Goal: Contribute content

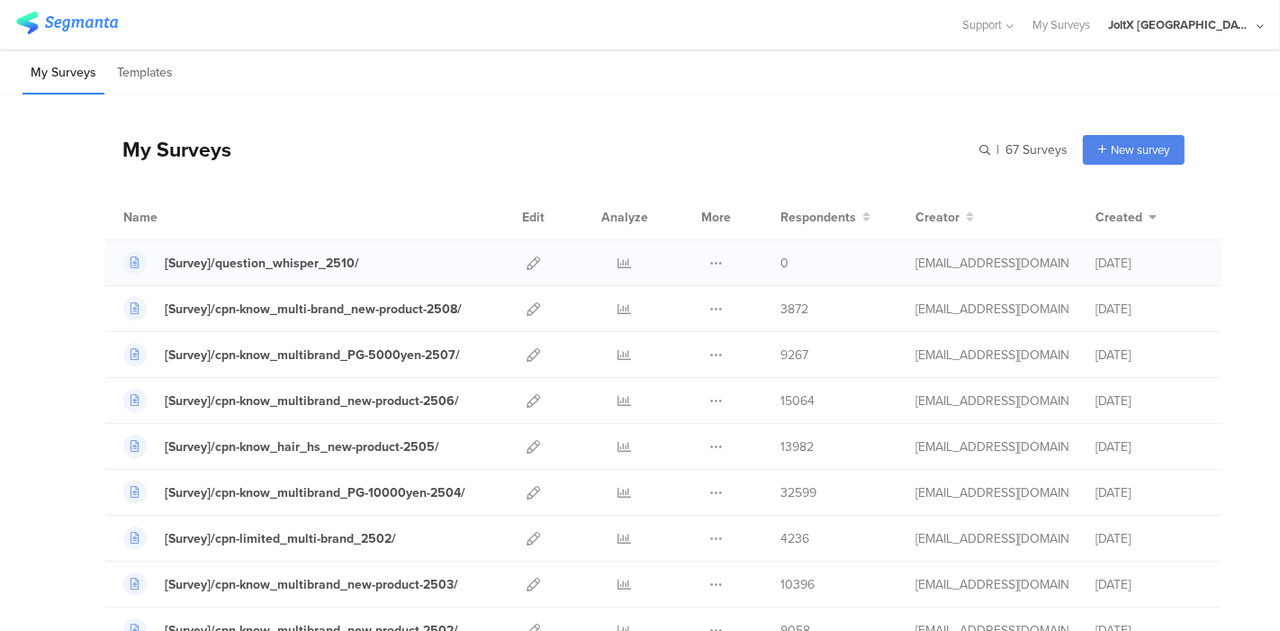
click at [514, 263] on div at bounding box center [533, 262] width 39 height 45
click at [526, 264] on icon at bounding box center [532, 262] width 13 height 13
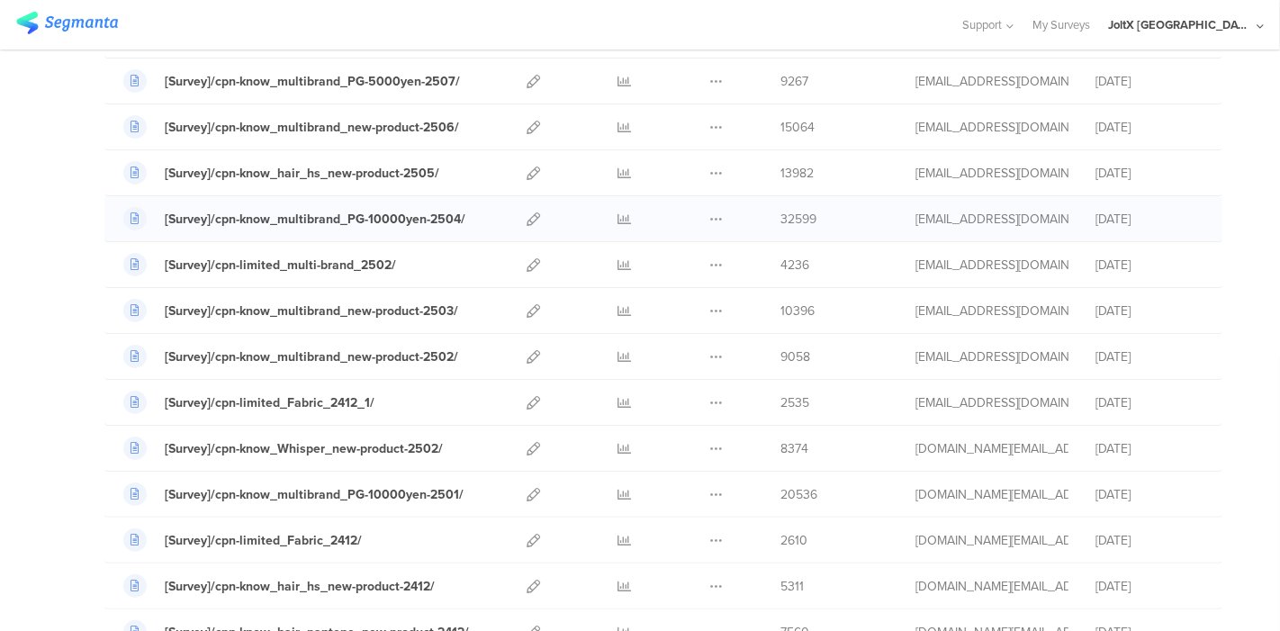
scroll to position [300, 0]
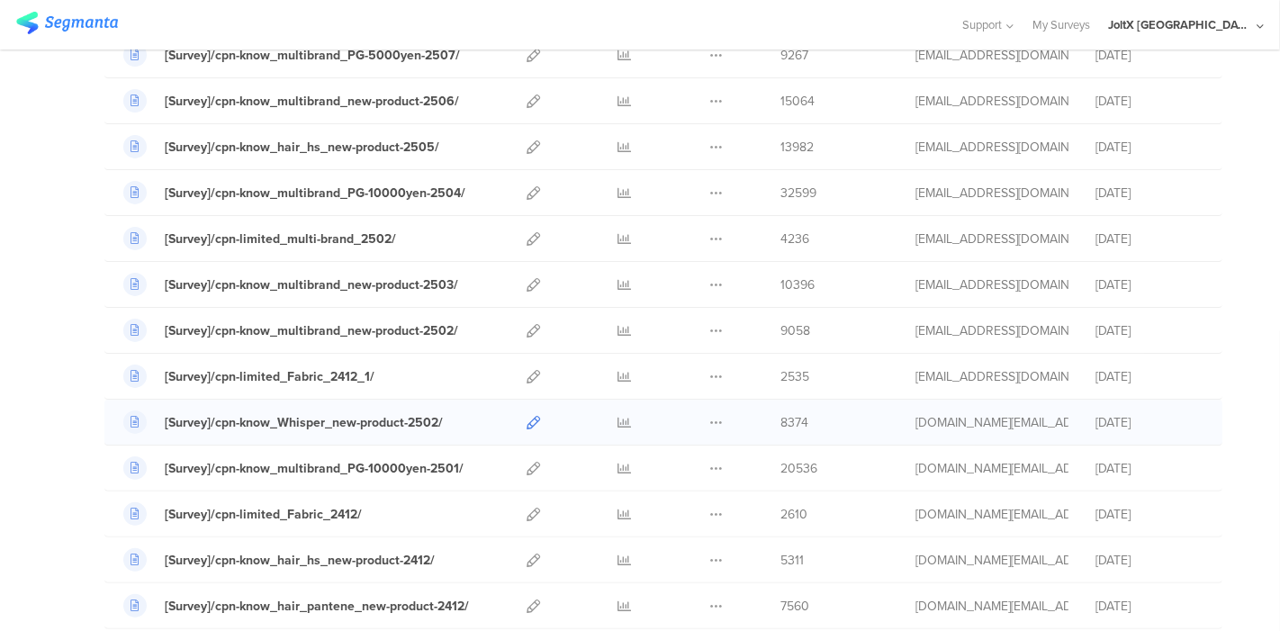
click at [526, 421] on icon at bounding box center [532, 422] width 13 height 13
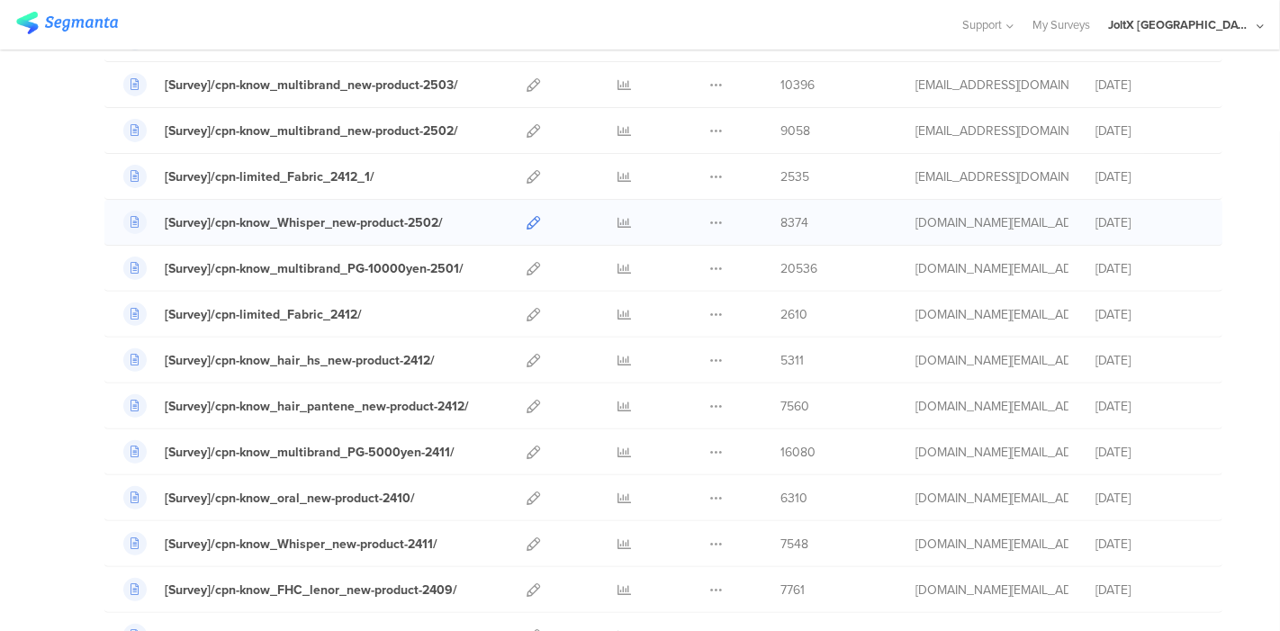
scroll to position [599, 0]
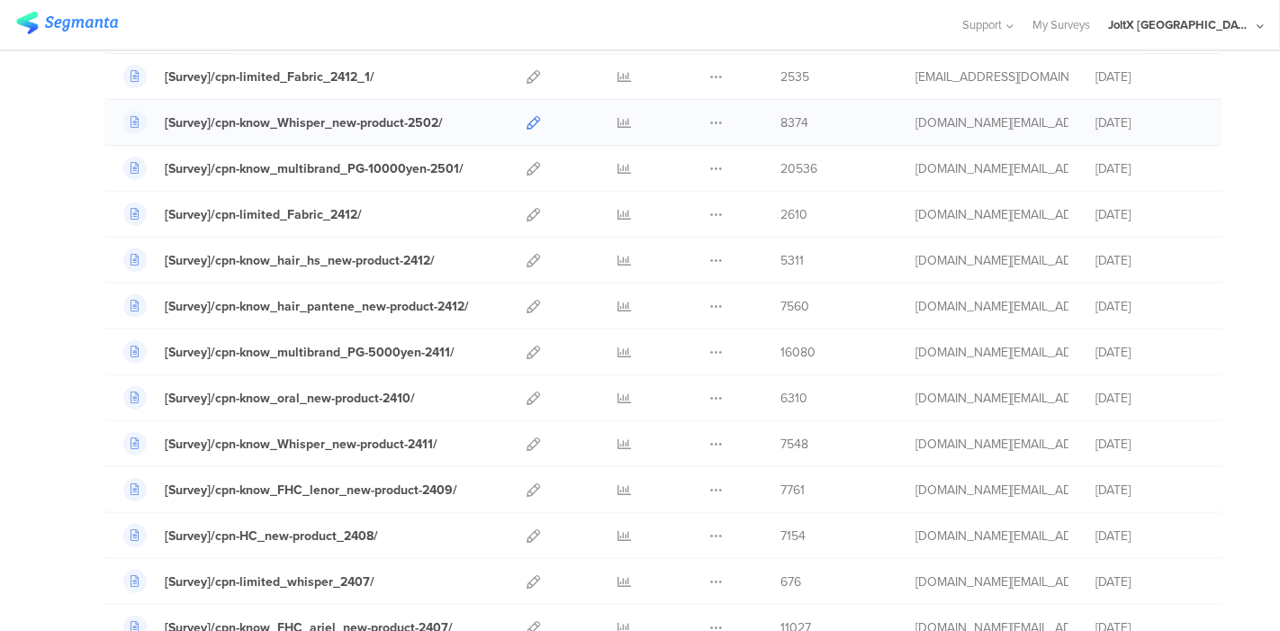
click at [526, 440] on icon at bounding box center [532, 443] width 13 height 13
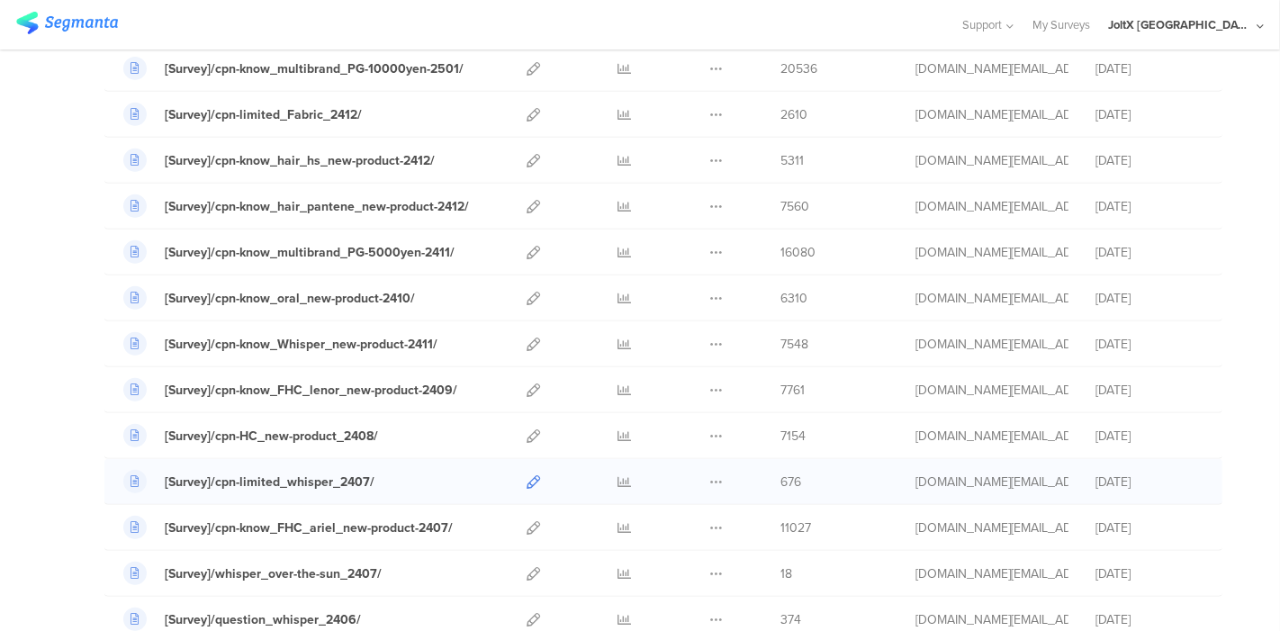
click at [526, 475] on icon at bounding box center [532, 481] width 13 height 13
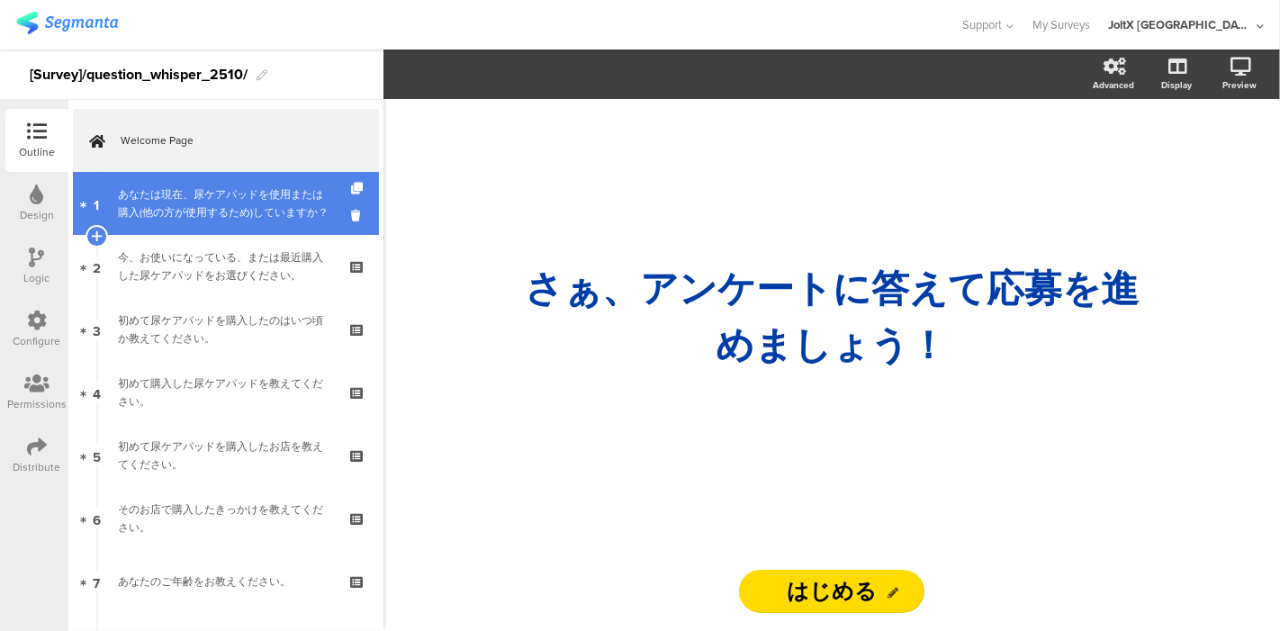
click at [244, 202] on div "あなたは現在、尿ケアパッドを使用または購入(他の方が使用するため)していますか？" at bounding box center [225, 203] width 215 height 36
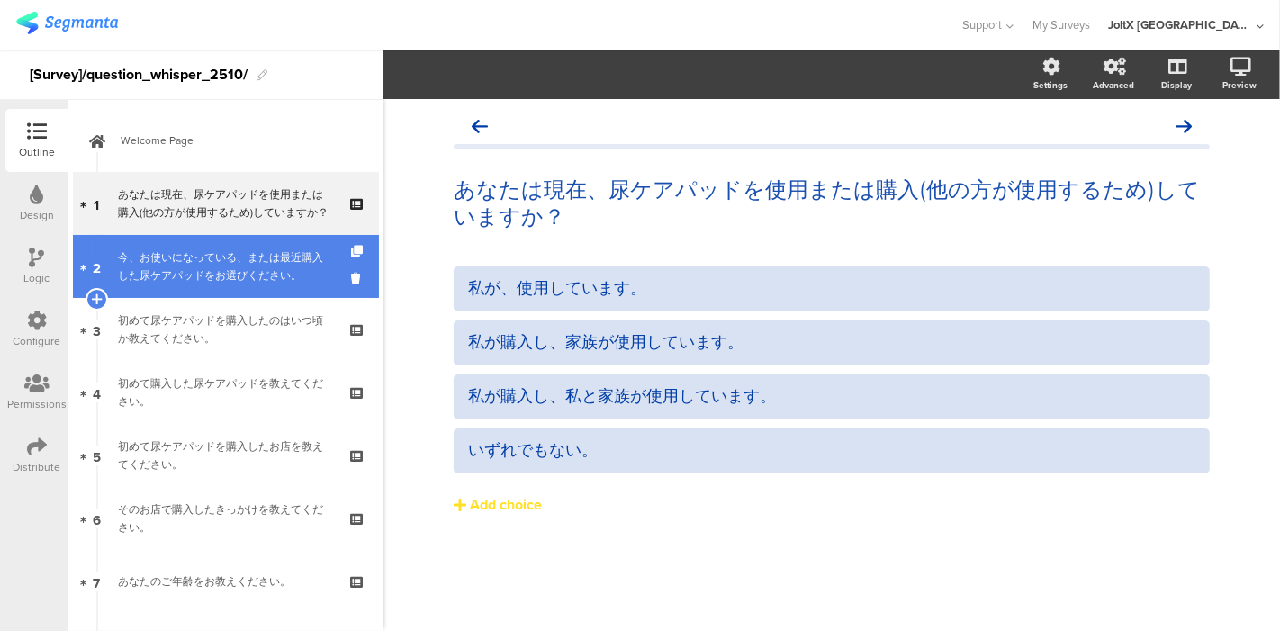
drag, startPoint x: 247, startPoint y: 268, endPoint x: 278, endPoint y: 279, distance: 33.3
drag, startPoint x: 231, startPoint y: 260, endPoint x: 349, endPoint y: 278, distance: 119.2
click at [234, 283] on div "今、お使いになっている、または最近購入した尿ケアパッドをお選びください。" at bounding box center [225, 266] width 215 height 36
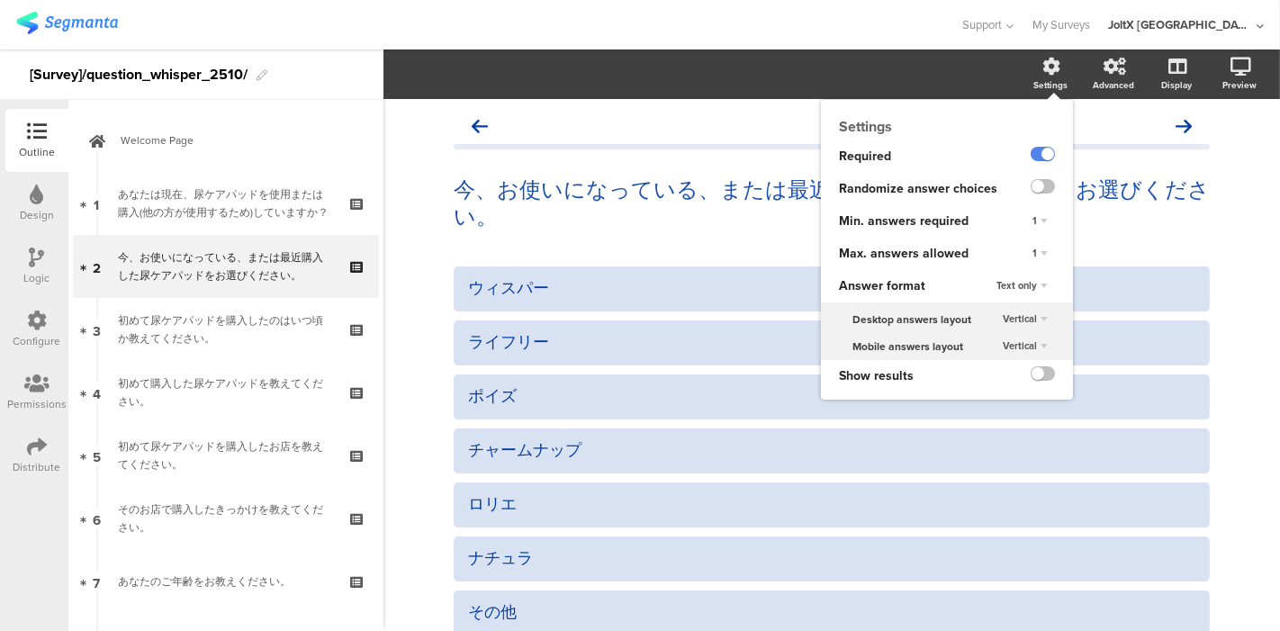
click at [1048, 85] on div "Settings" at bounding box center [1050, 84] width 34 height 13
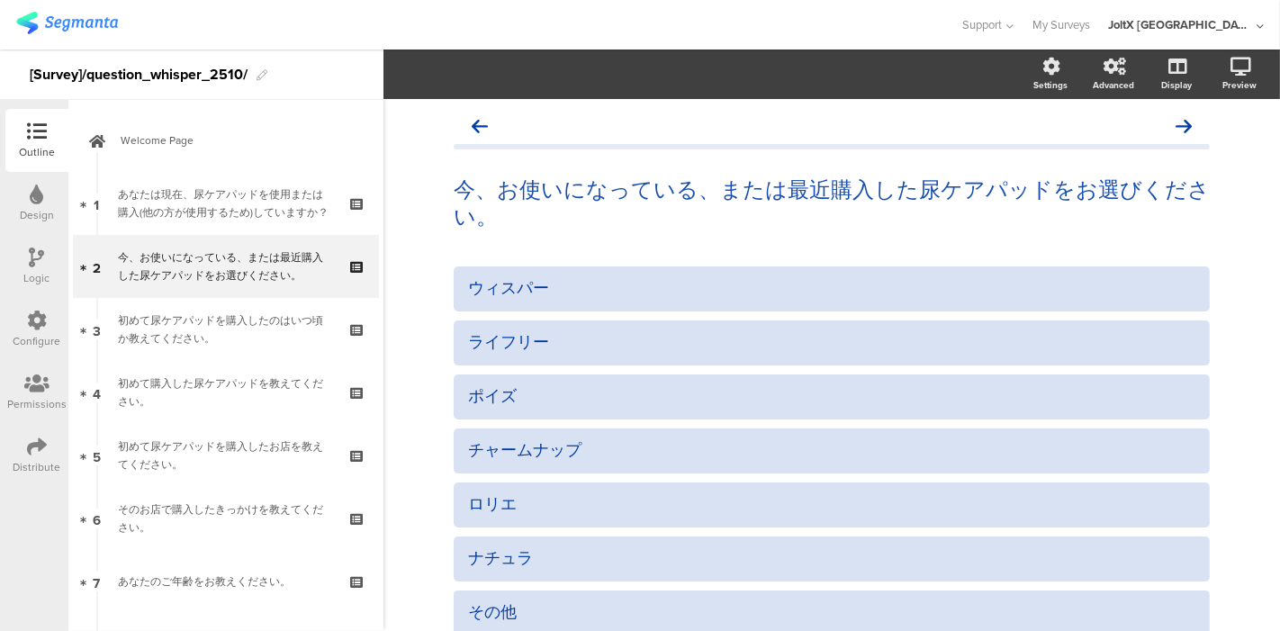
scroll to position [100, 0]
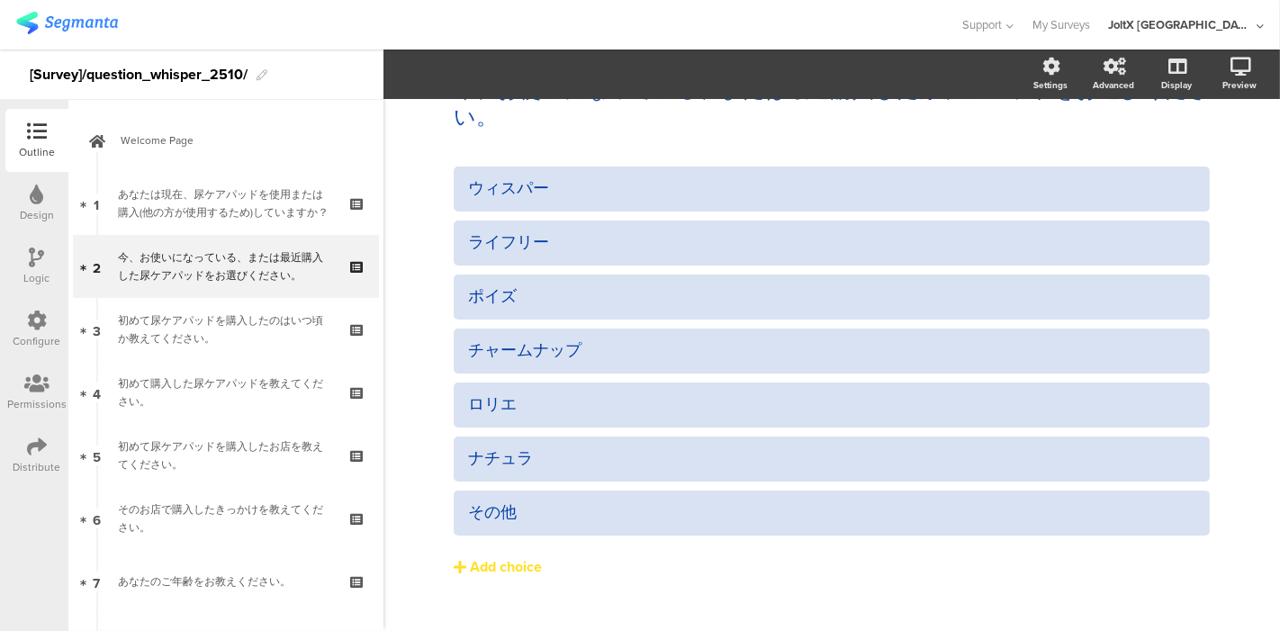
click at [676, 142] on div "今、お使いになっている、または最近購入した尿ケアパッドをお選びください。 今、お使いになっている、または最近購入した尿ケアパッドをお選びください。" at bounding box center [832, 103] width 756 height 90
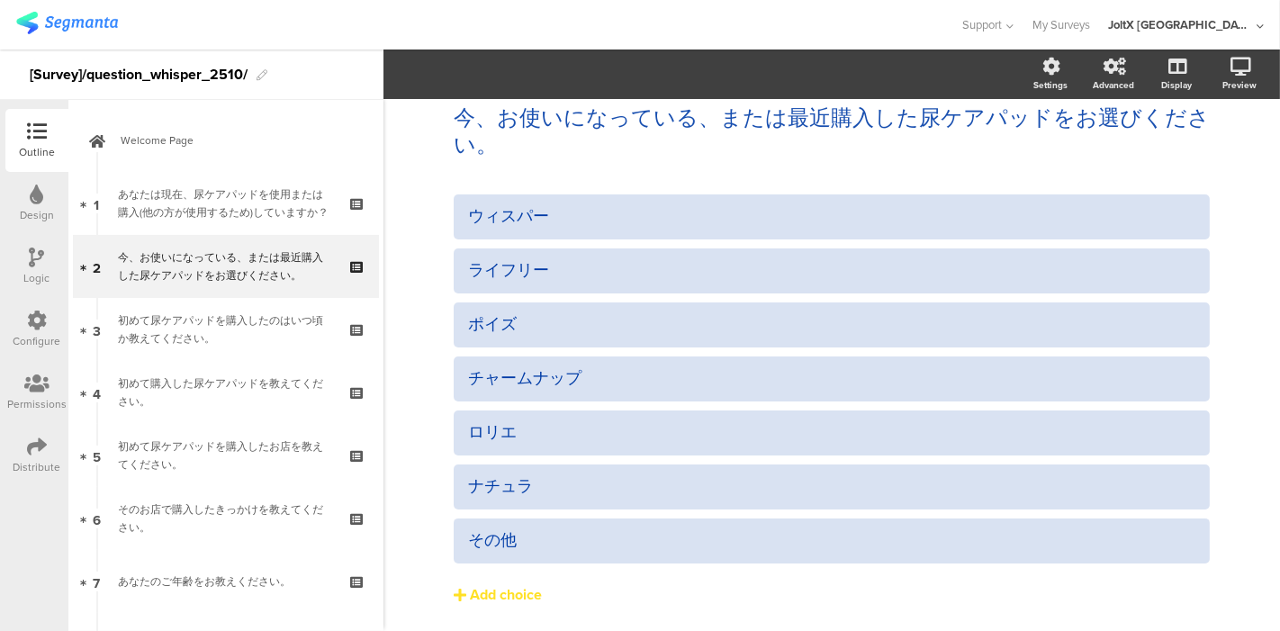
scroll to position [0, 0]
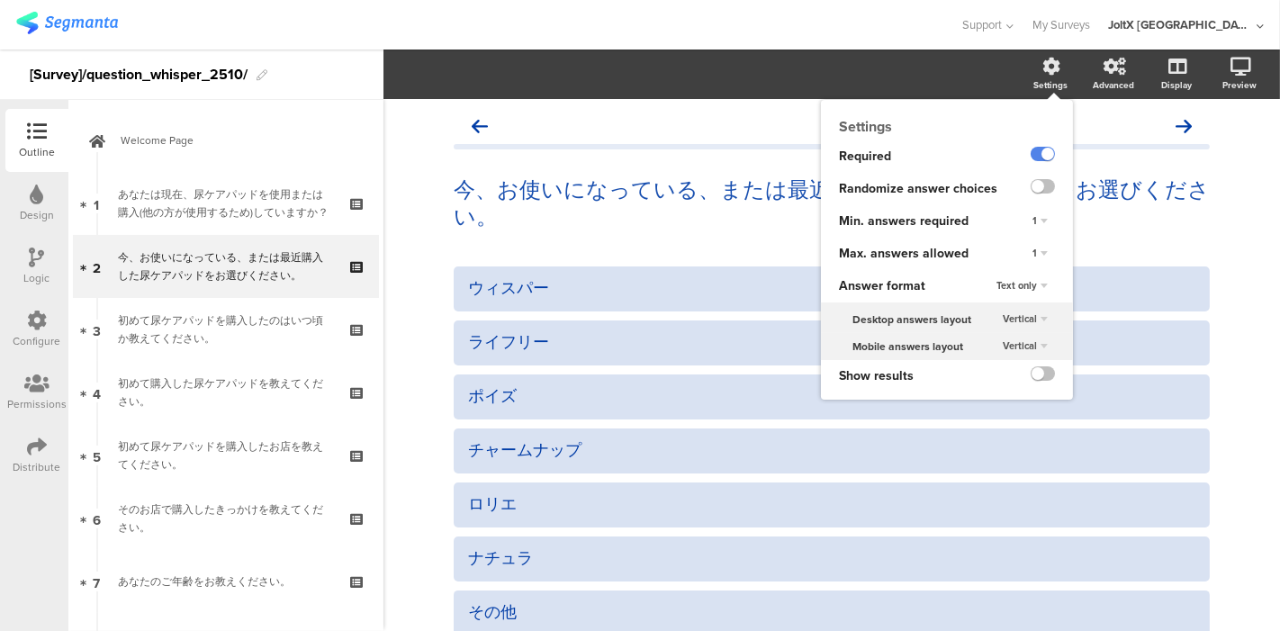
click at [1028, 69] on div "Settings" at bounding box center [1059, 74] width 63 height 45
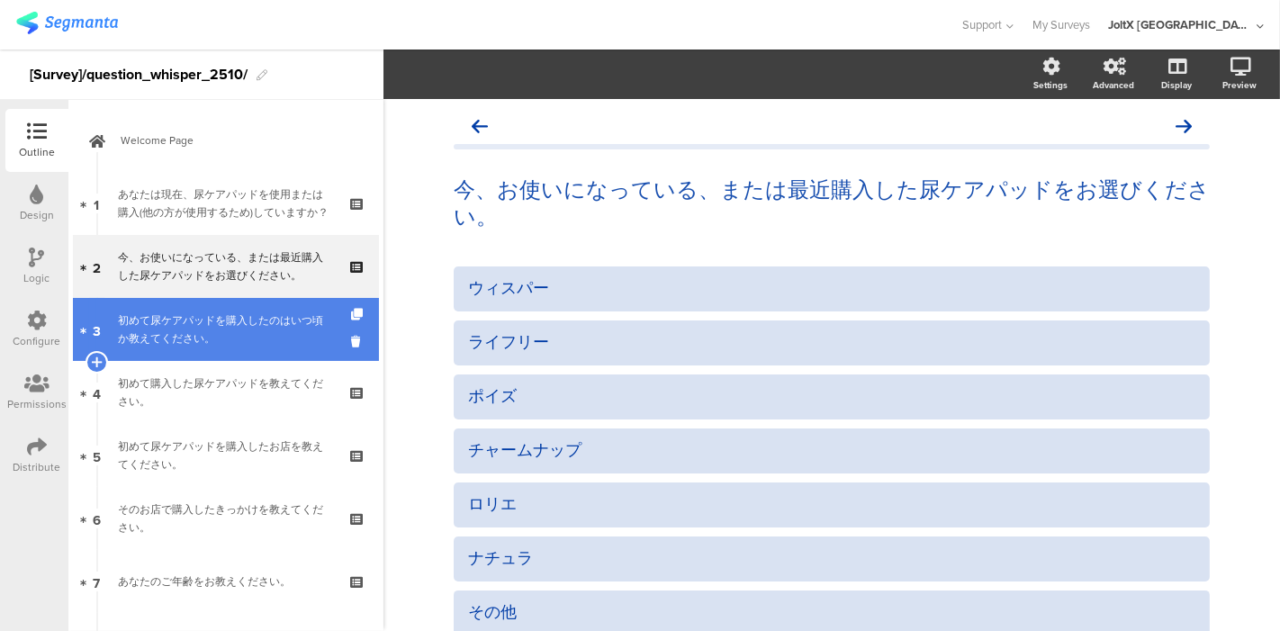
click at [222, 332] on div "初めて尿ケアパッドを購入したのはいつ頃か教えてください。" at bounding box center [225, 329] width 215 height 36
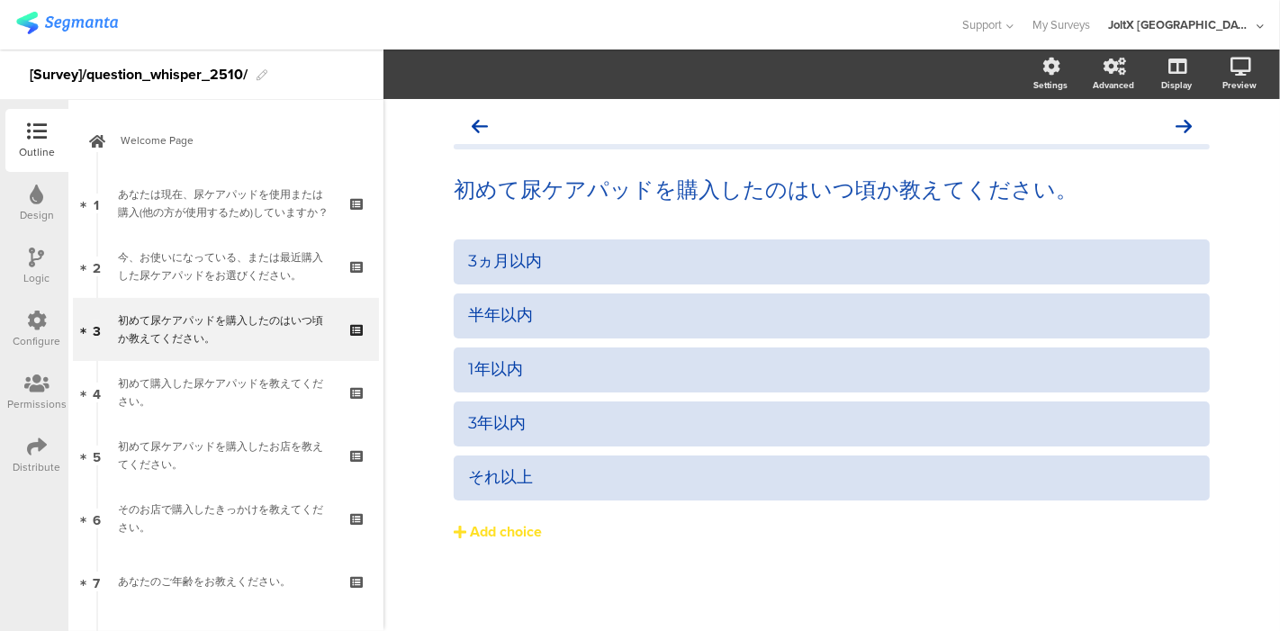
click at [712, 30] on div at bounding box center [480, 25] width 928 height 30
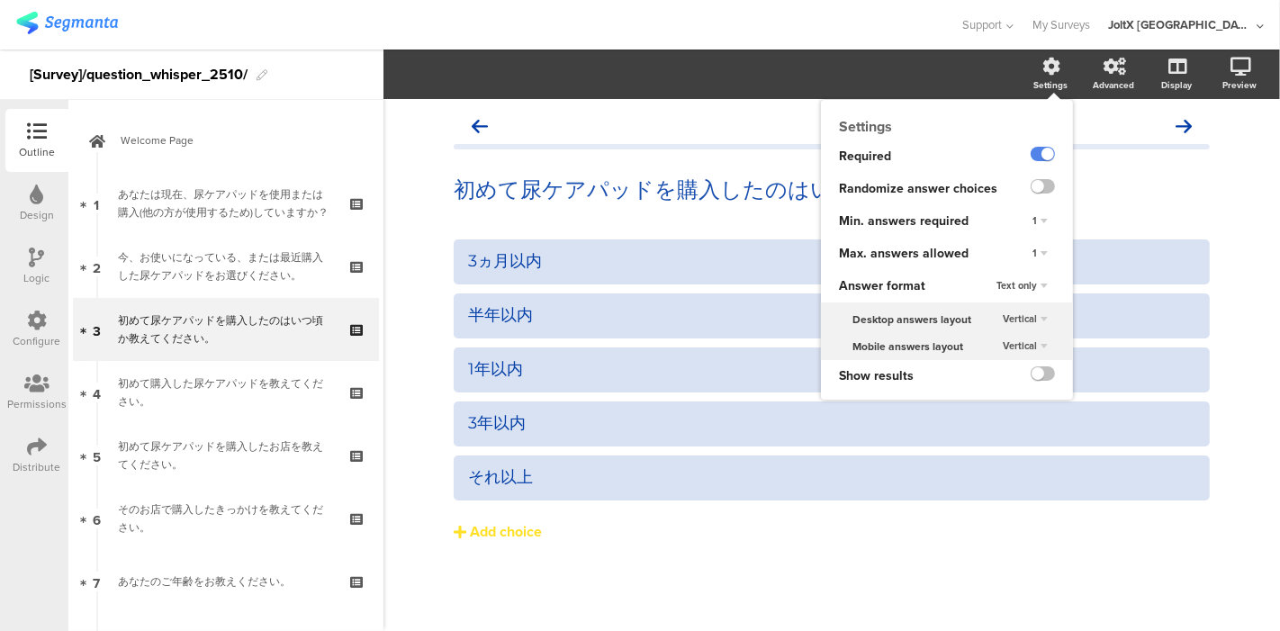
click at [1038, 84] on div "Settings" at bounding box center [1050, 84] width 34 height 13
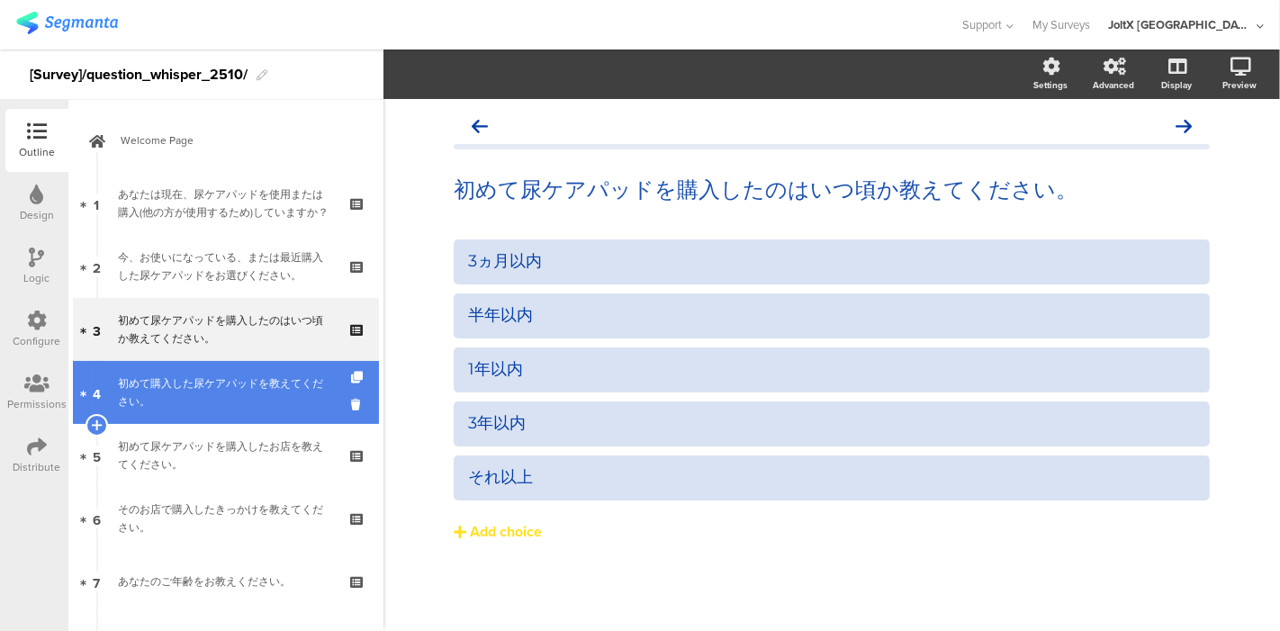
click at [271, 388] on div "初めて購入した尿ケアパッドを教えてください。" at bounding box center [225, 392] width 215 height 36
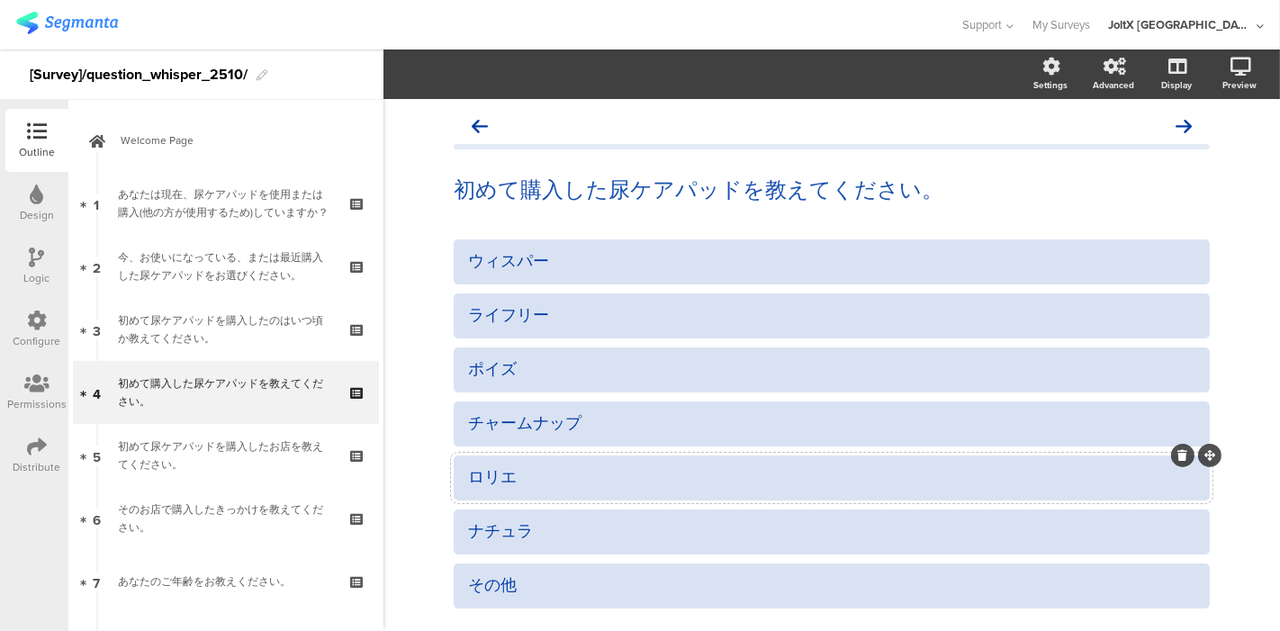
scroll to position [100, 0]
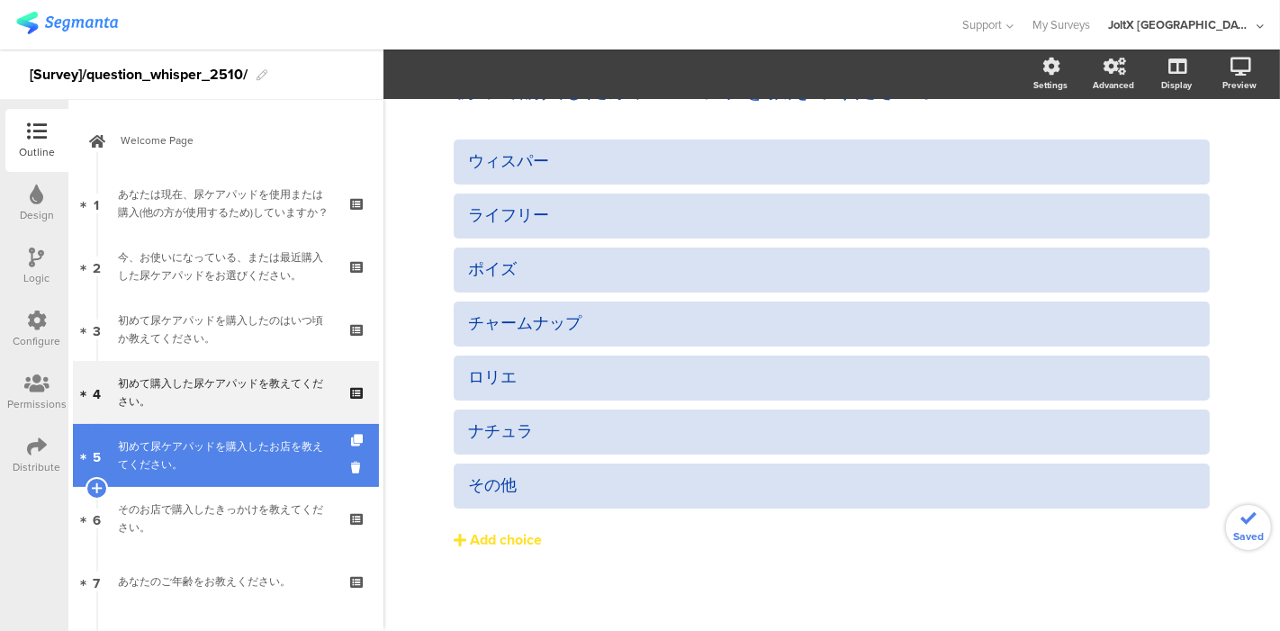
click at [224, 446] on div "初めて尿ケアパッドを購入したお店を教えてください。" at bounding box center [225, 455] width 215 height 36
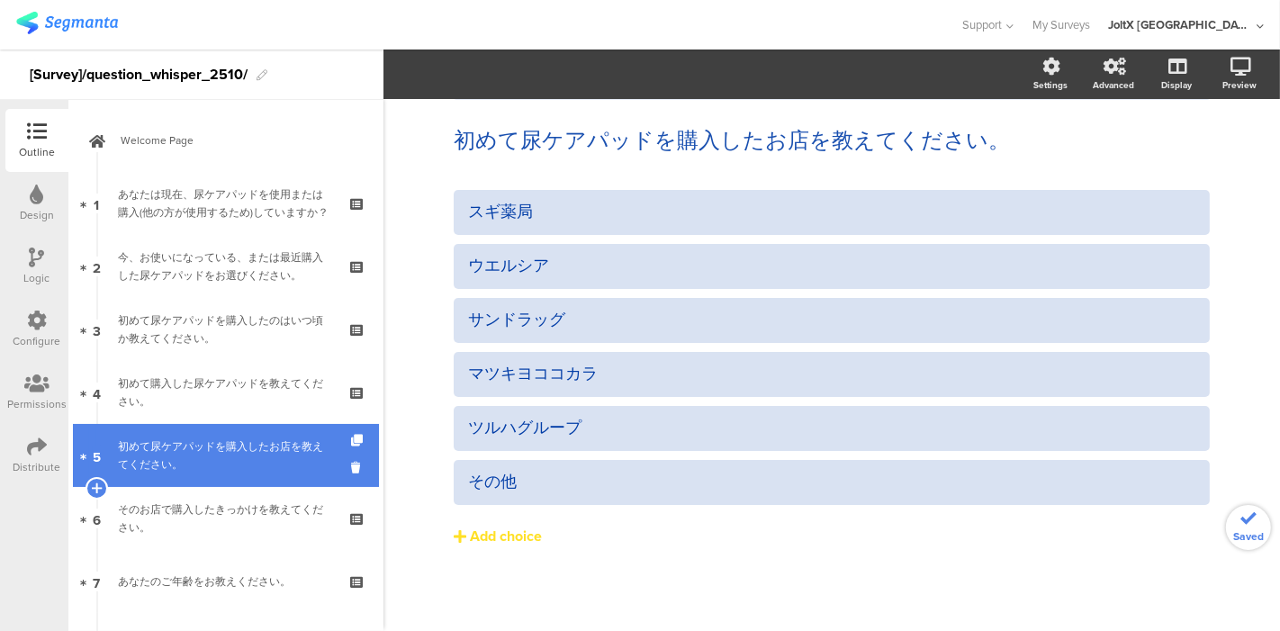
scroll to position [49, 0]
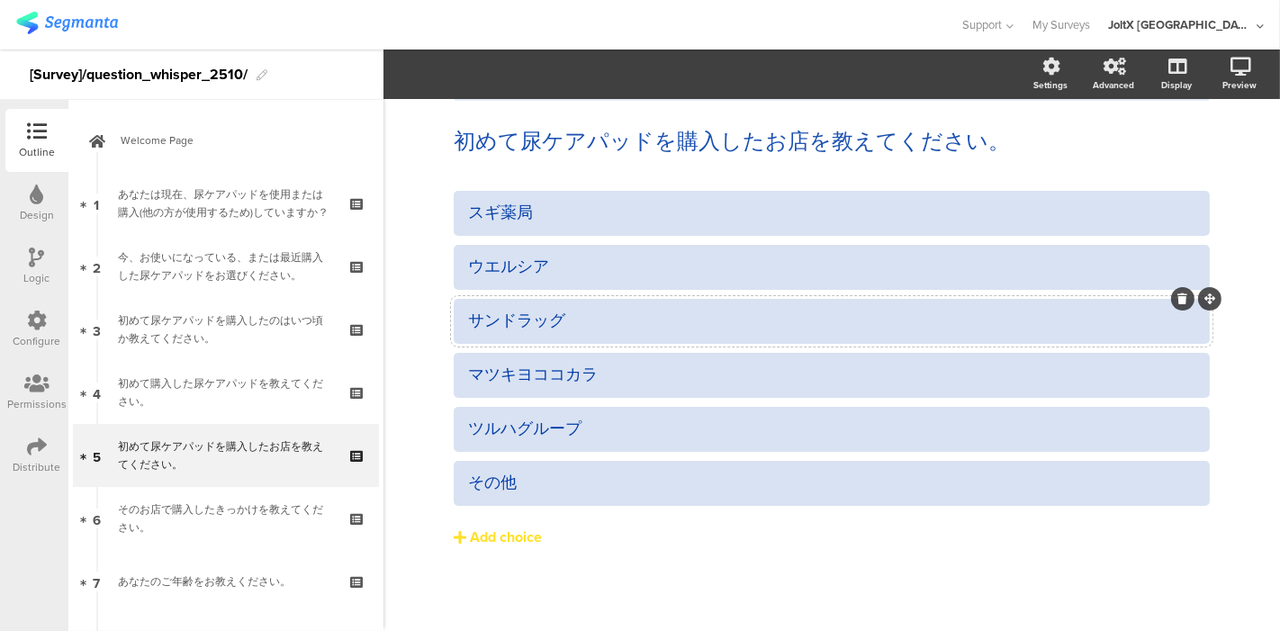
click at [637, 339] on div at bounding box center [832, 321] width 756 height 45
click at [621, 281] on div "ウエルシア" at bounding box center [831, 267] width 727 height 30
paste div
click at [658, 579] on div "スギ薬局 ウェルシア薬局 サンドラッグ" at bounding box center [832, 407] width 756 height 432
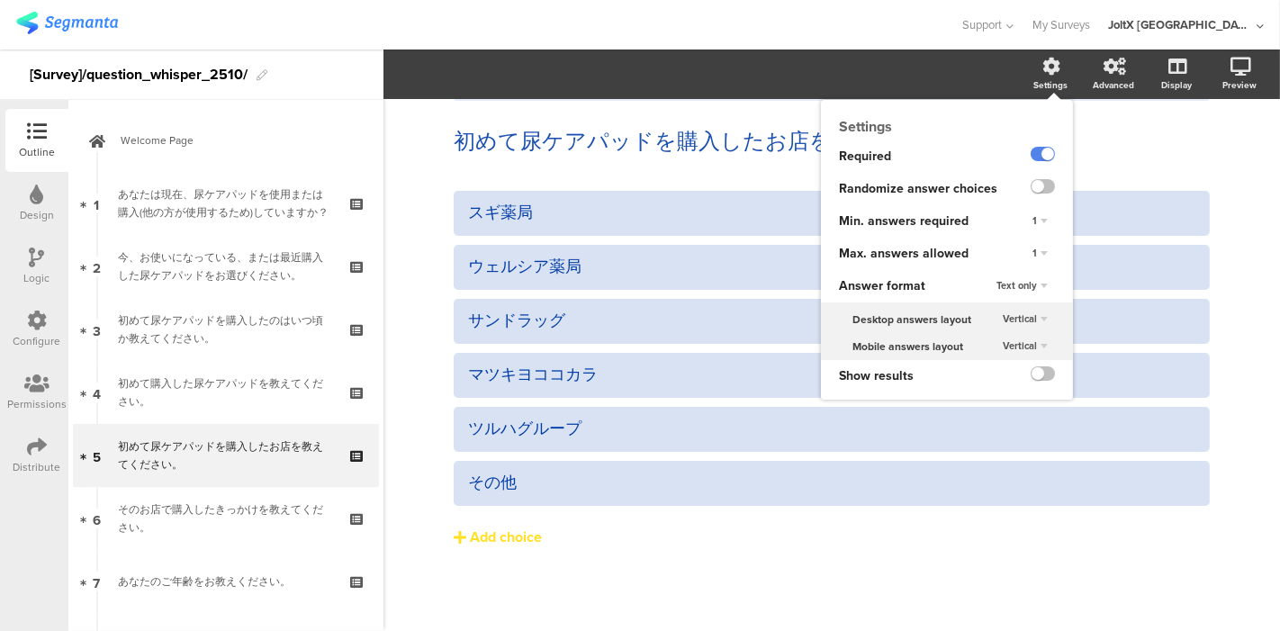
click at [1043, 70] on icon at bounding box center [1052, 67] width 18 height 18
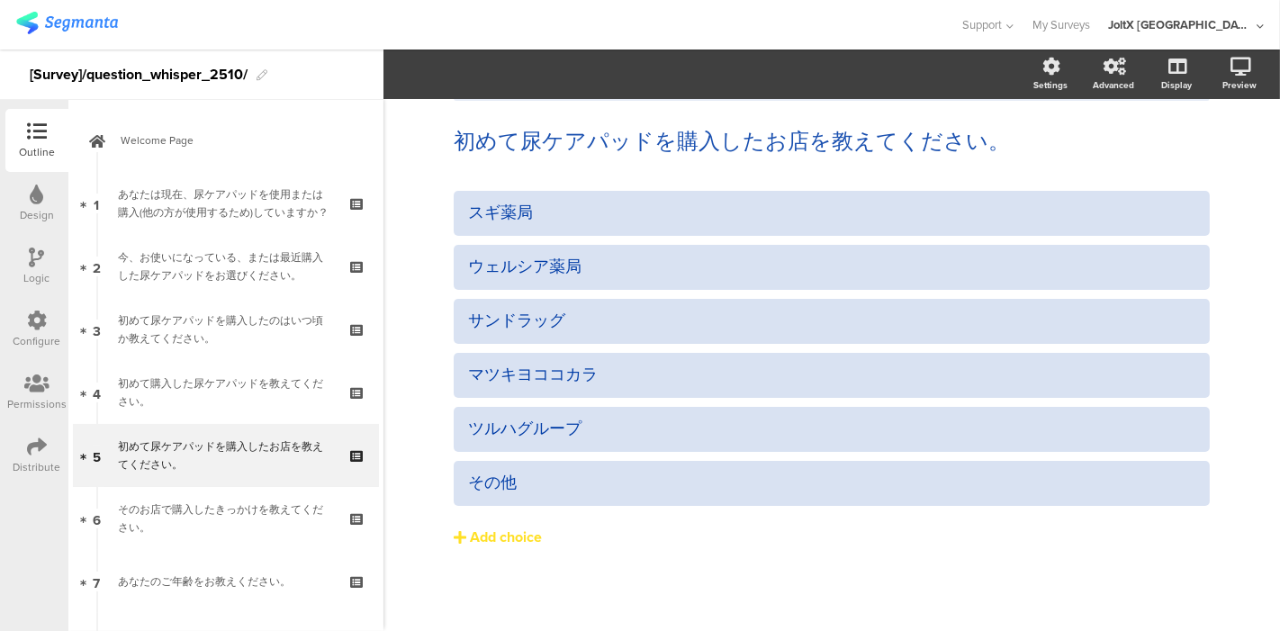
click at [750, 599] on div "スギ薬局 ウェルシア薬局 サンドラッグ" at bounding box center [832, 407] width 756 height 432
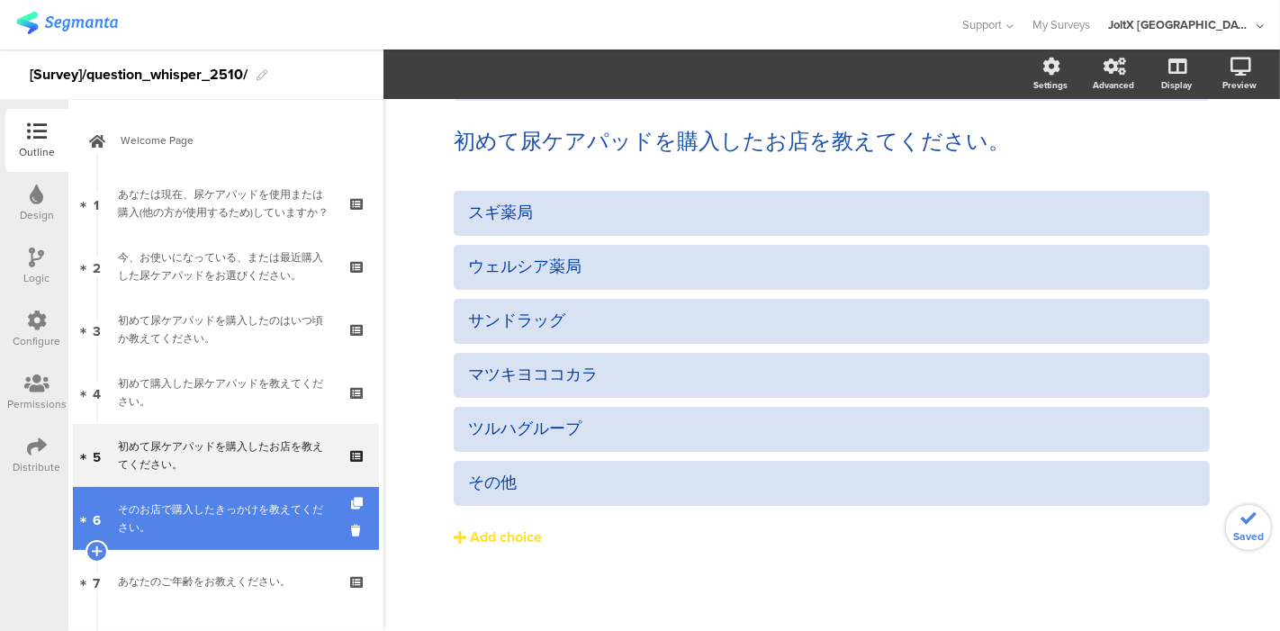
click at [244, 517] on div "そのお店で購入したきっかけを教えてください。" at bounding box center [225, 518] width 215 height 36
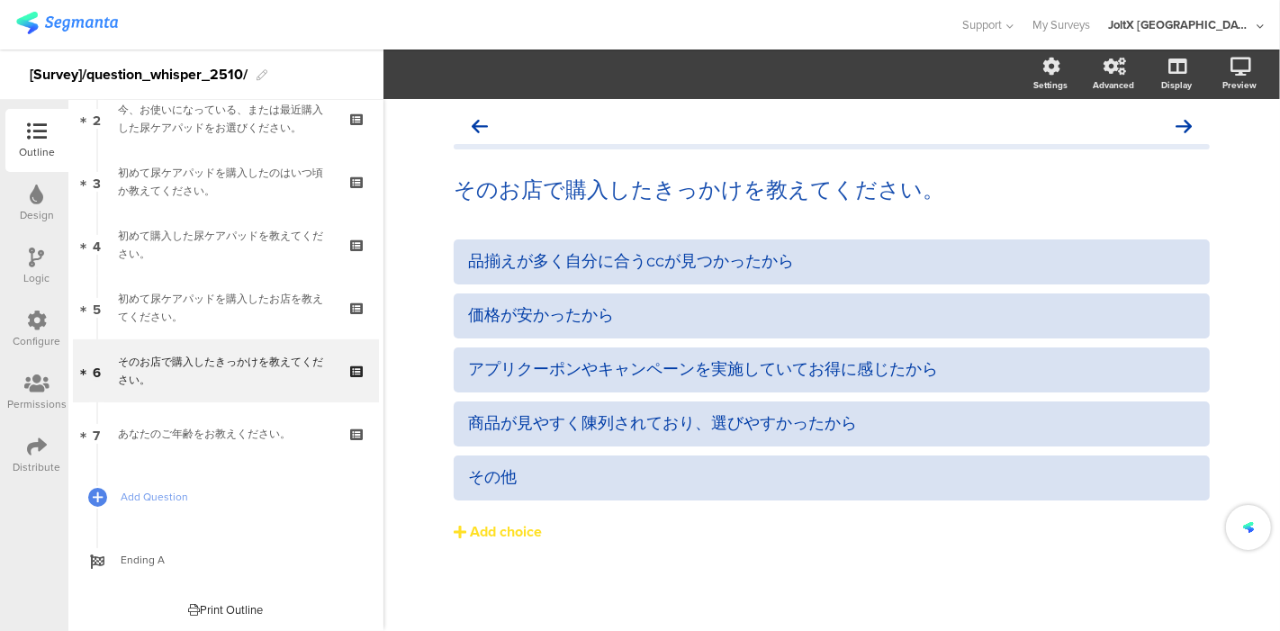
scroll to position [85, 0]
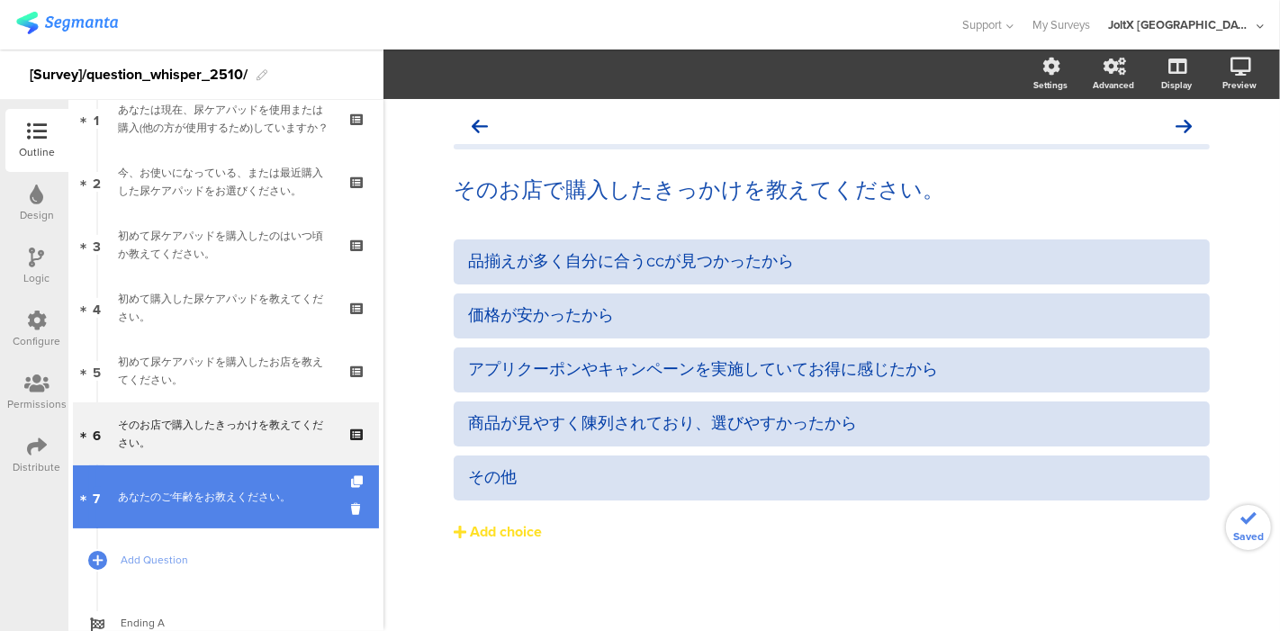
click at [247, 481] on link "7 あなたのご年齢をお教えください。" at bounding box center [226, 496] width 306 height 63
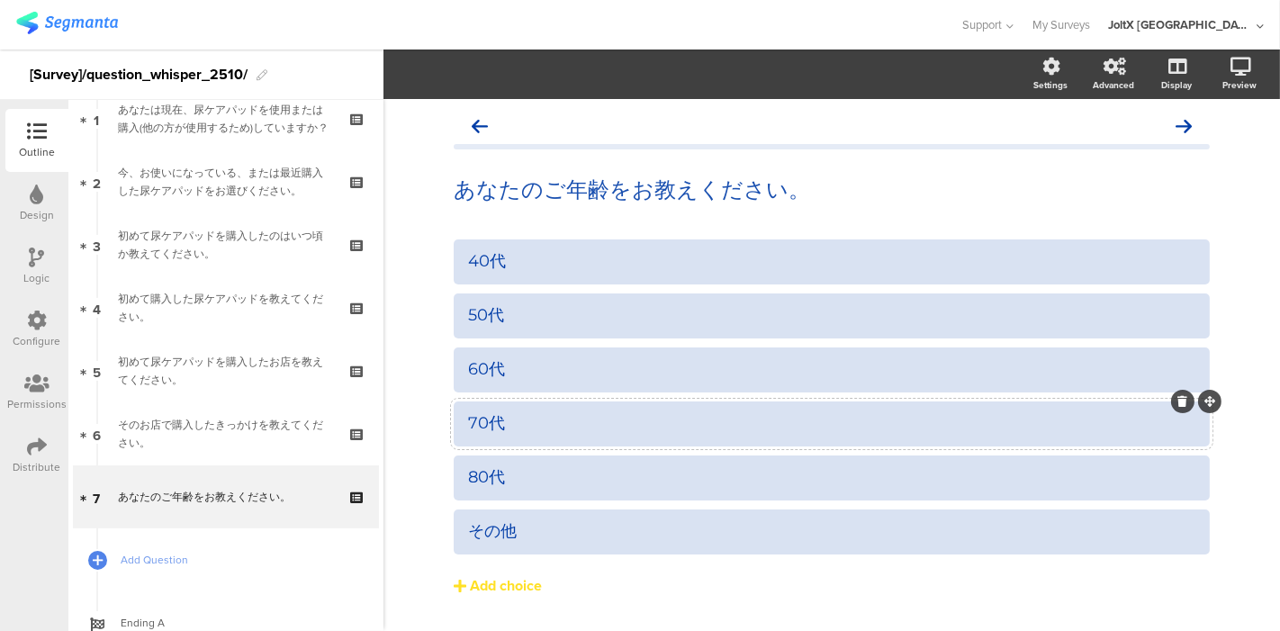
scroll to position [49, 0]
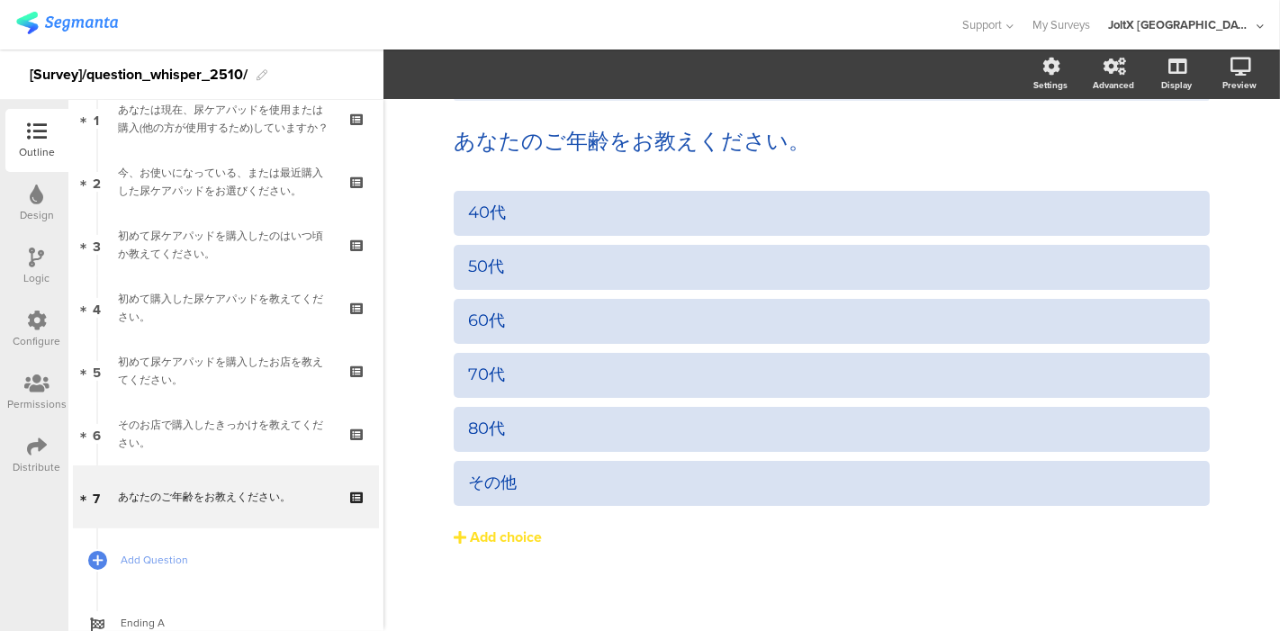
click at [656, 561] on div "40代 50代 60代 70代" at bounding box center [832, 407] width 756 height 432
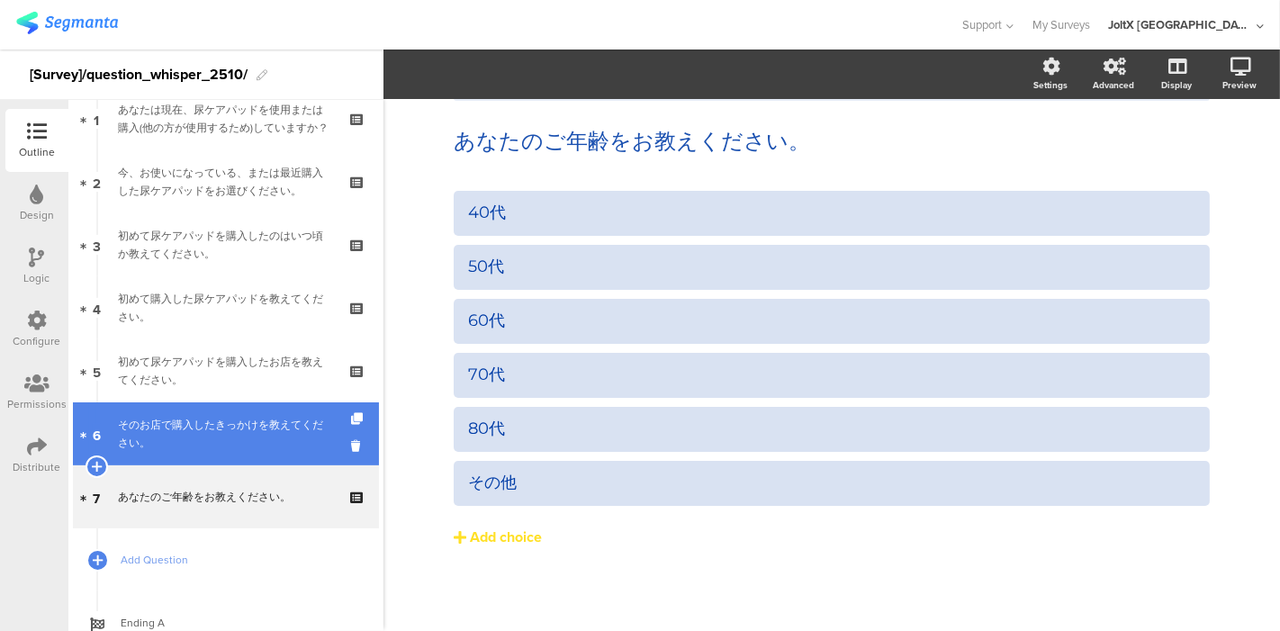
click at [244, 420] on div "そのお店で購入したきっかけを教えてください。" at bounding box center [225, 434] width 215 height 36
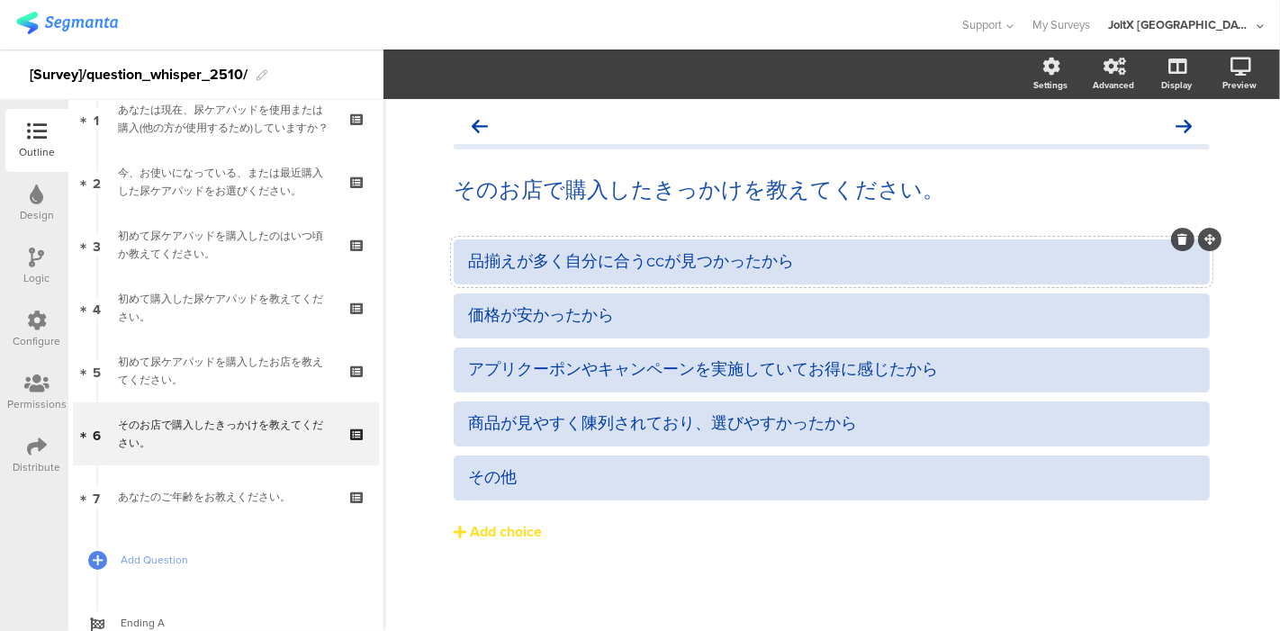
click at [636, 261] on div "品揃えが多く自分に合うccが見つかったから" at bounding box center [831, 261] width 727 height 21
click at [716, 577] on div "品揃えが多く自分に合う吸水容量(cc)が見つかったから 価格が安かったから アプリクーポンやキャンペーンを実施していてお得に感じたから" at bounding box center [832, 428] width 756 height 378
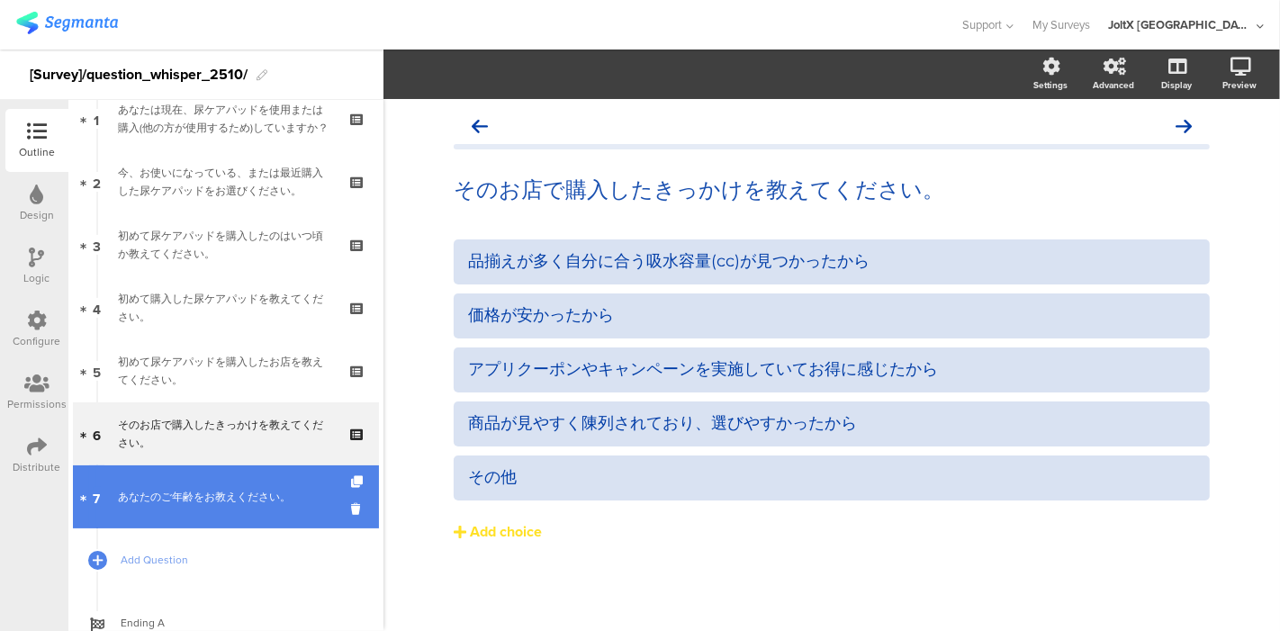
click at [236, 481] on link "7 あなたのご年齢をお教えください。" at bounding box center [226, 496] width 306 height 63
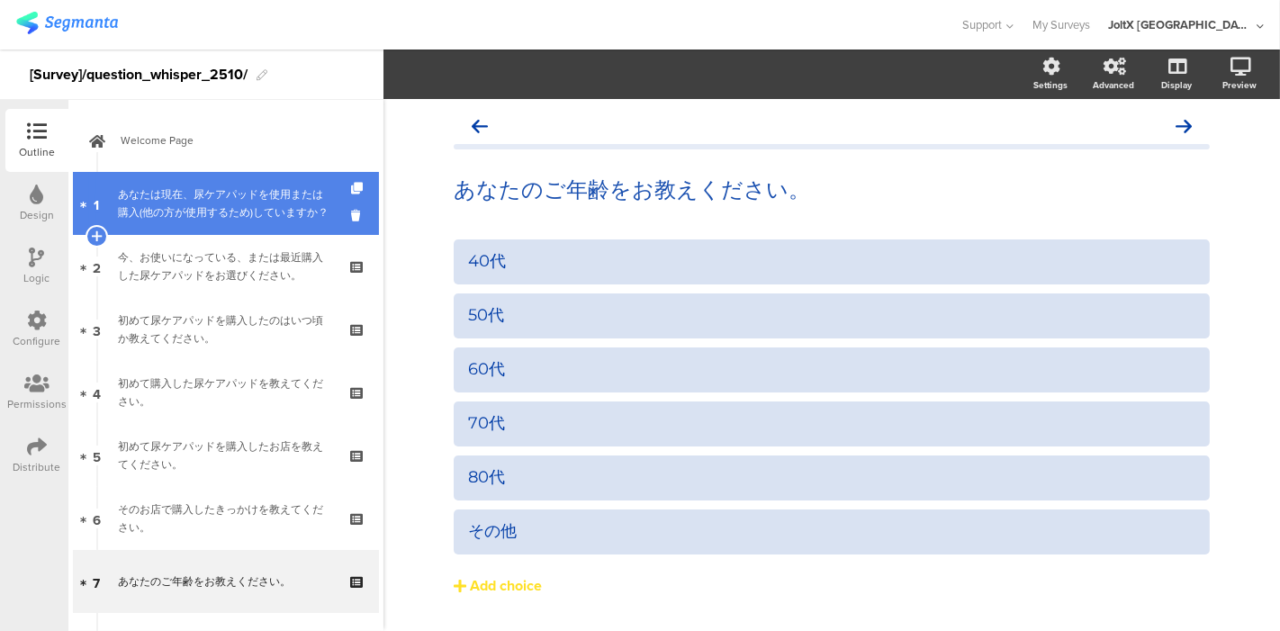
click at [220, 186] on div "あなたは現在、尿ケアパッドを使用または購入(他の方が使用するため)していますか？" at bounding box center [225, 203] width 215 height 36
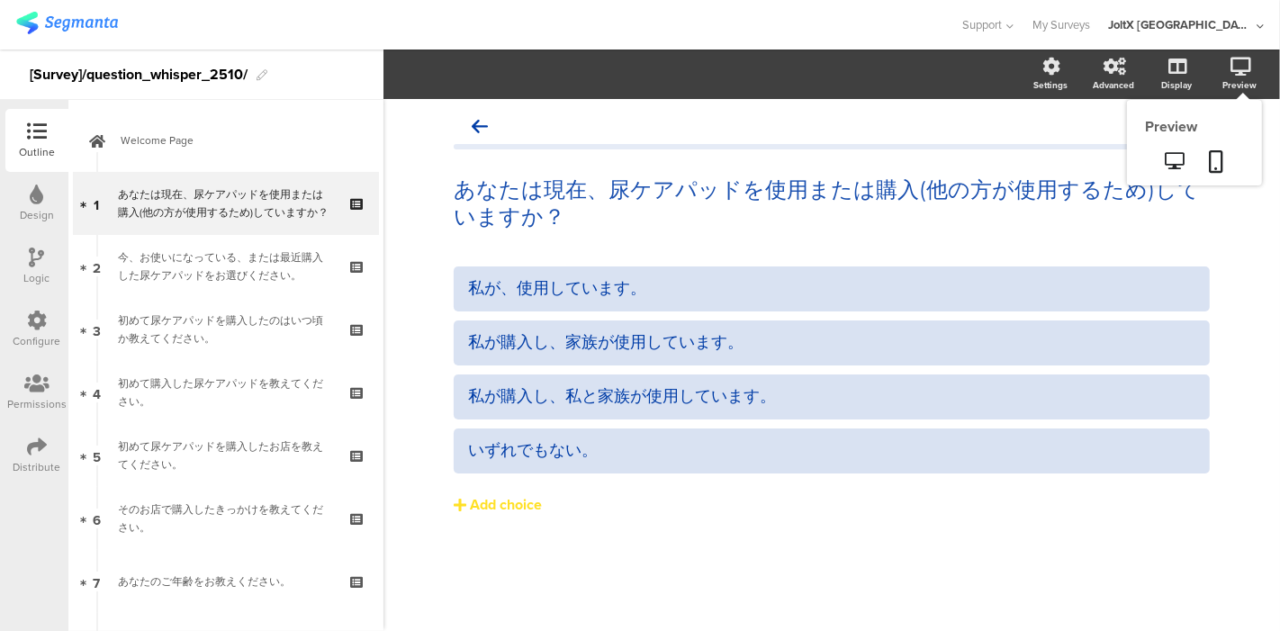
click at [1238, 78] on div "Preview" at bounding box center [1239, 84] width 34 height 13
click at [1214, 172] on icon at bounding box center [1216, 161] width 14 height 22
click at [1218, 164] on icon at bounding box center [1216, 161] width 14 height 22
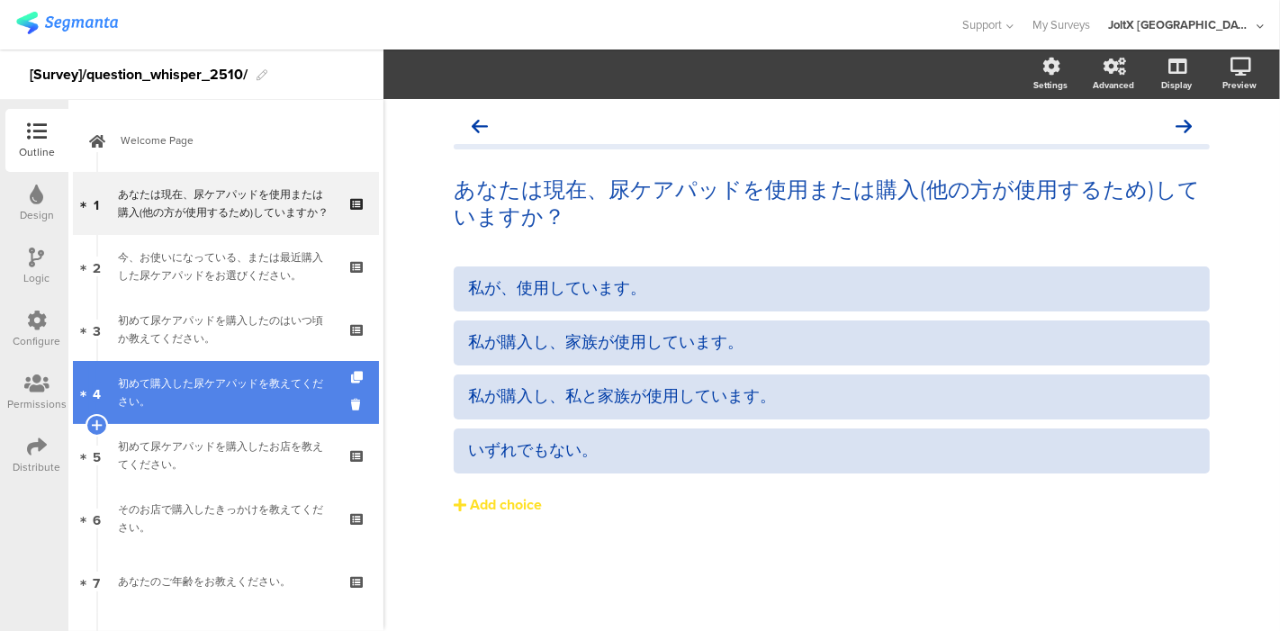
click at [167, 391] on div "初めて購入した尿ケアパッドを教えてください。" at bounding box center [225, 392] width 215 height 36
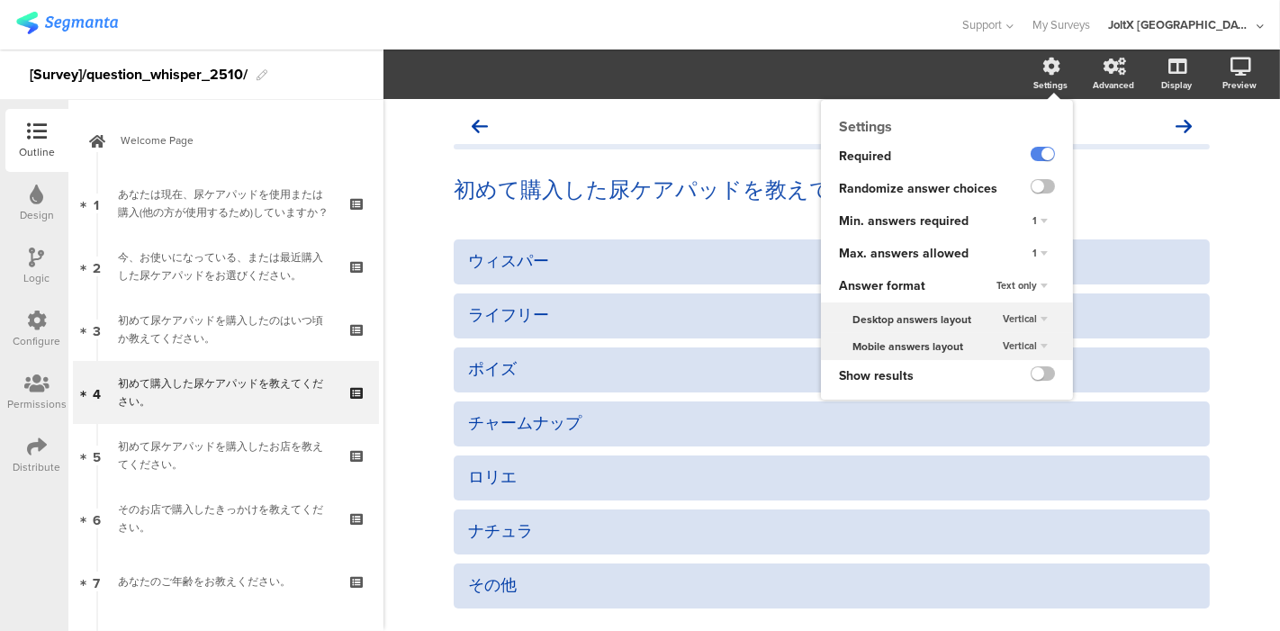
click at [1025, 249] on div "1" at bounding box center [1040, 254] width 30 height 22
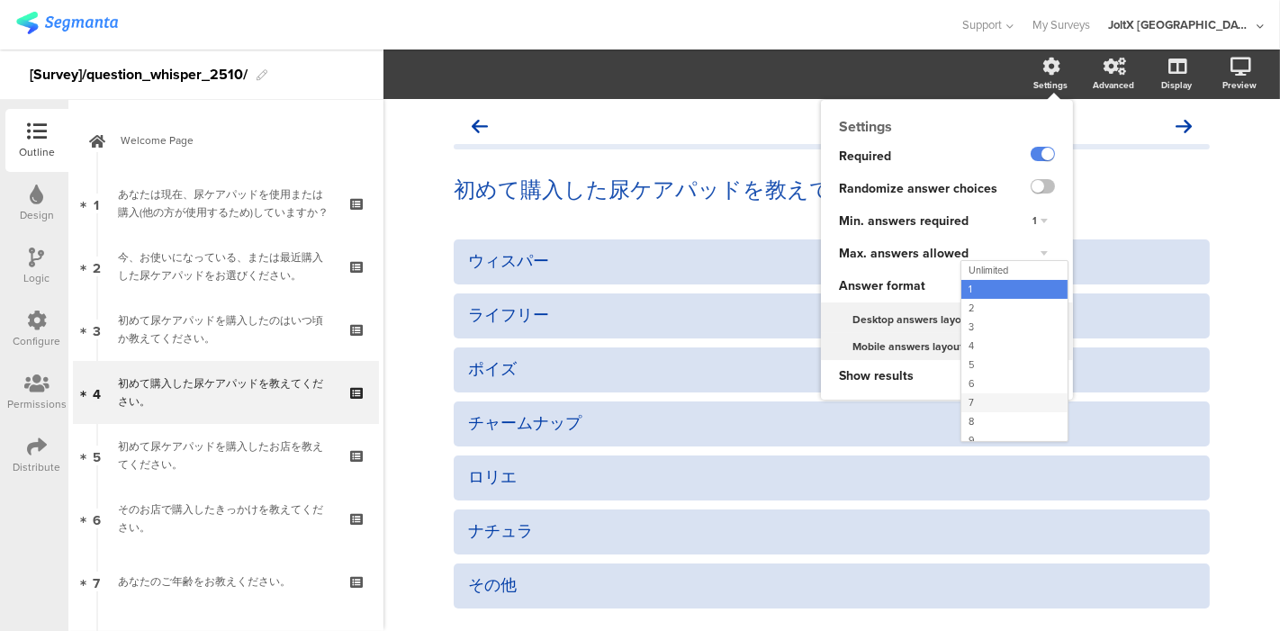
click at [996, 395] on div "7" at bounding box center [1014, 402] width 106 height 19
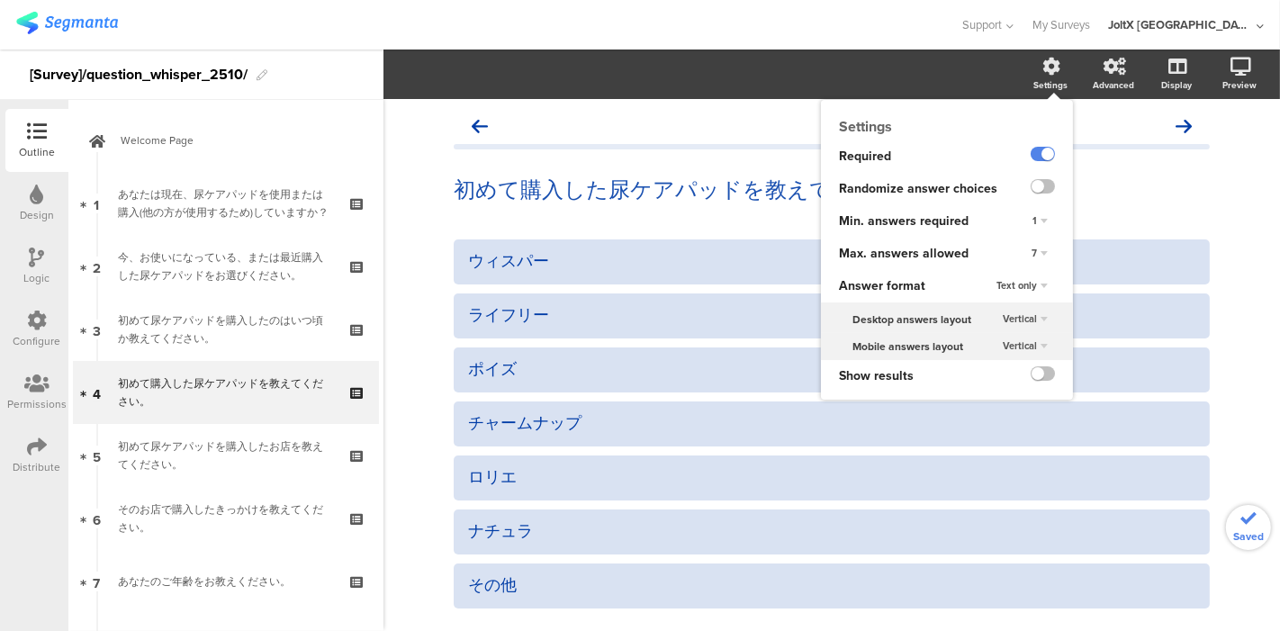
click at [1036, 84] on div "Settings" at bounding box center [1050, 84] width 34 height 13
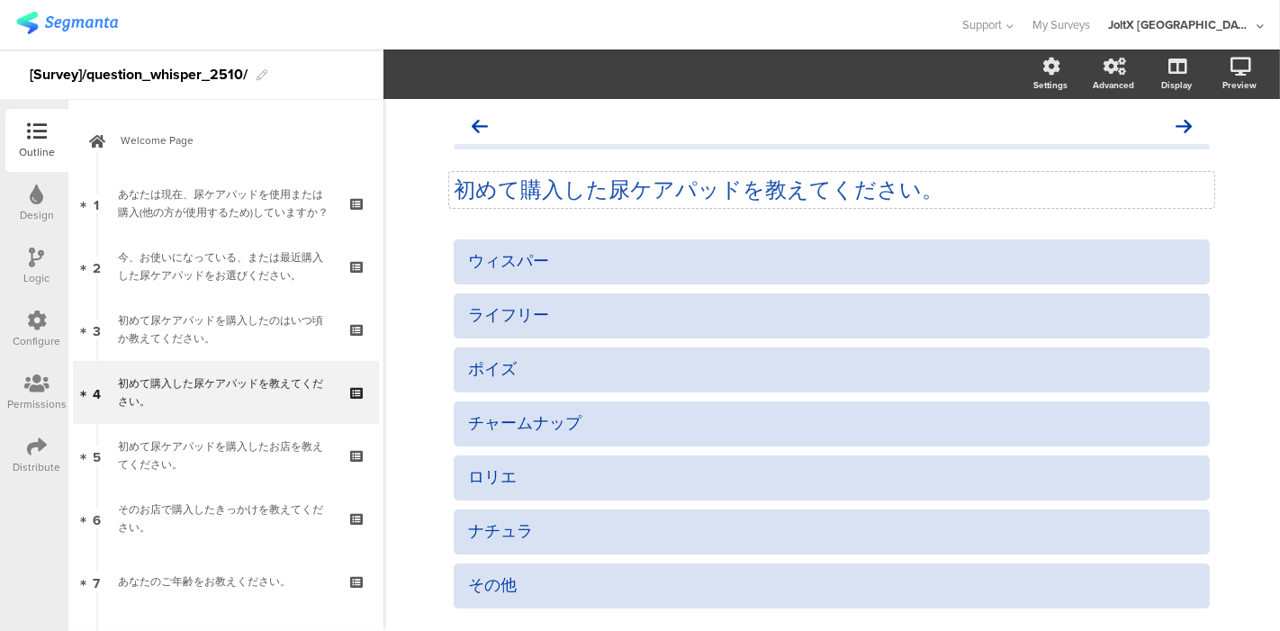
click at [1093, 173] on div "初めて購入した尿ケアパッドを教えてください。 初めて購入した尿ケアパッドを教えてください。" at bounding box center [831, 190] width 765 height 36
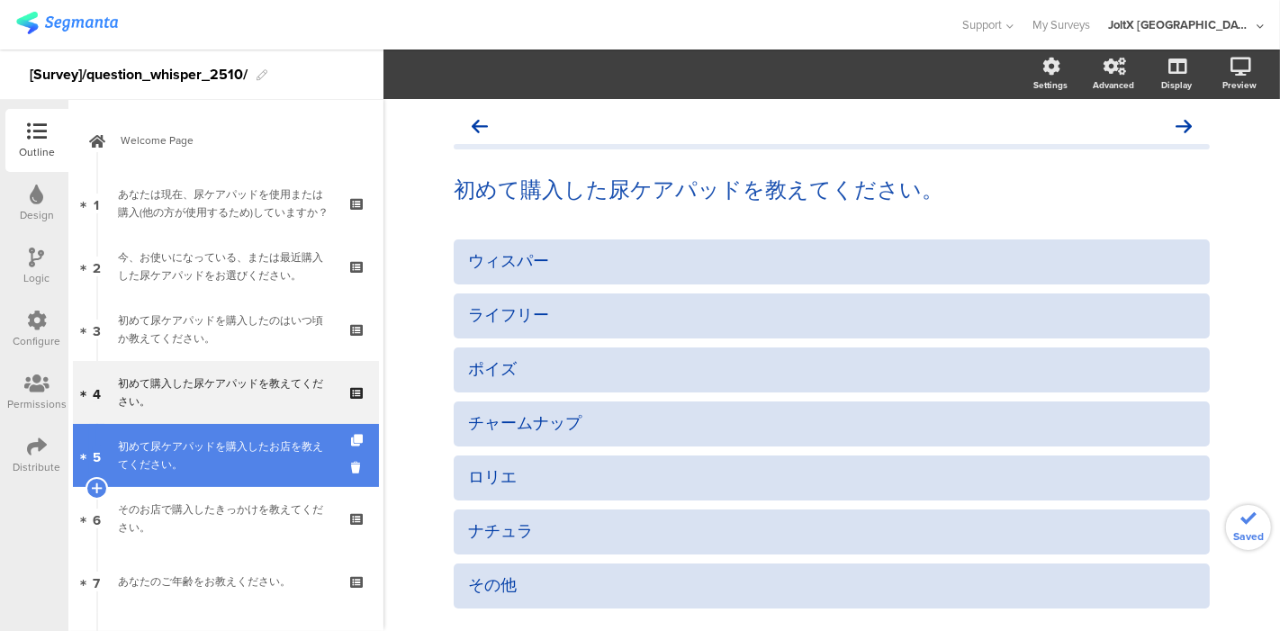
click at [273, 445] on div "初めて尿ケアパッドを購入したお店を教えてください。" at bounding box center [225, 455] width 215 height 36
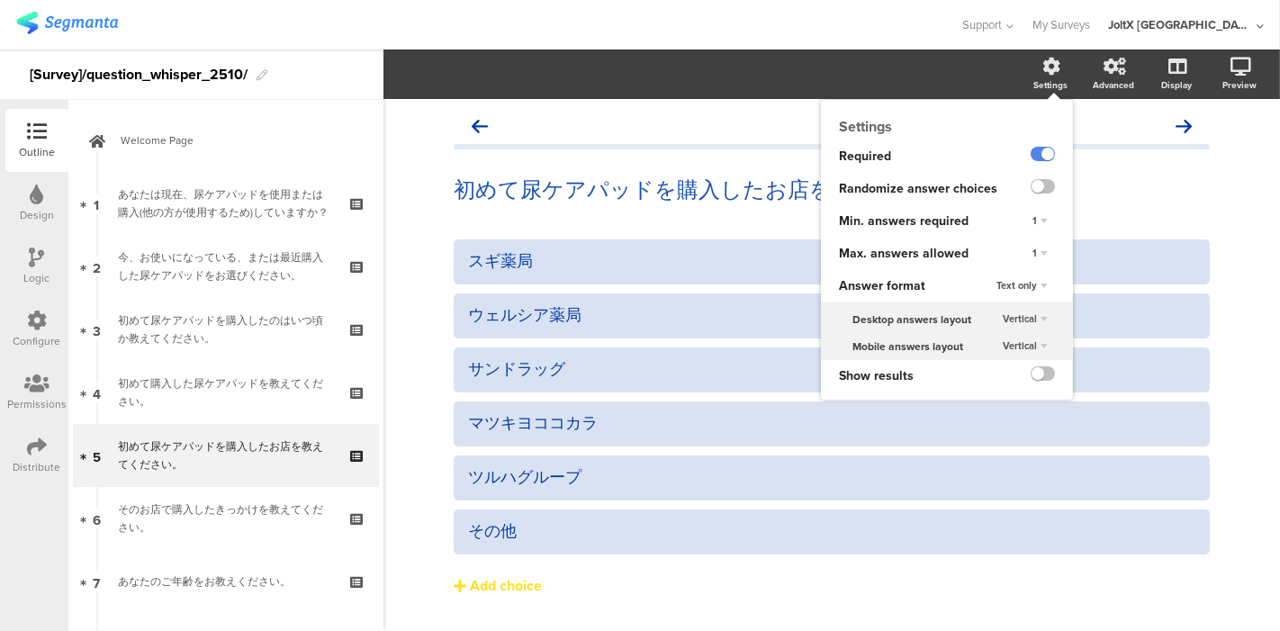
click at [1006, 250] on div "1" at bounding box center [1039, 254] width 67 height 32
click at [1029, 251] on div "1" at bounding box center [1040, 254] width 30 height 22
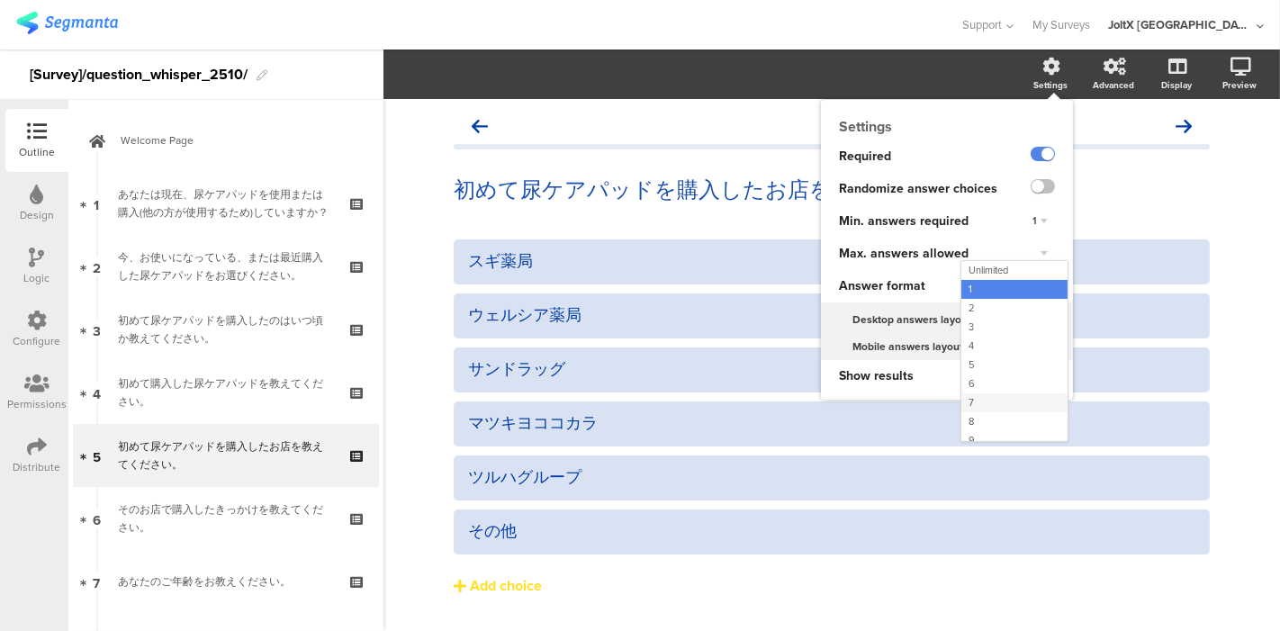
click at [985, 400] on div "7" at bounding box center [1014, 402] width 106 height 19
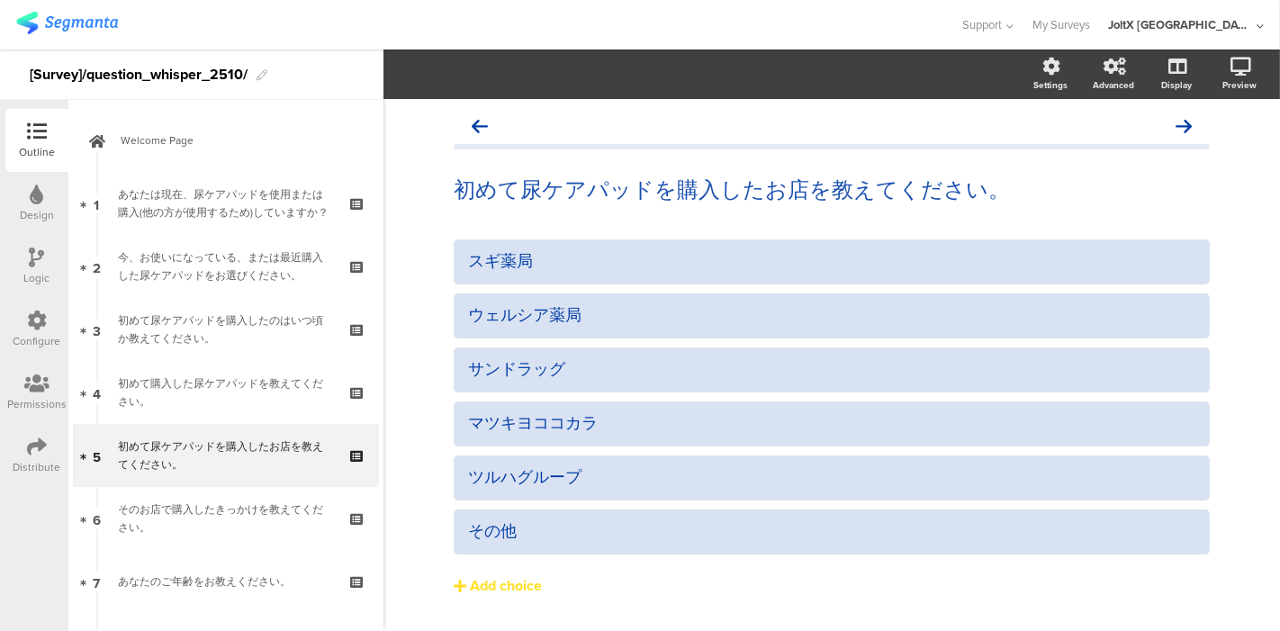
click at [692, 24] on div at bounding box center [480, 25] width 928 height 30
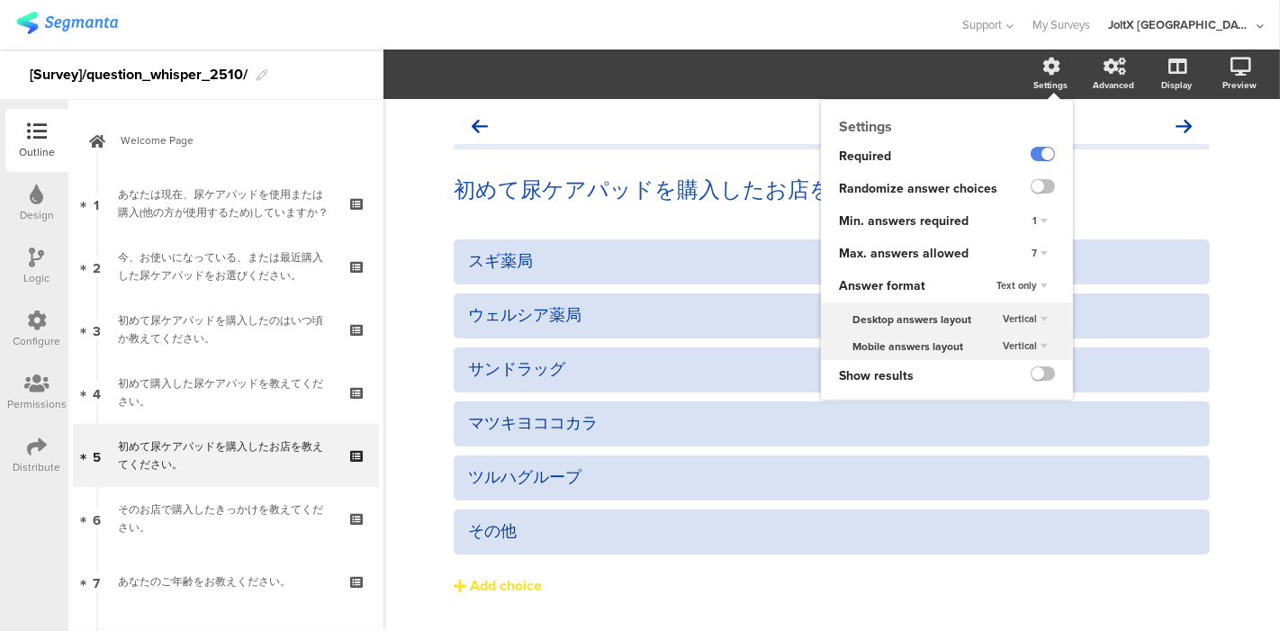
click at [1024, 250] on div "7" at bounding box center [1039, 254] width 31 height 22
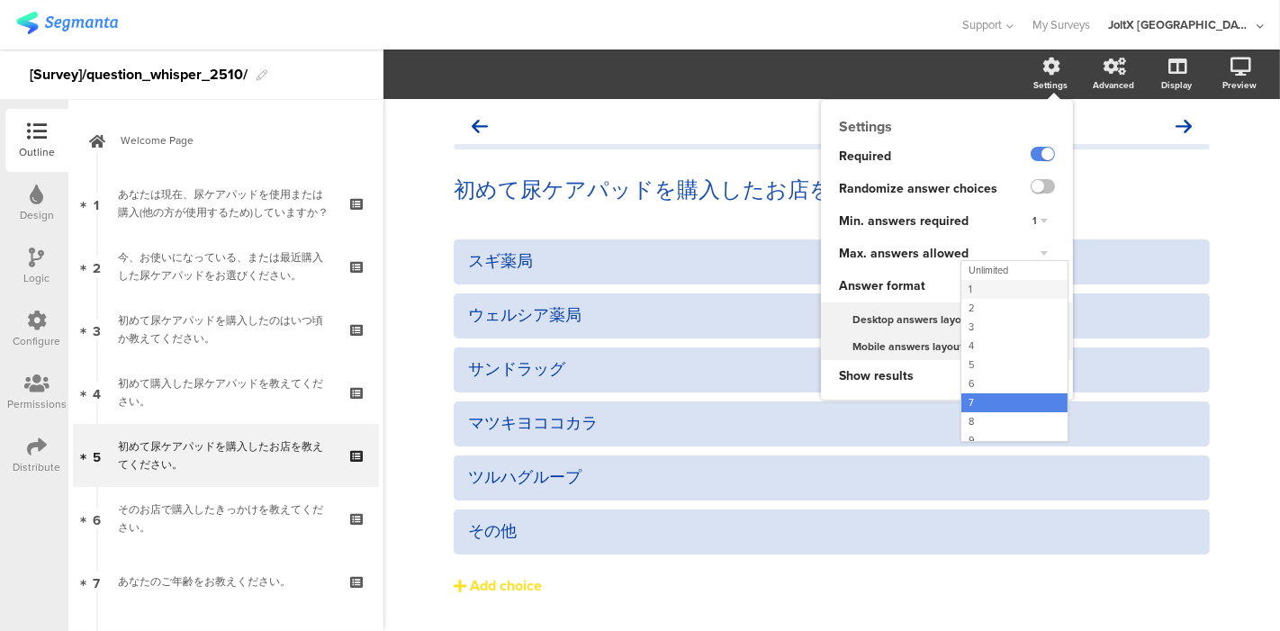
click at [1002, 286] on div "1" at bounding box center [1014, 289] width 106 height 19
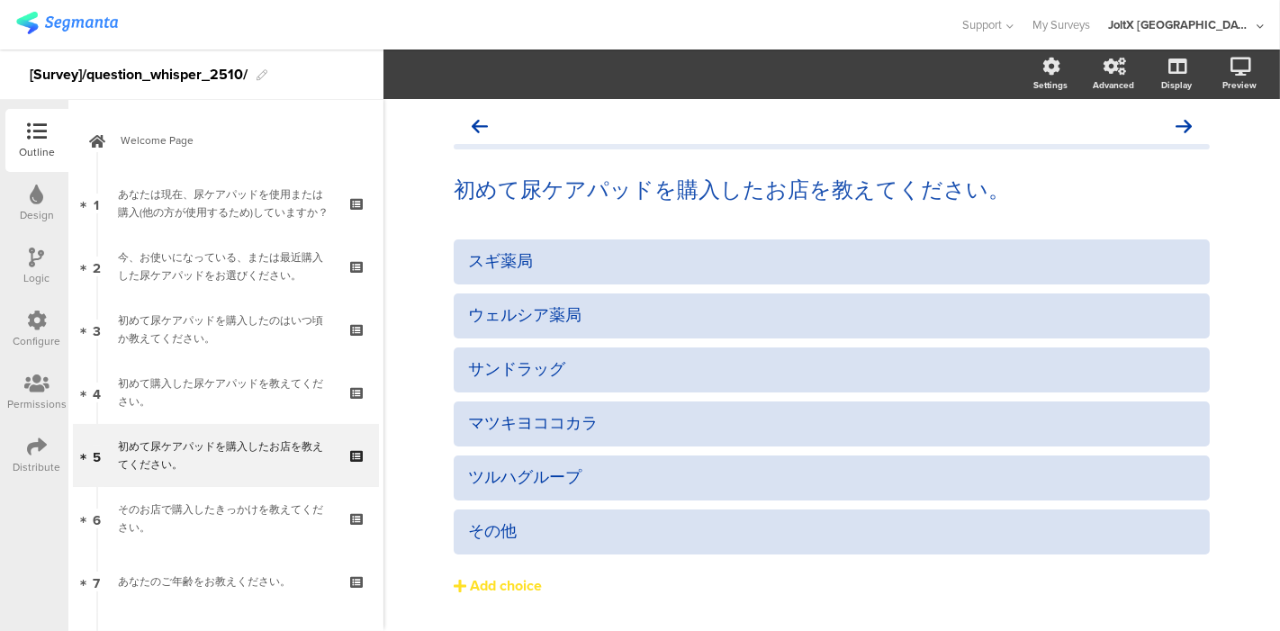
click at [886, 19] on div at bounding box center [480, 25] width 928 height 30
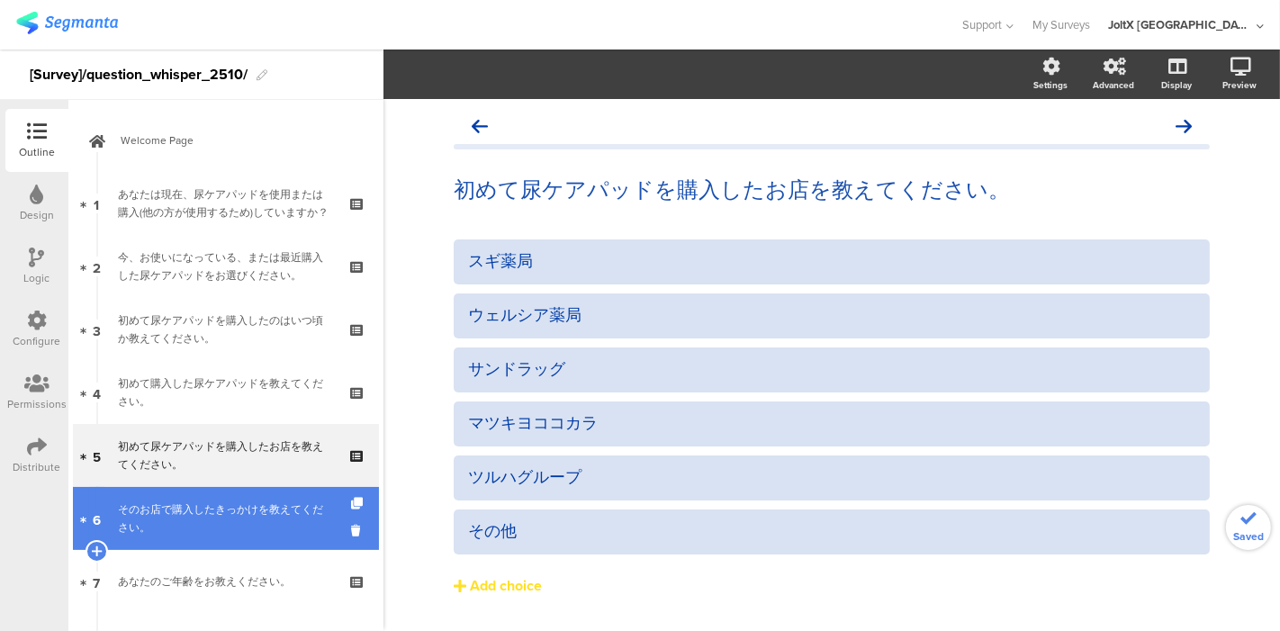
click at [247, 514] on div "そのお店で購入したきっかけを教えてください。" at bounding box center [225, 518] width 215 height 36
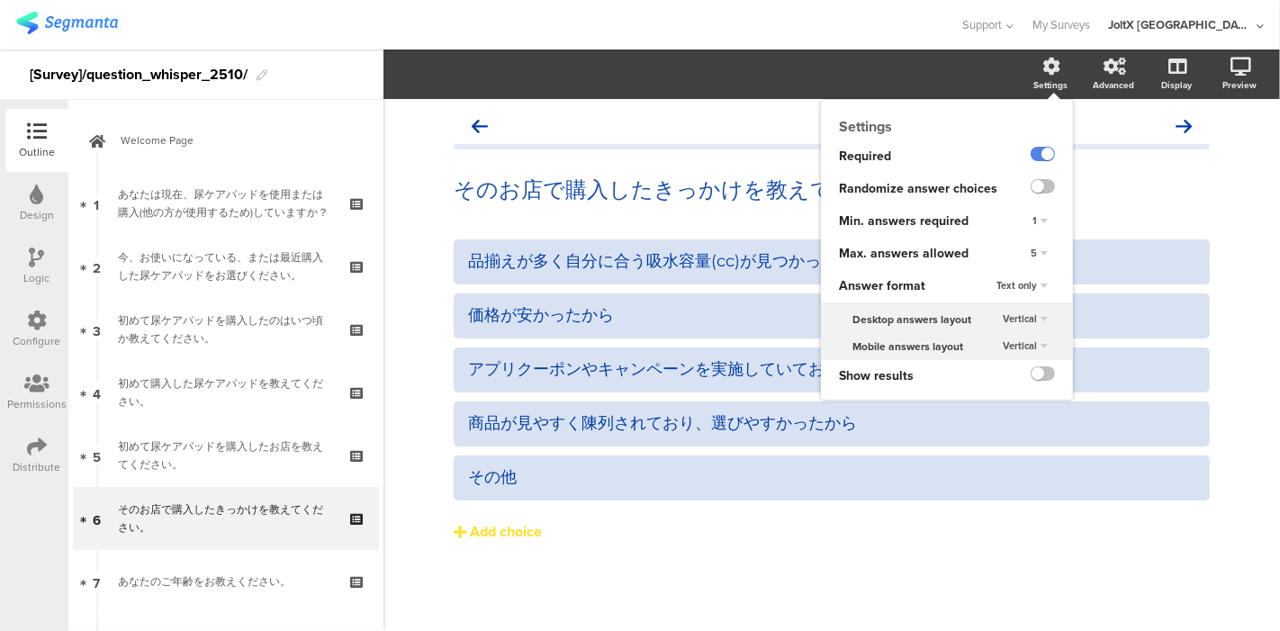
click at [1044, 74] on icon at bounding box center [1052, 67] width 18 height 18
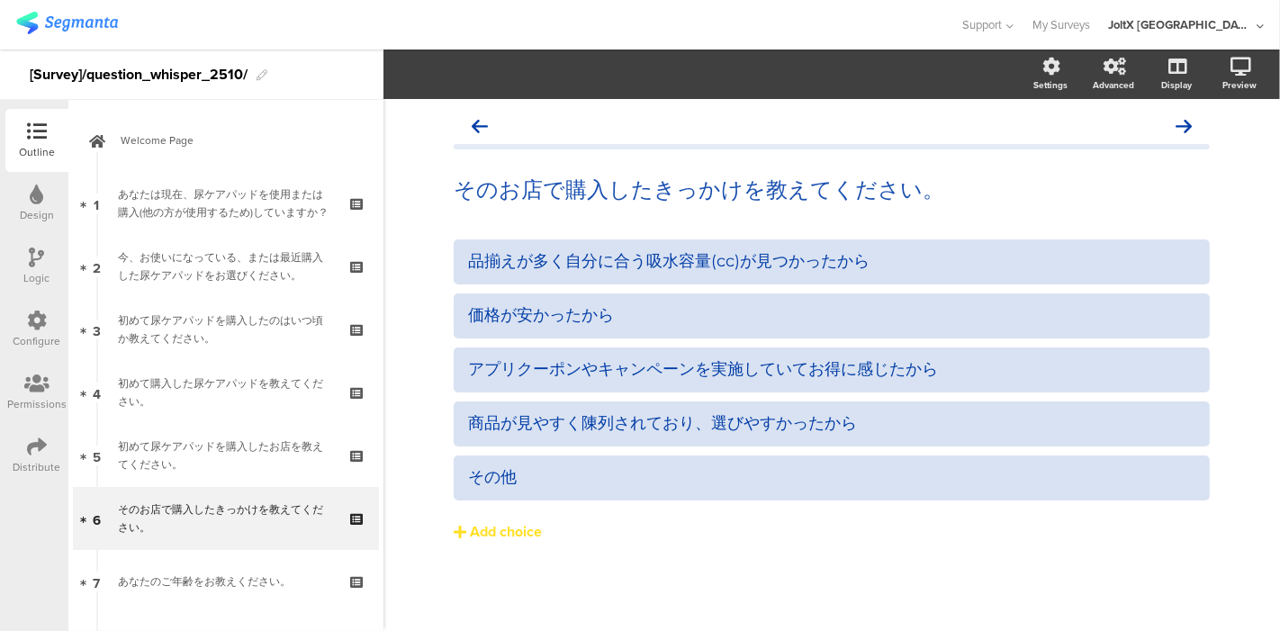
click at [866, 64] on section "Settings Advanced Display Preview" at bounding box center [831, 73] width 896 height 49
click at [593, 567] on div "品揃えが多く自分に合う吸水容量(cc)が見つかったから 価格が安かったから アプリクーポンやキャンペーンを実施していてお得に感じたから" at bounding box center [832, 428] width 756 height 378
click at [1165, 160] on icon at bounding box center [1174, 160] width 19 height 17
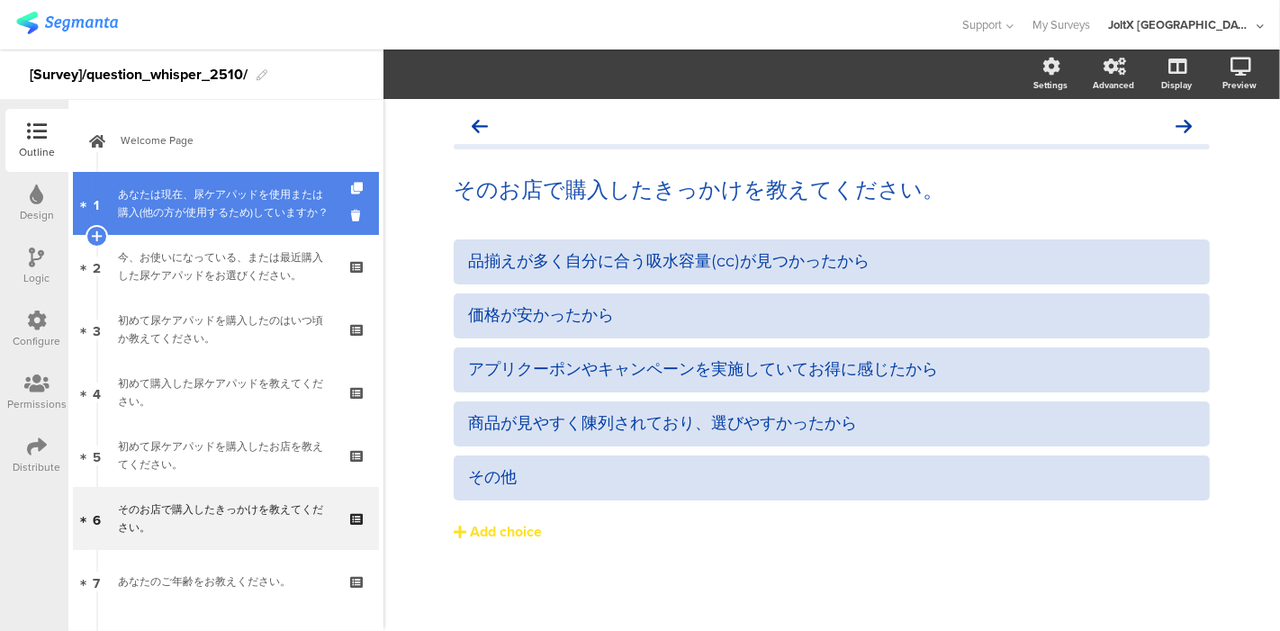
click at [238, 190] on div "あなたは現在、尿ケアパッドを使用または購入(他の方が使用するため)していますか？" at bounding box center [225, 203] width 215 height 36
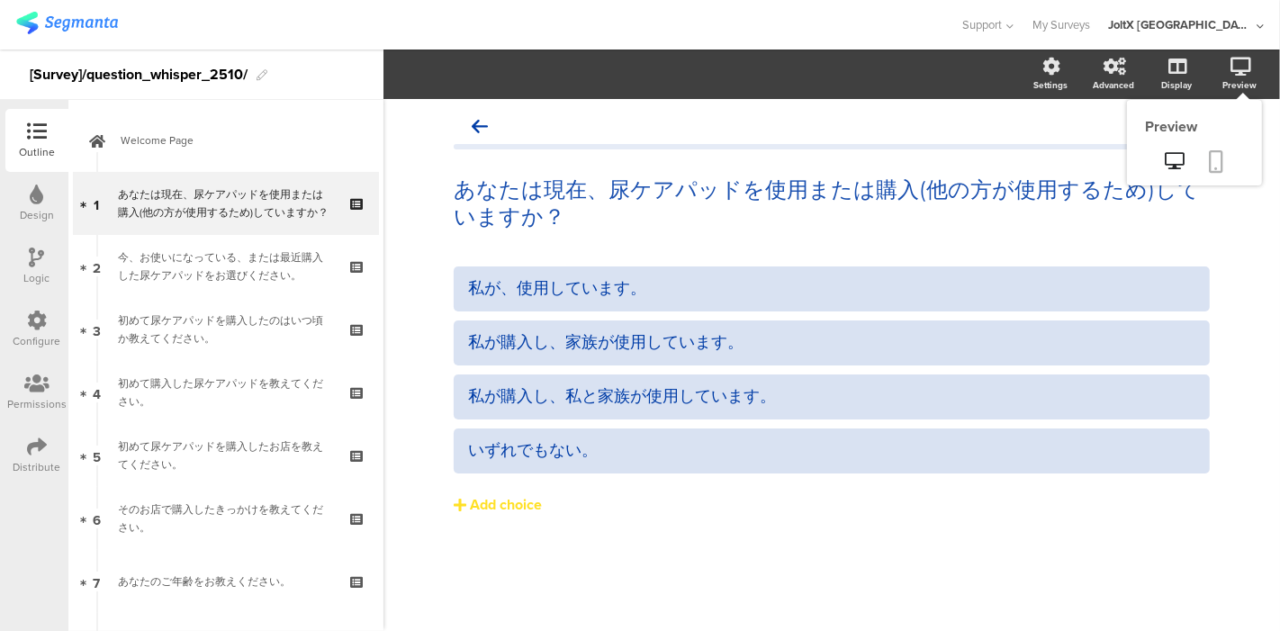
click at [1216, 154] on icon at bounding box center [1216, 161] width 14 height 22
click at [776, 24] on div at bounding box center [480, 25] width 928 height 30
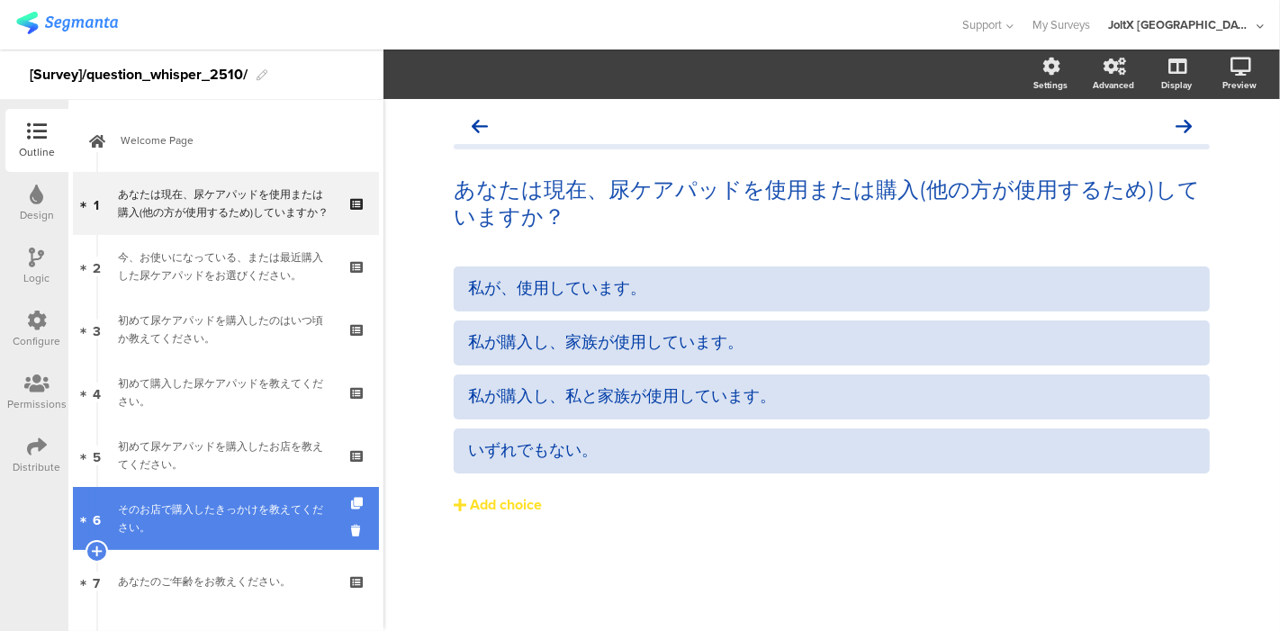
click at [213, 500] on div "そのお店で購入したきっかけを教えてください。" at bounding box center [225, 518] width 215 height 36
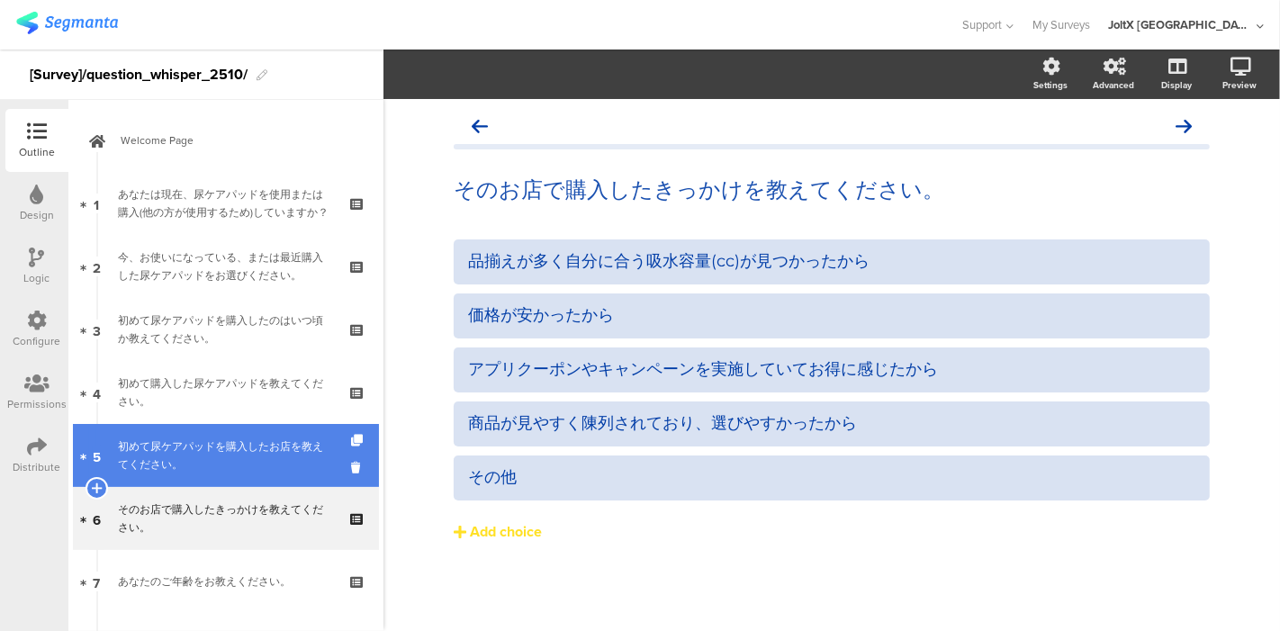
click at [211, 449] on div "初めて尿ケアパッドを購入したお店を教えてください。" at bounding box center [225, 455] width 215 height 36
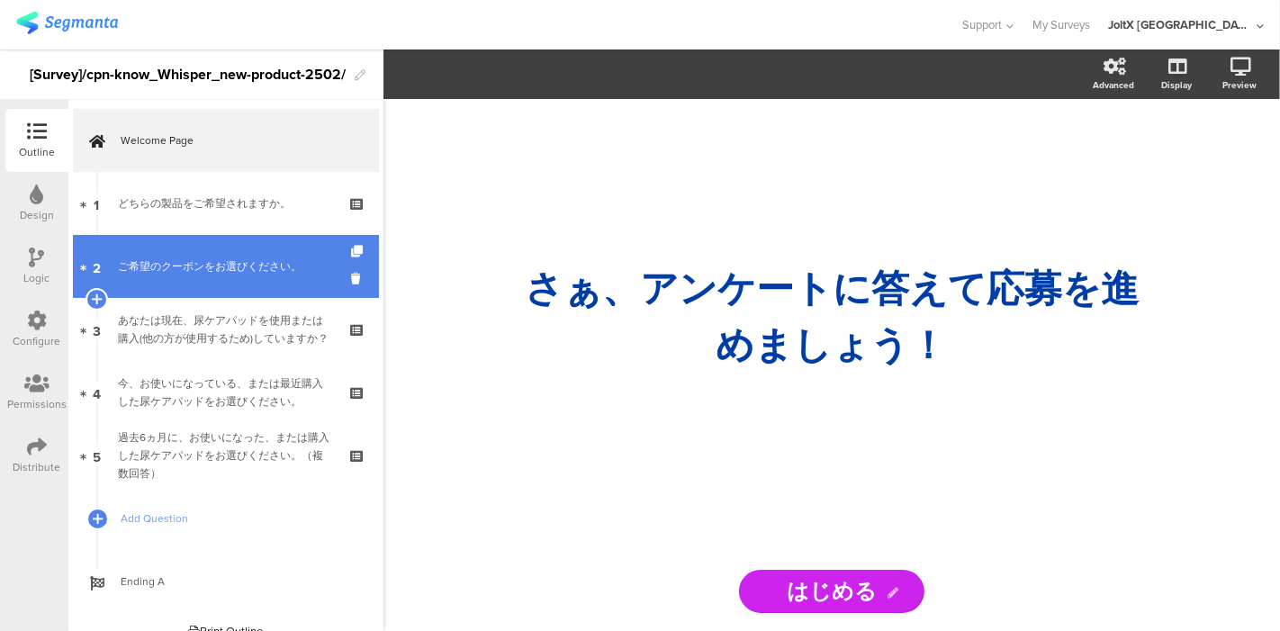
drag, startPoint x: 201, startPoint y: 217, endPoint x: 200, endPoint y: 245, distance: 27.9
click at [201, 217] on link "1 どちらの製品をご希望されますか。" at bounding box center [226, 203] width 306 height 63
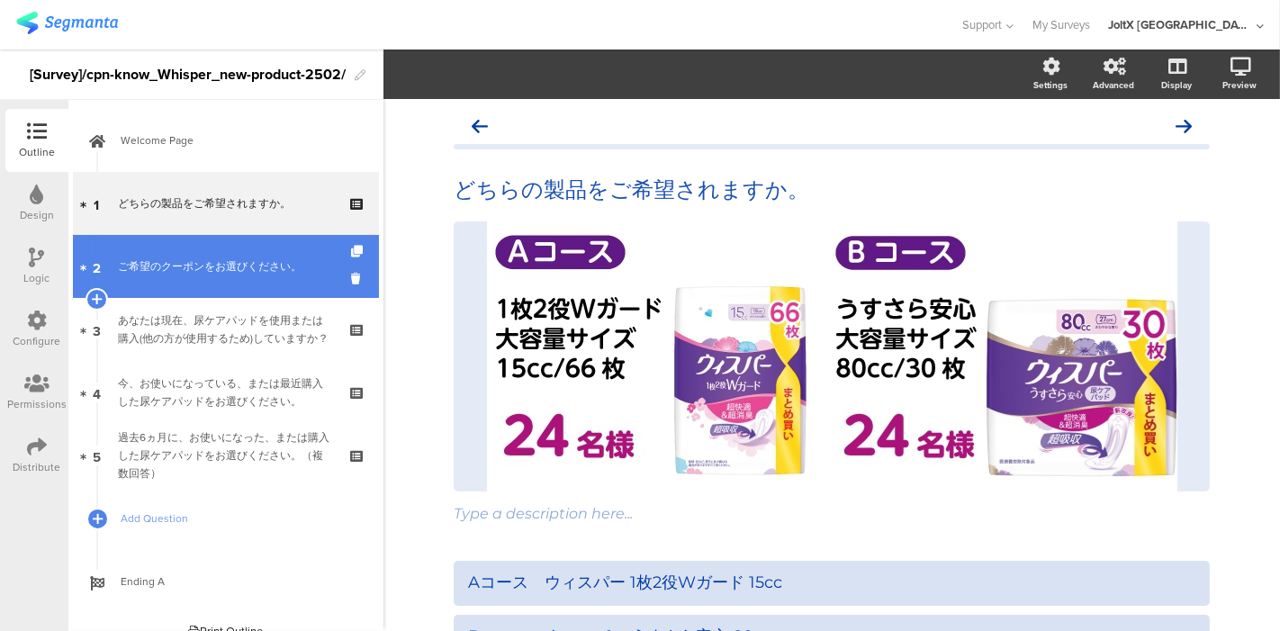
click at [200, 250] on link "2 ご希望のクーポンをお選びください。" at bounding box center [226, 266] width 306 height 63
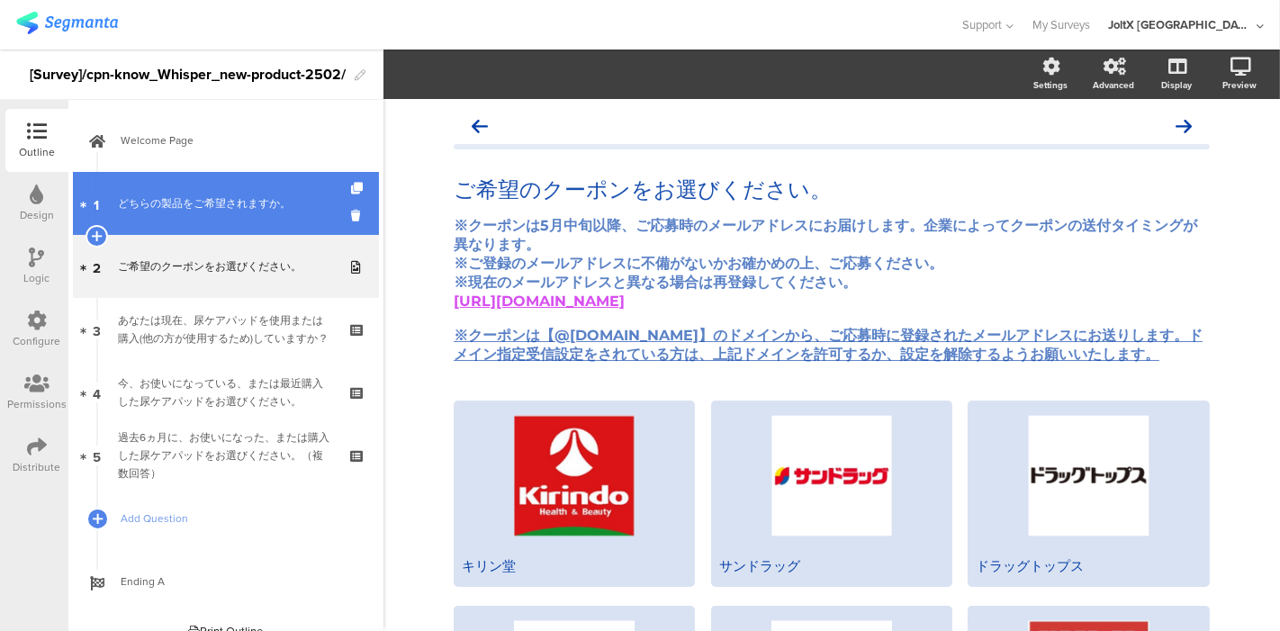
click at [196, 199] on div "どちらの製品をご希望されますか。" at bounding box center [225, 203] width 215 height 18
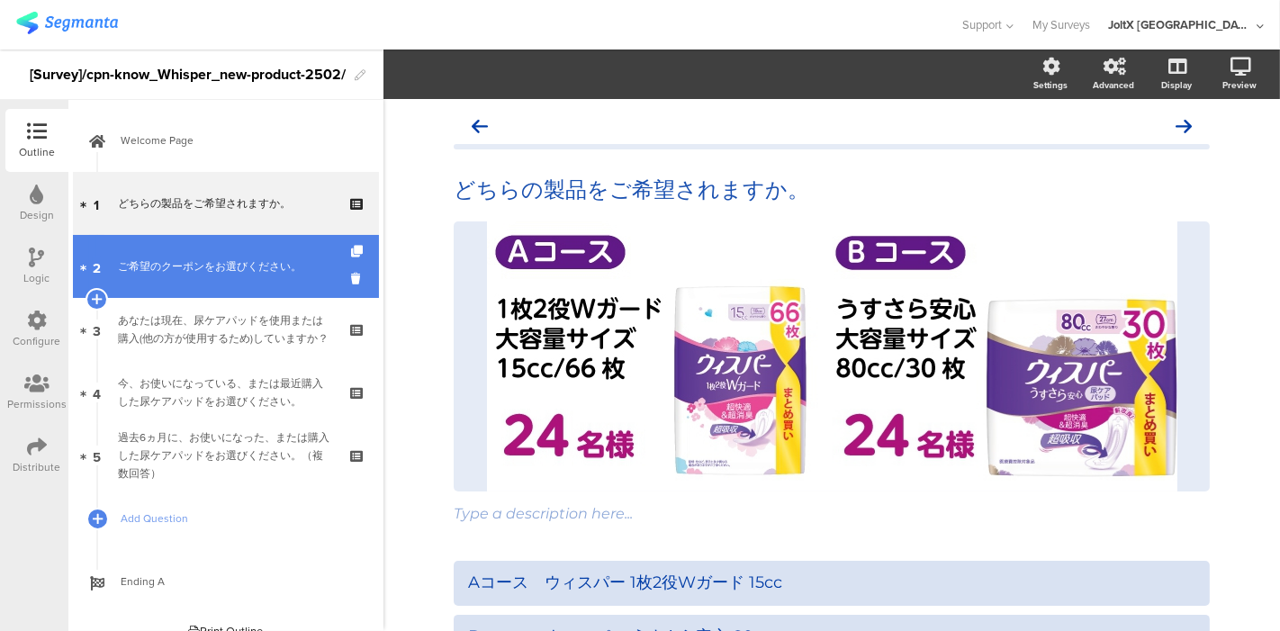
click at [190, 249] on link "2 ご希望のクーポンをお選びください。" at bounding box center [226, 266] width 306 height 63
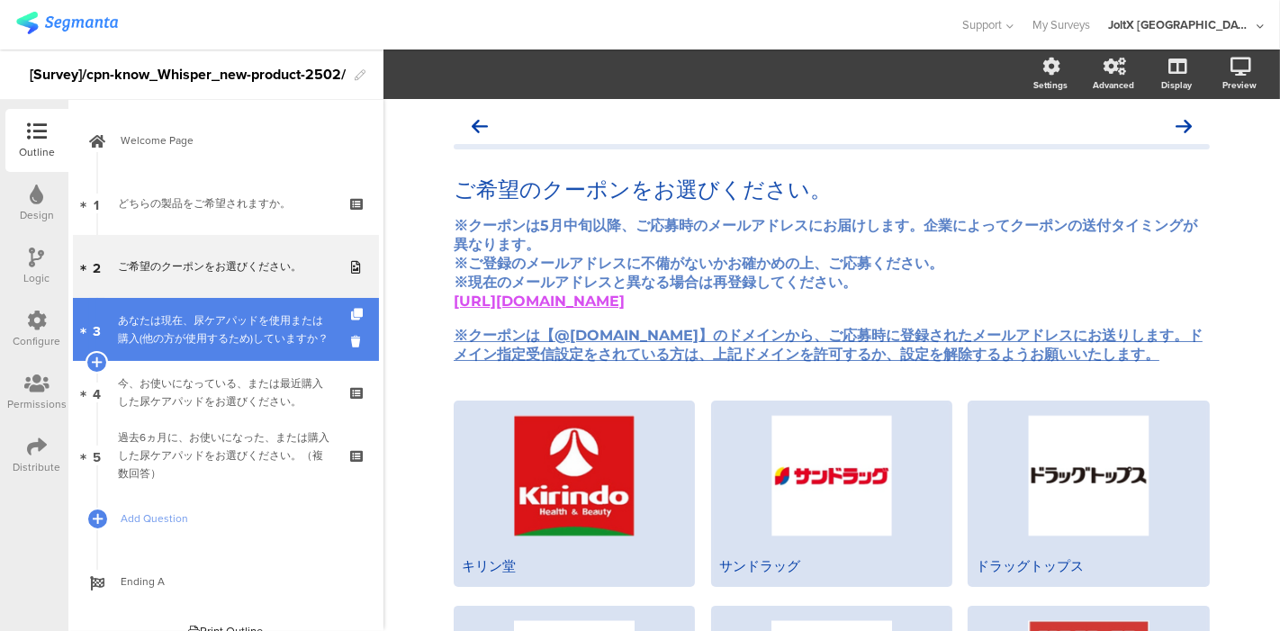
click at [190, 322] on div "あなたは現在、尿ケアパッドを使用または購入(他の方が使用するため)していますか？" at bounding box center [225, 329] width 215 height 36
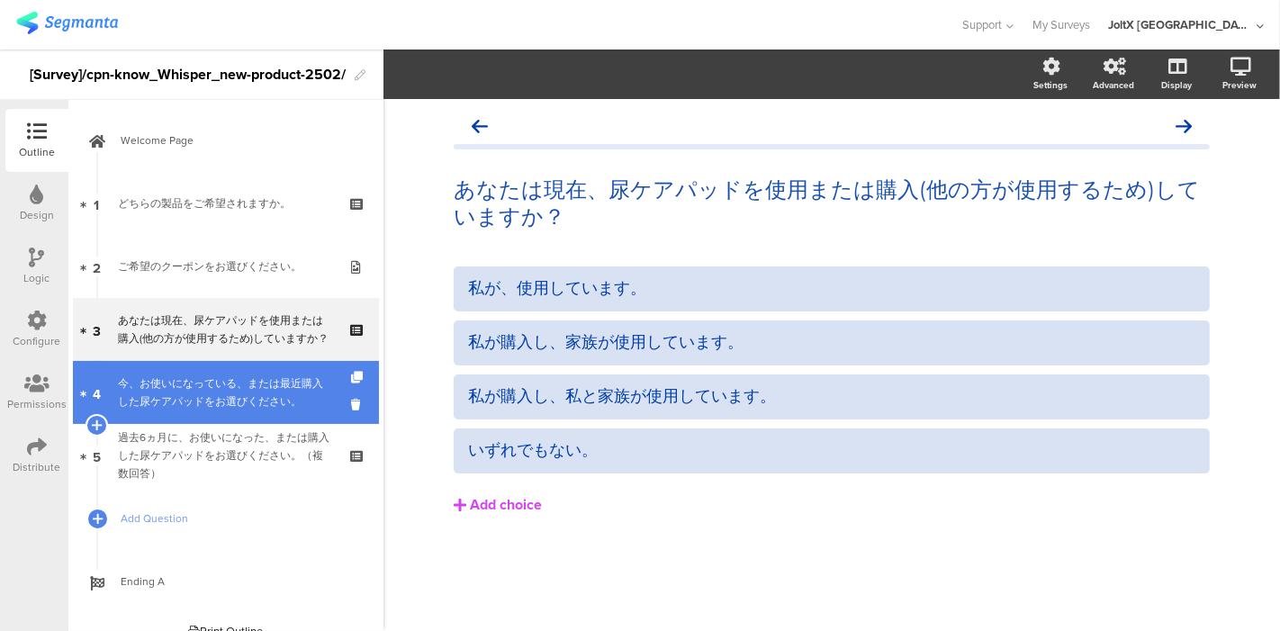
click at [184, 376] on div "今、お使いになっている、または最近購入した尿ケアパッドをお選びください。" at bounding box center [225, 392] width 215 height 36
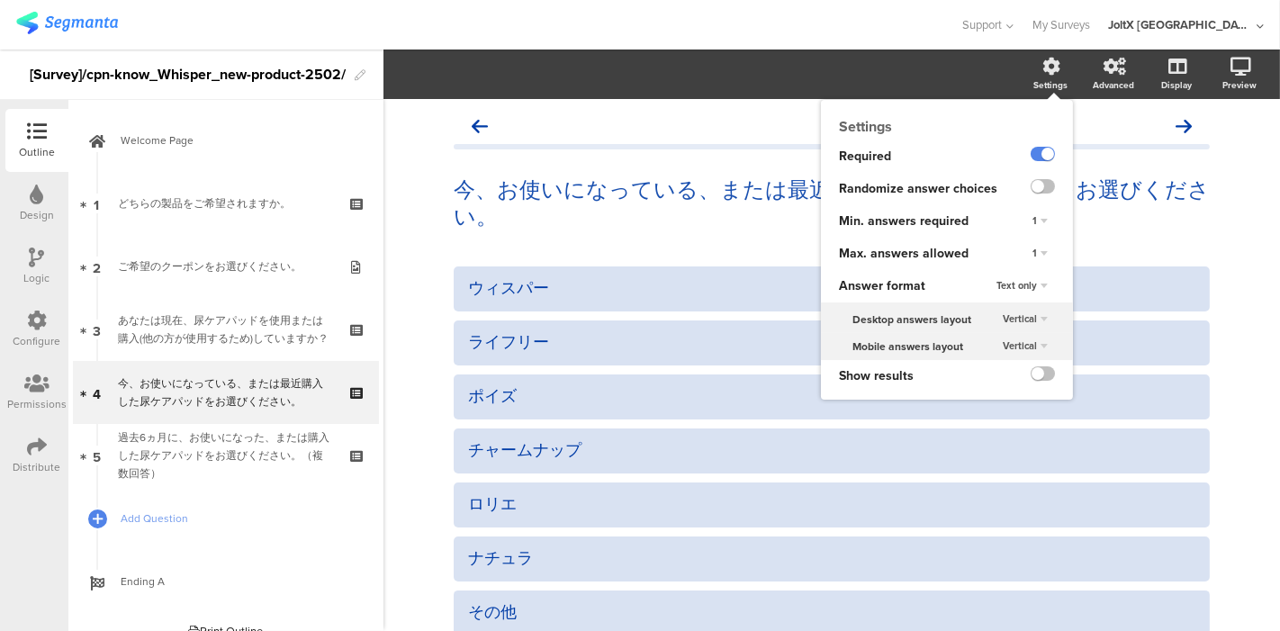
click at [1041, 82] on div "Settings" at bounding box center [1050, 84] width 34 height 13
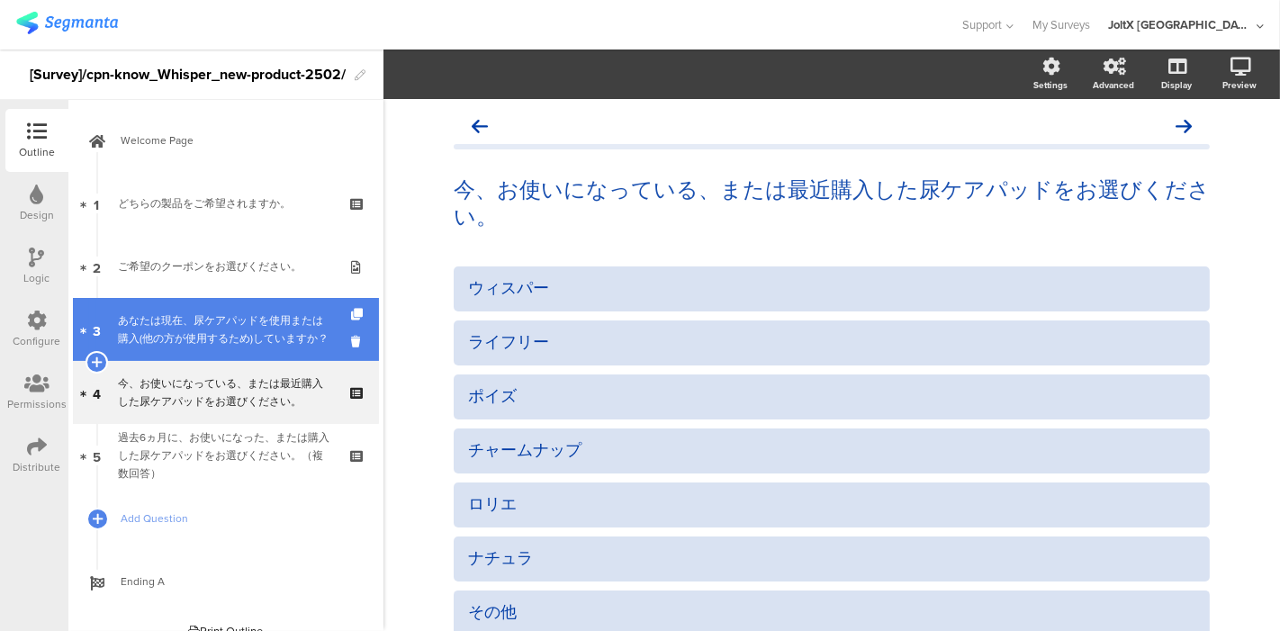
click at [224, 319] on div "あなたは現在、尿ケアパッドを使用または購入(他の方が使用するため)していますか？" at bounding box center [225, 329] width 215 height 36
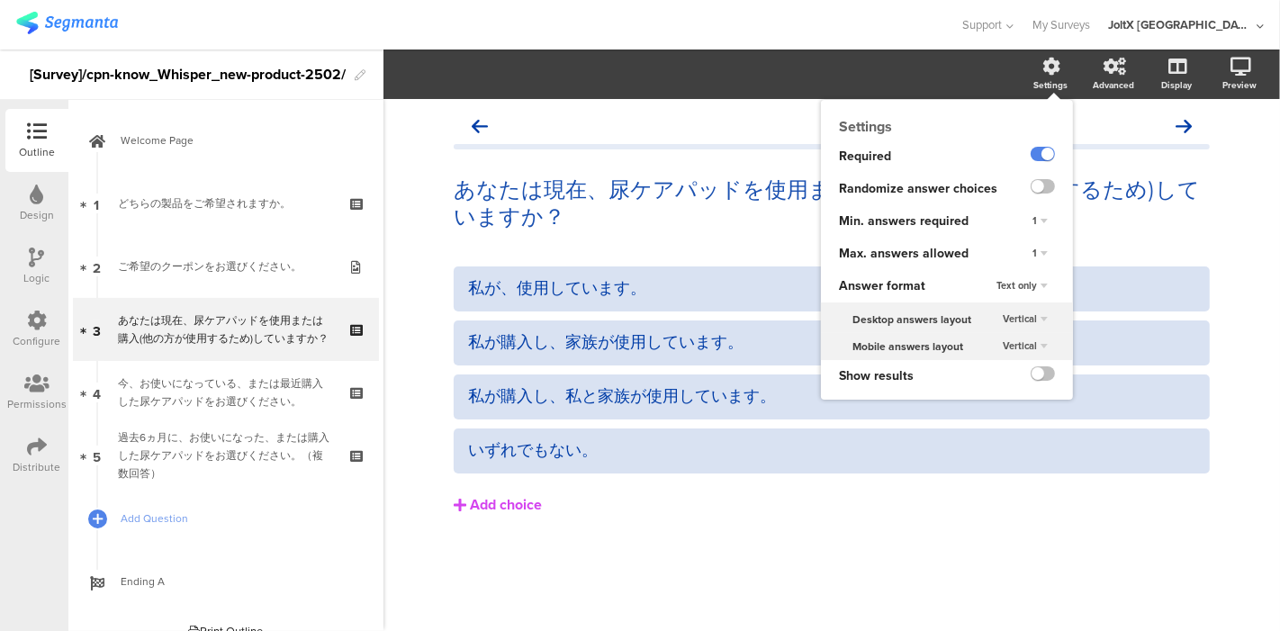
click at [1037, 67] on div "Settings" at bounding box center [1059, 74] width 63 height 45
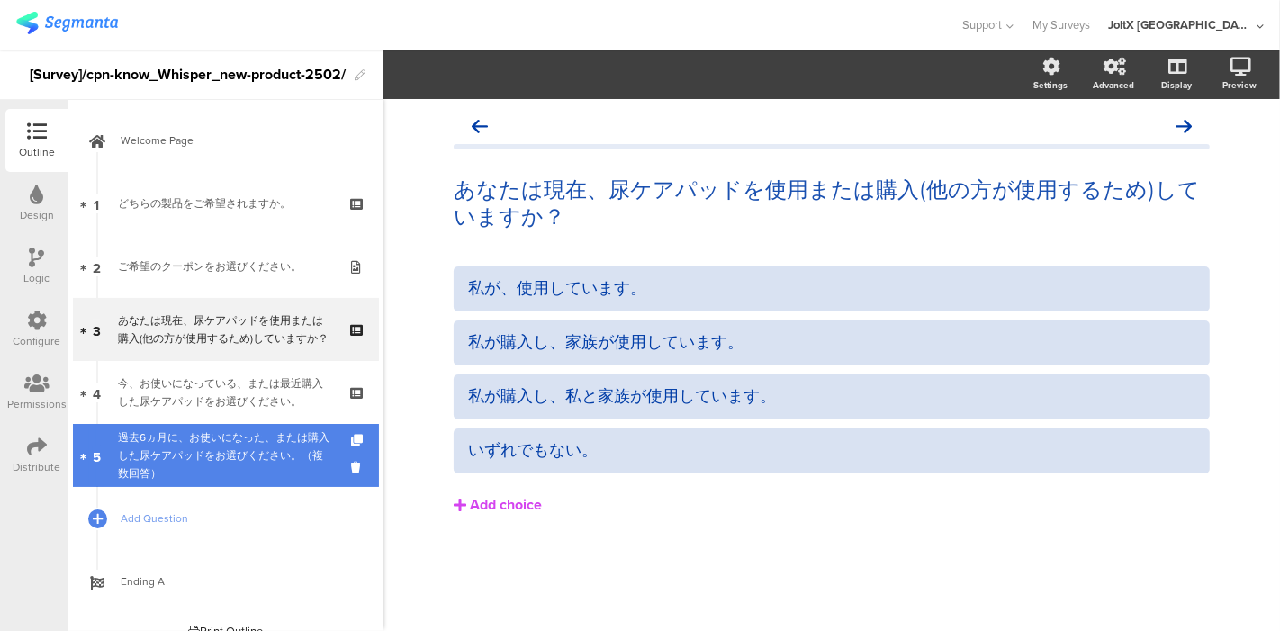
click at [162, 461] on div "過去6ヵ月に、お使いになった、または購入した尿ケアパッドをお選びください。（複数回答）" at bounding box center [225, 455] width 215 height 54
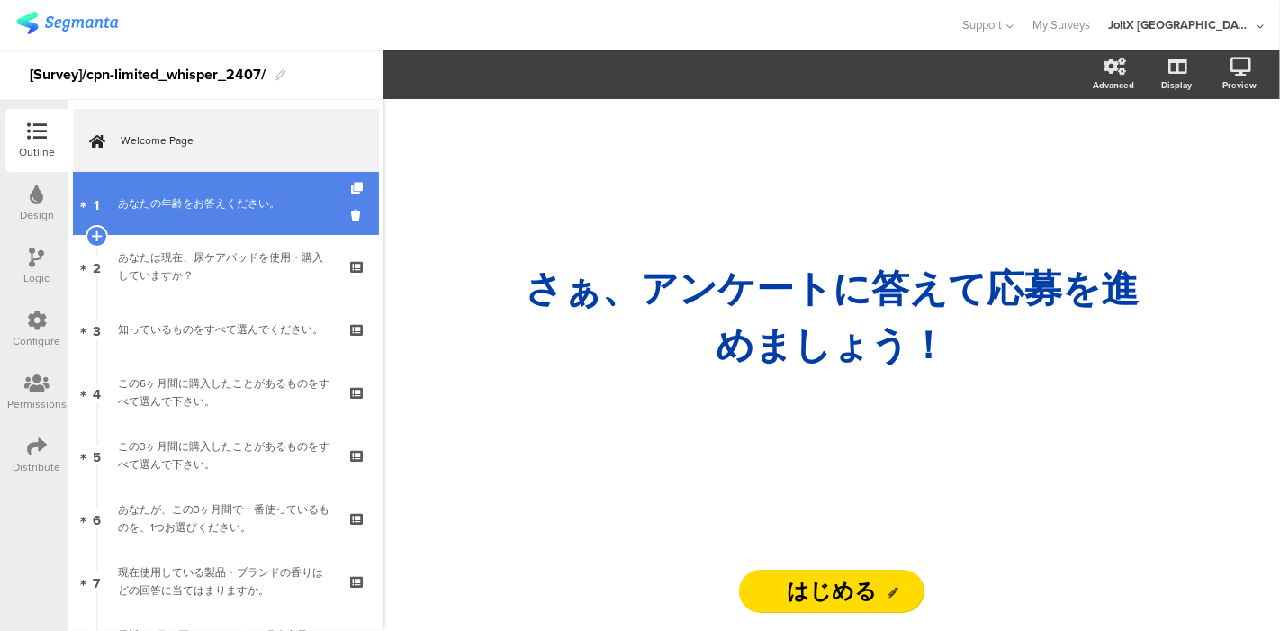
click at [220, 204] on div "あなたの年齢をお答えください。" at bounding box center [225, 203] width 215 height 18
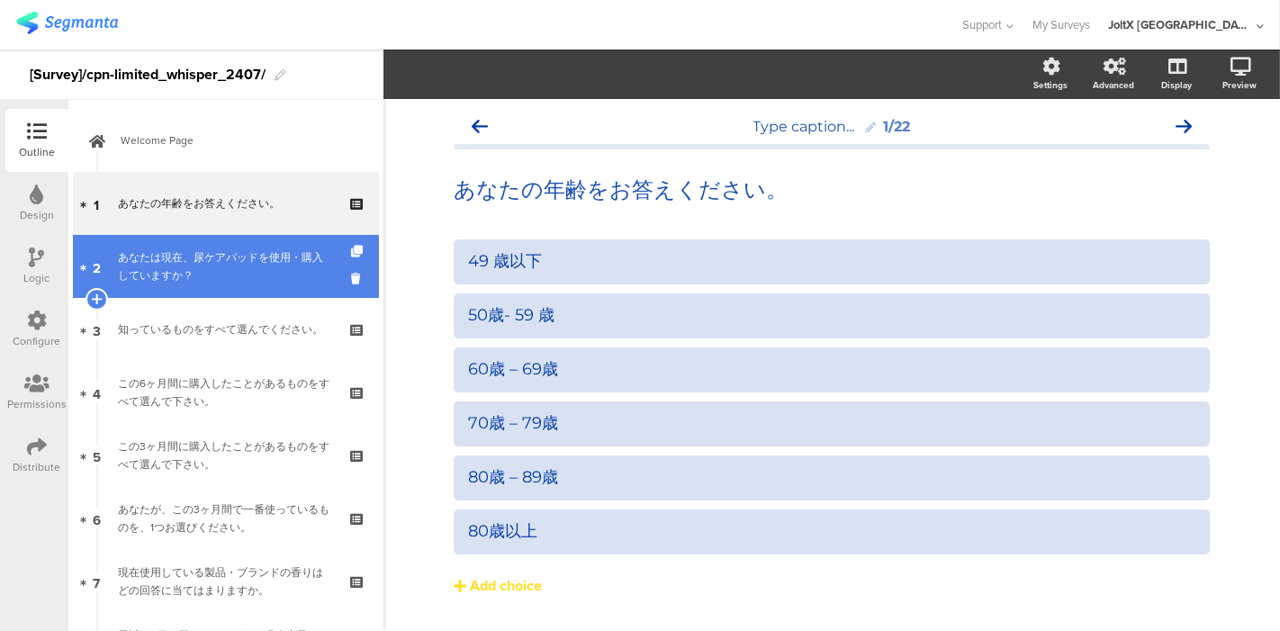
click at [219, 264] on div "あなたは現在、尿ケアパッドを使用・購入していますか？" at bounding box center [225, 266] width 215 height 36
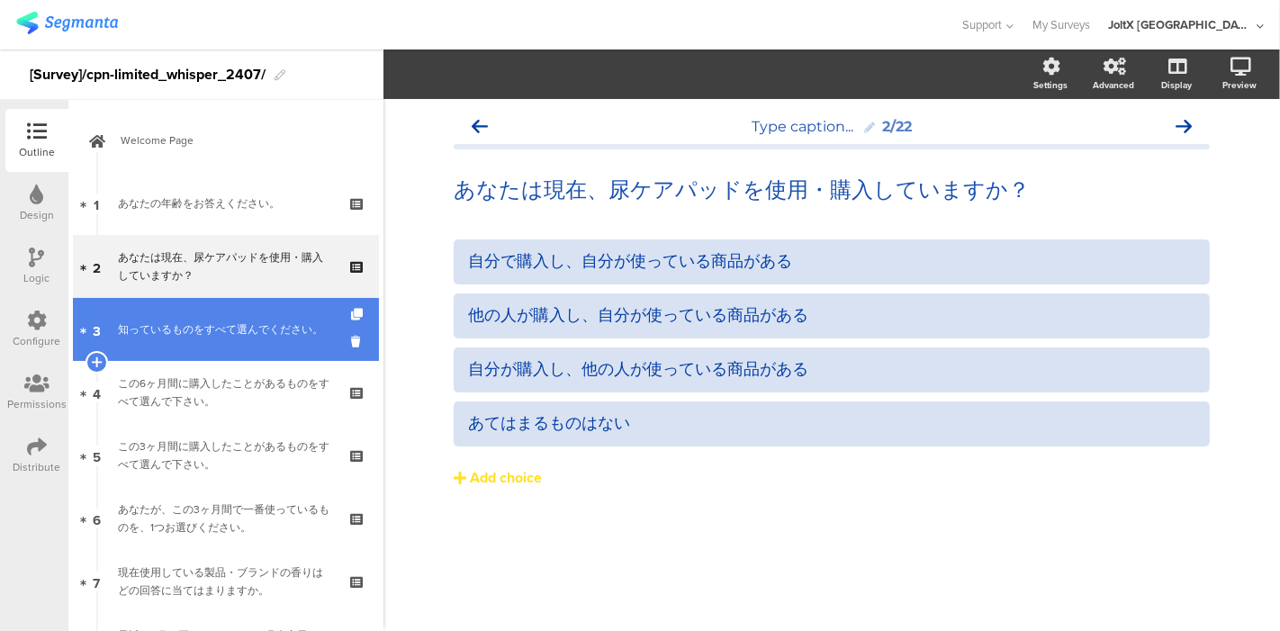
click at [218, 320] on div "知っているものをすべて選んでください。" at bounding box center [225, 329] width 215 height 18
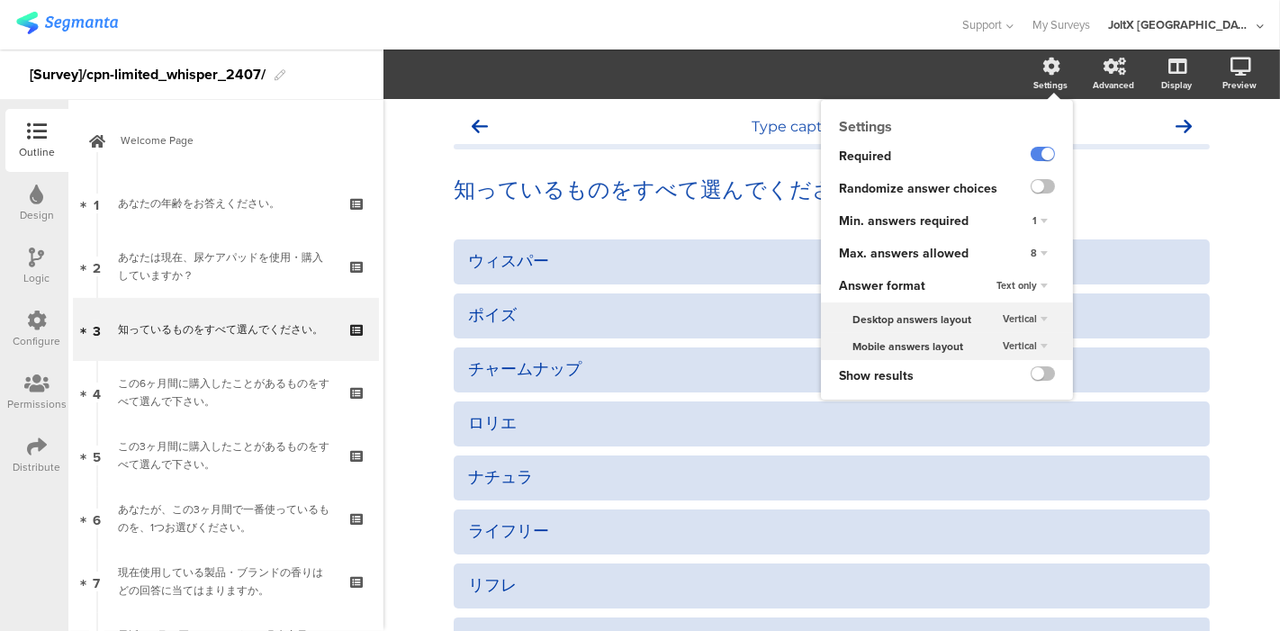
click at [1033, 81] on div "Settings" at bounding box center [1050, 84] width 34 height 13
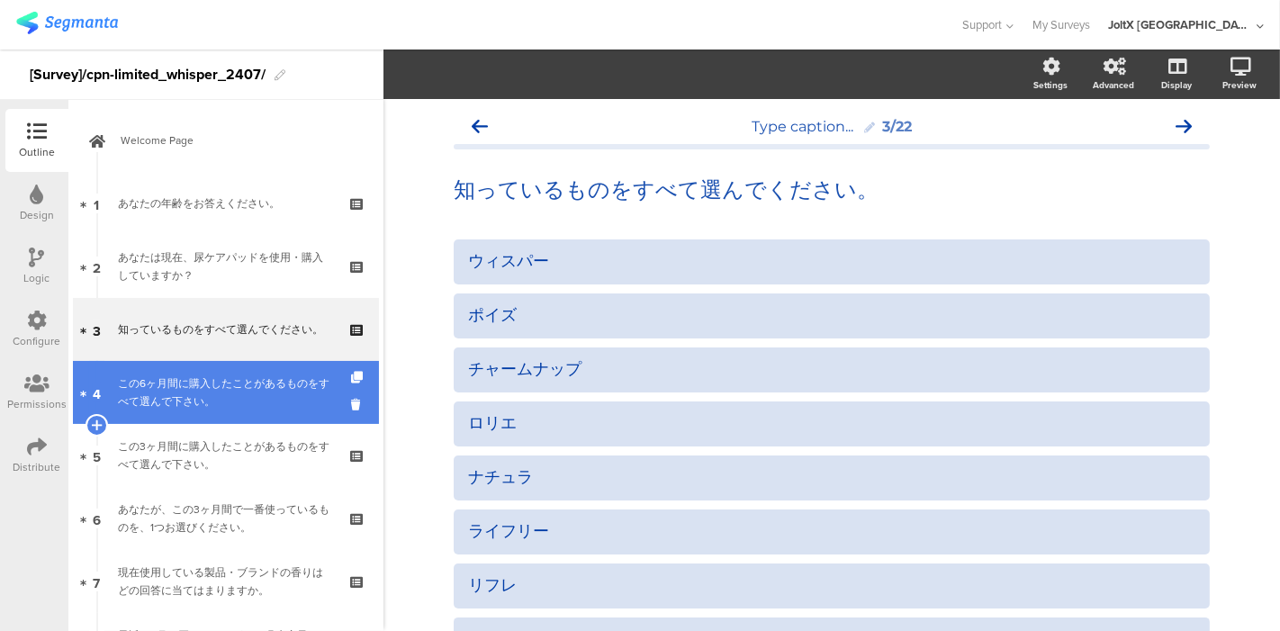
click at [147, 403] on div "この6ヶ月間に購入したことがあるものをすべて選んで下さい。" at bounding box center [225, 392] width 215 height 36
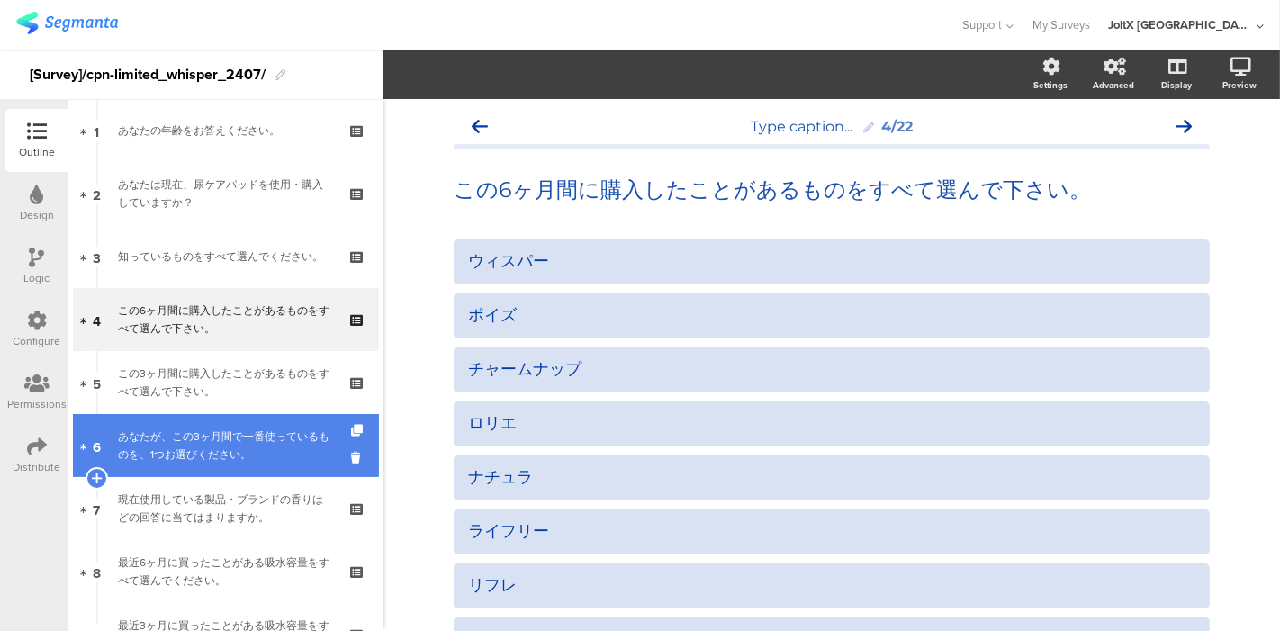
scroll to position [100, 0]
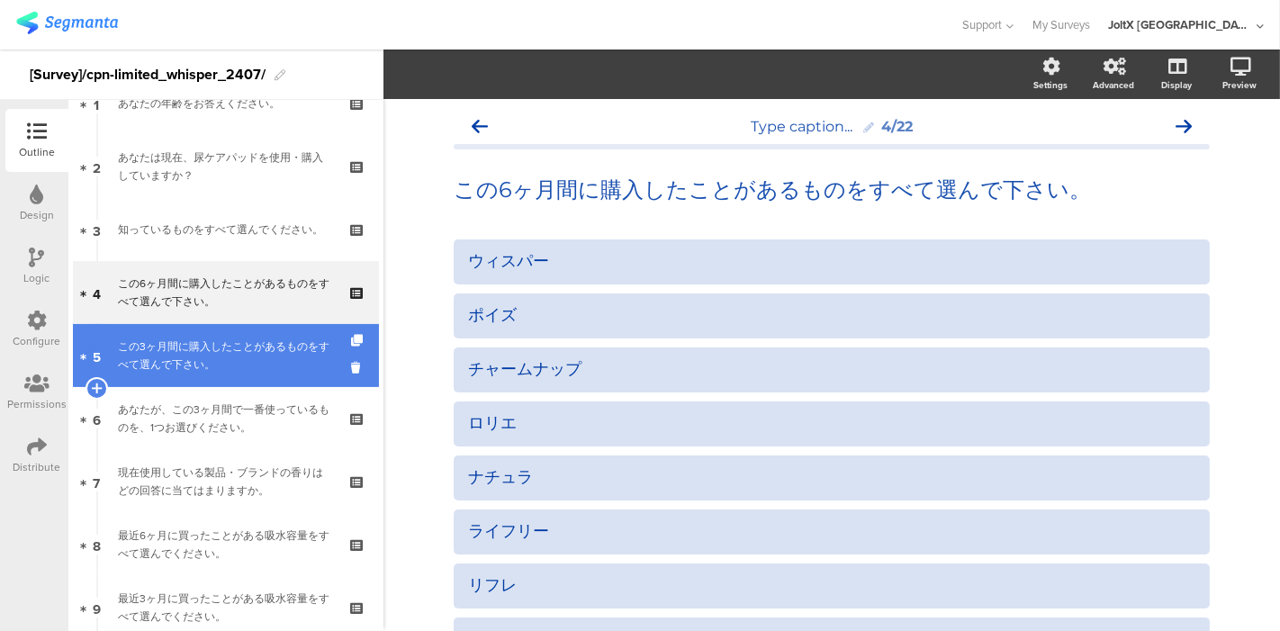
click at [183, 366] on div "この3ヶ月間に購入したことがあるものをすべて選んで下さい。" at bounding box center [225, 355] width 215 height 36
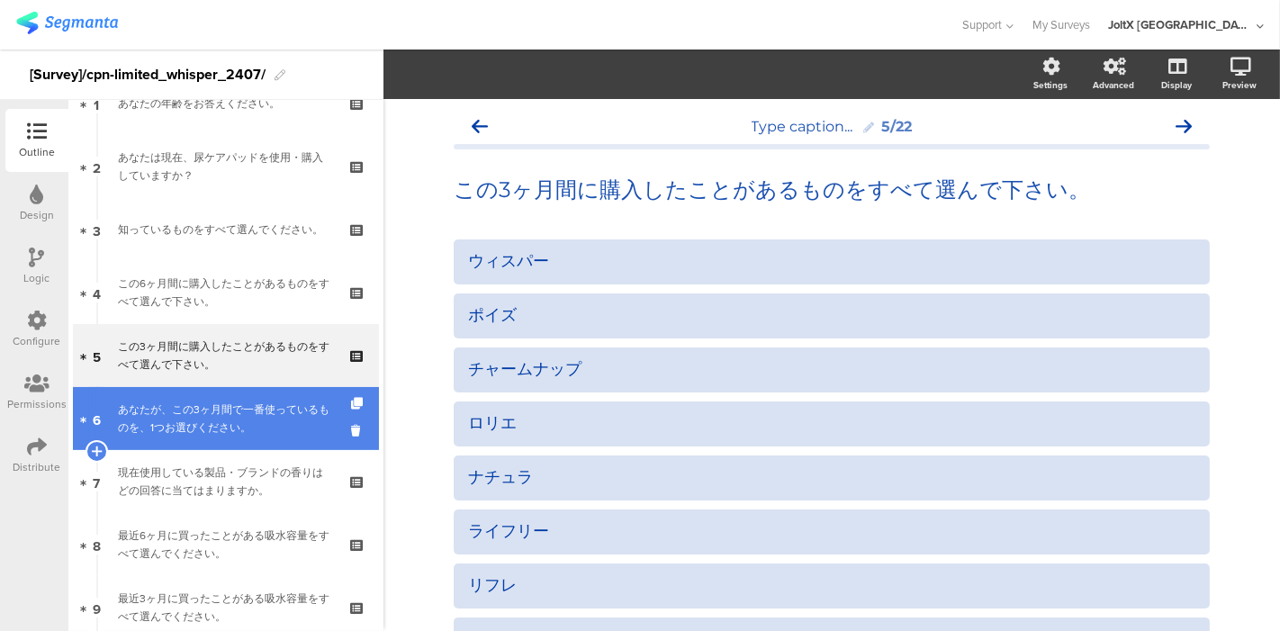
click at [184, 402] on div "あなたが、この3ヶ月間で一番使っているものを、1つお選びください。" at bounding box center [225, 418] width 215 height 36
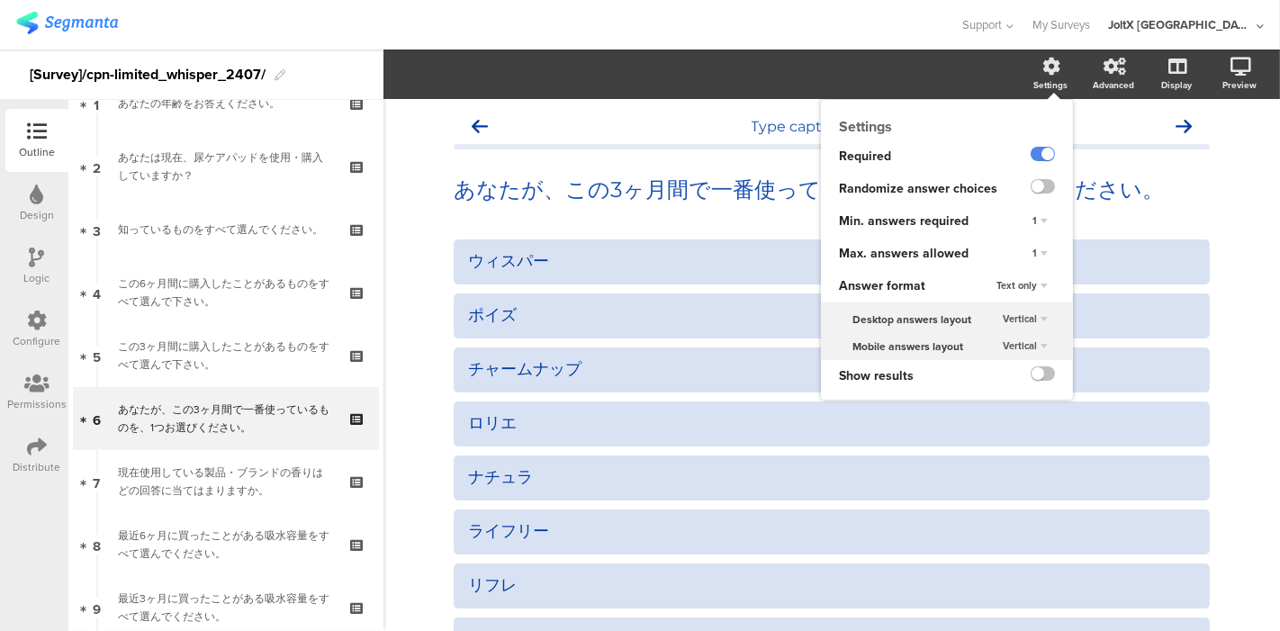
click at [1033, 81] on div "Settings" at bounding box center [1050, 84] width 34 height 13
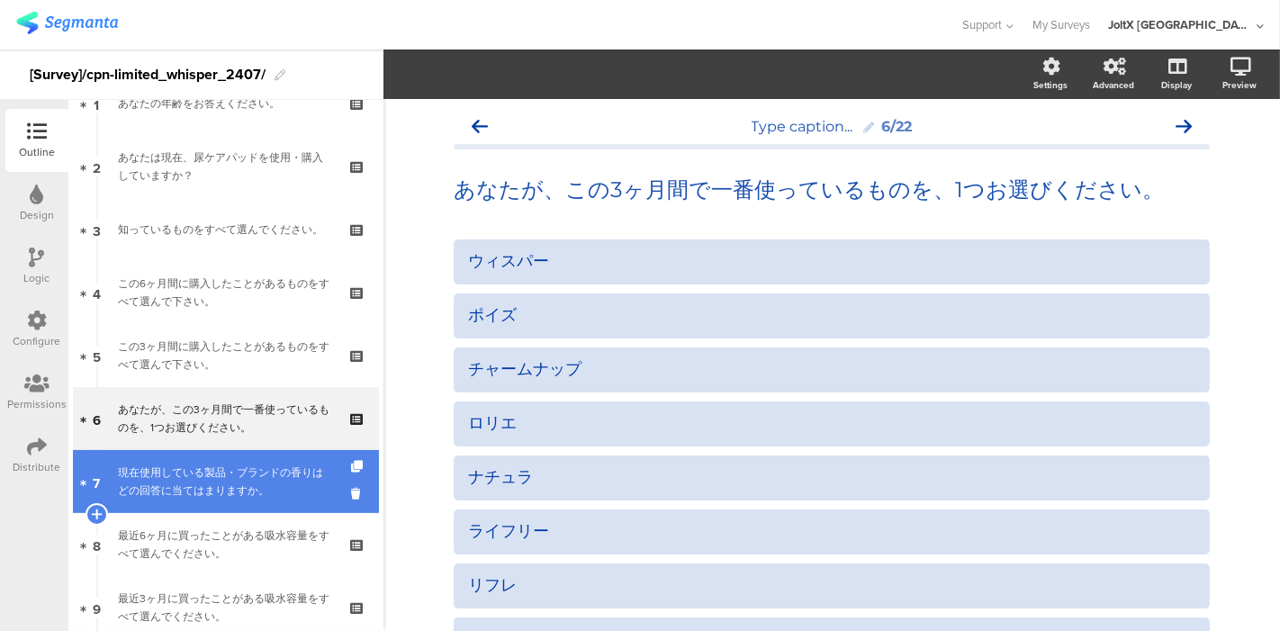
click at [208, 463] on div "現在使用している製品・ブランドの香りはどの回答に当てはまりますか。" at bounding box center [225, 481] width 215 height 36
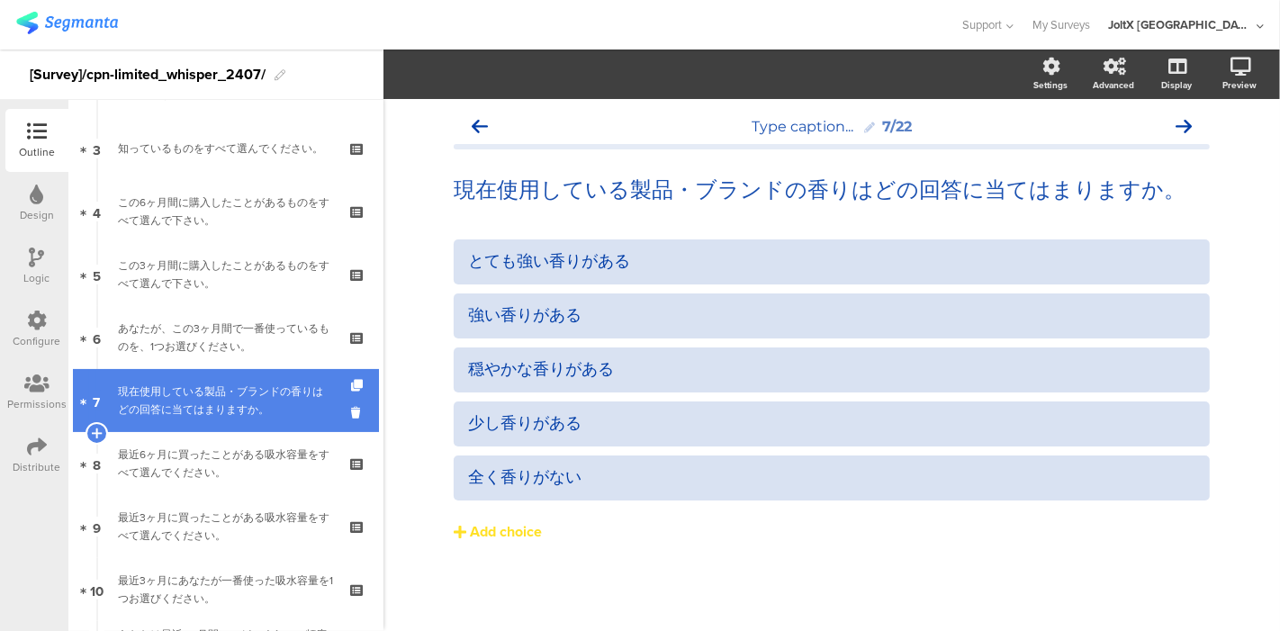
scroll to position [200, 0]
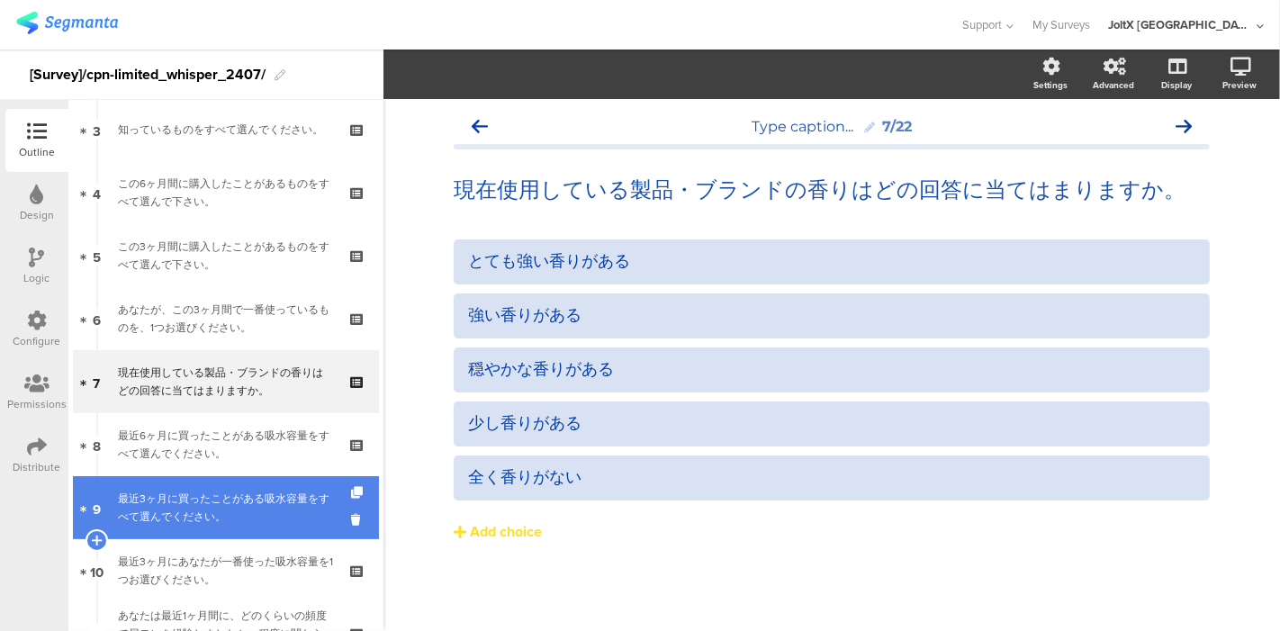
click at [216, 490] on div "最近3ヶ月に買ったことがある吸水容量をすべて選んでください。" at bounding box center [225, 508] width 215 height 36
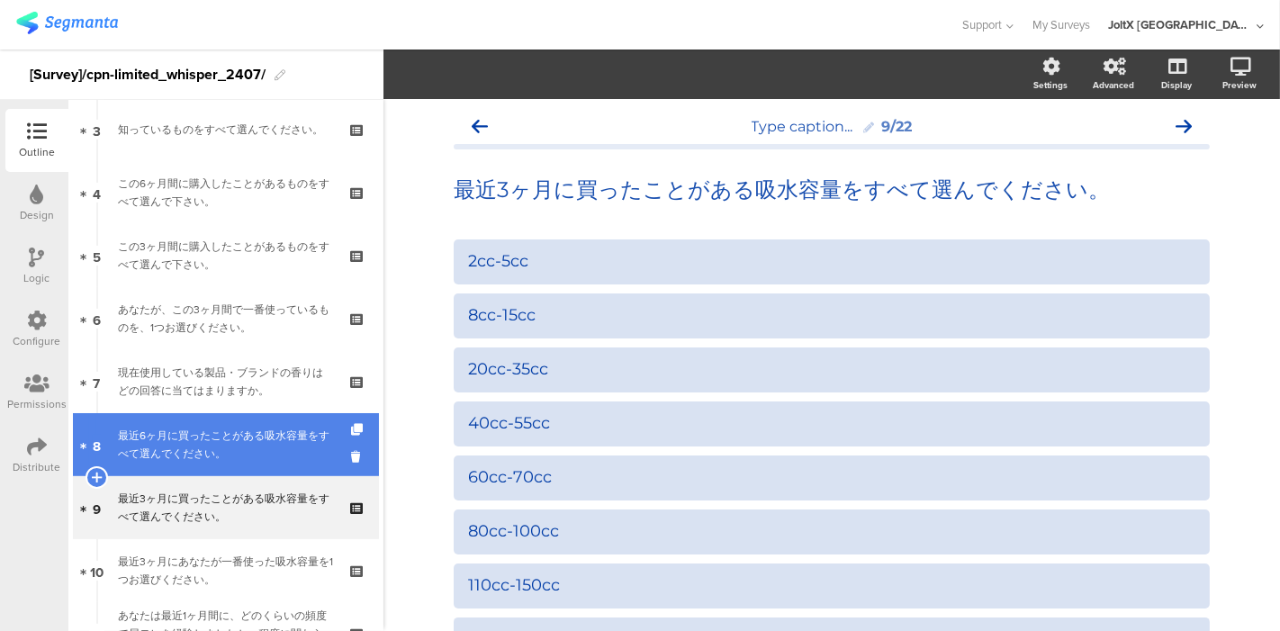
click at [219, 455] on div "最近6ヶ月に買ったことがある吸水容量をすべて選んでください。" at bounding box center [225, 445] width 215 height 36
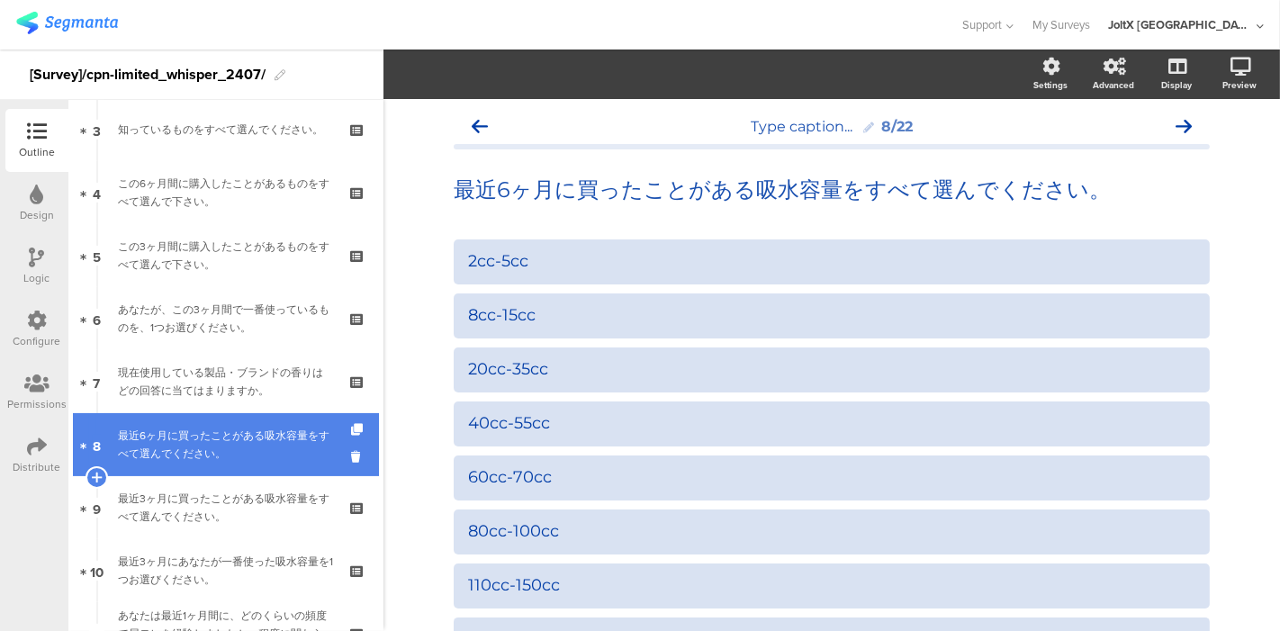
click at [218, 443] on div "最近6ヶ月に買ったことがある吸水容量をすべて選んでください。" at bounding box center [225, 445] width 215 height 36
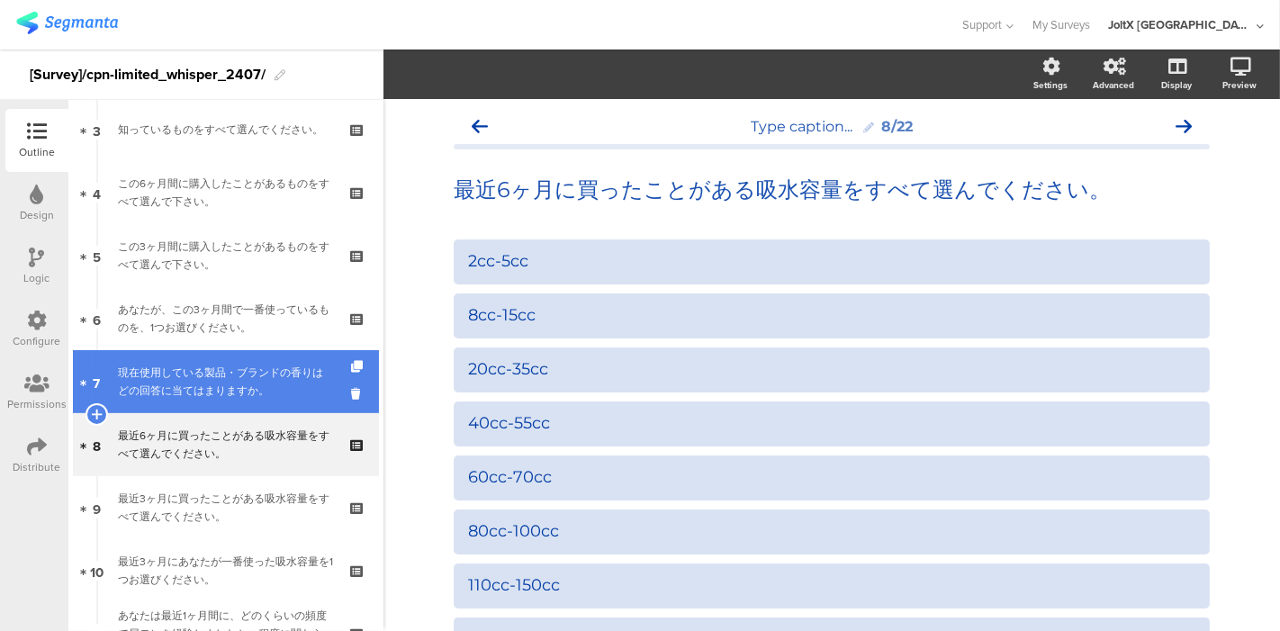
click at [216, 383] on div "現在使用している製品・ブランドの香りはどの回答に当てはまりますか。" at bounding box center [225, 382] width 215 height 36
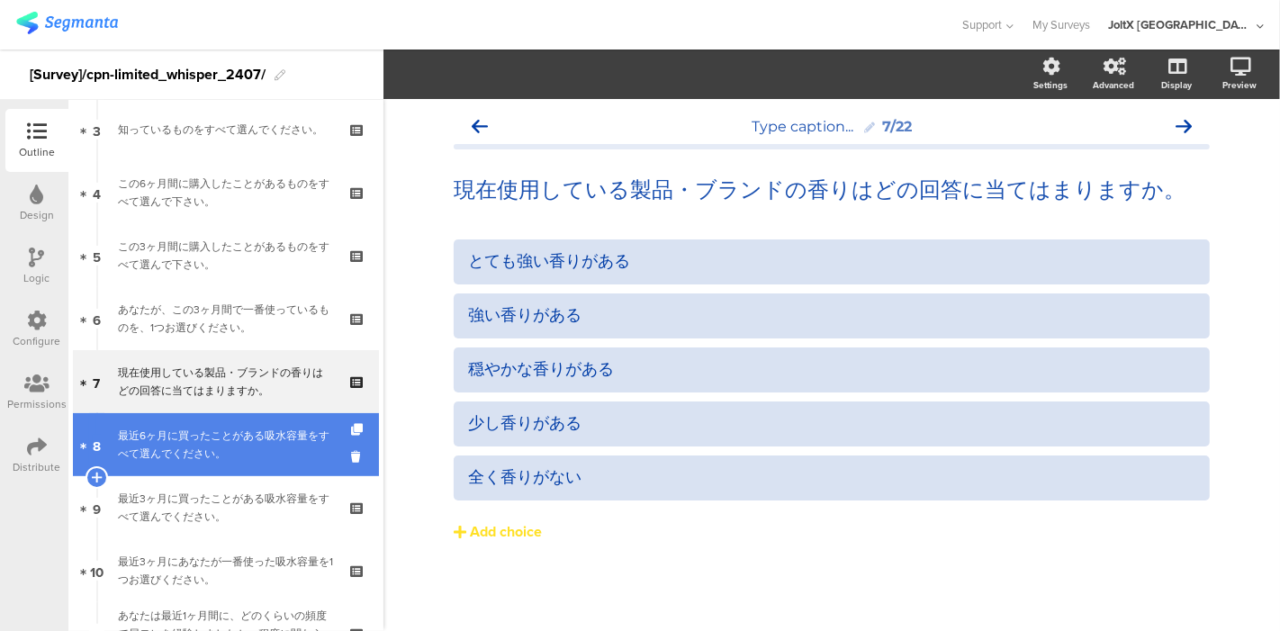
click at [202, 445] on div "最近6ヶ月に買ったことがある吸水容量をすべて選んでください。" at bounding box center [225, 445] width 215 height 36
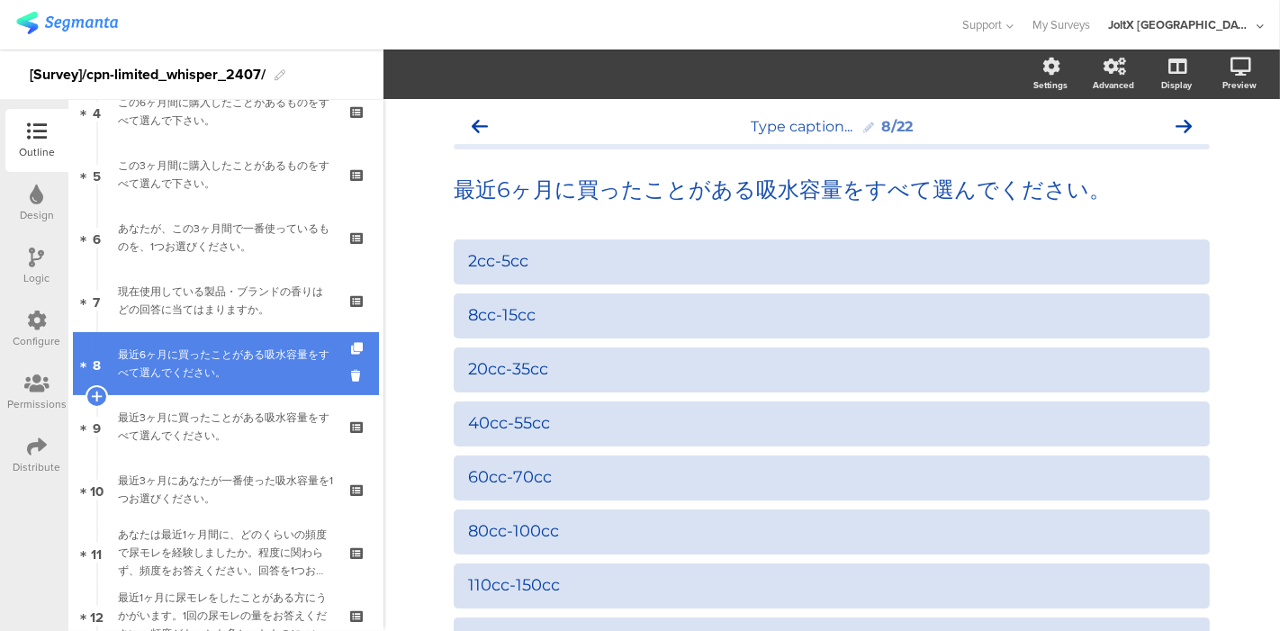
scroll to position [300, 0]
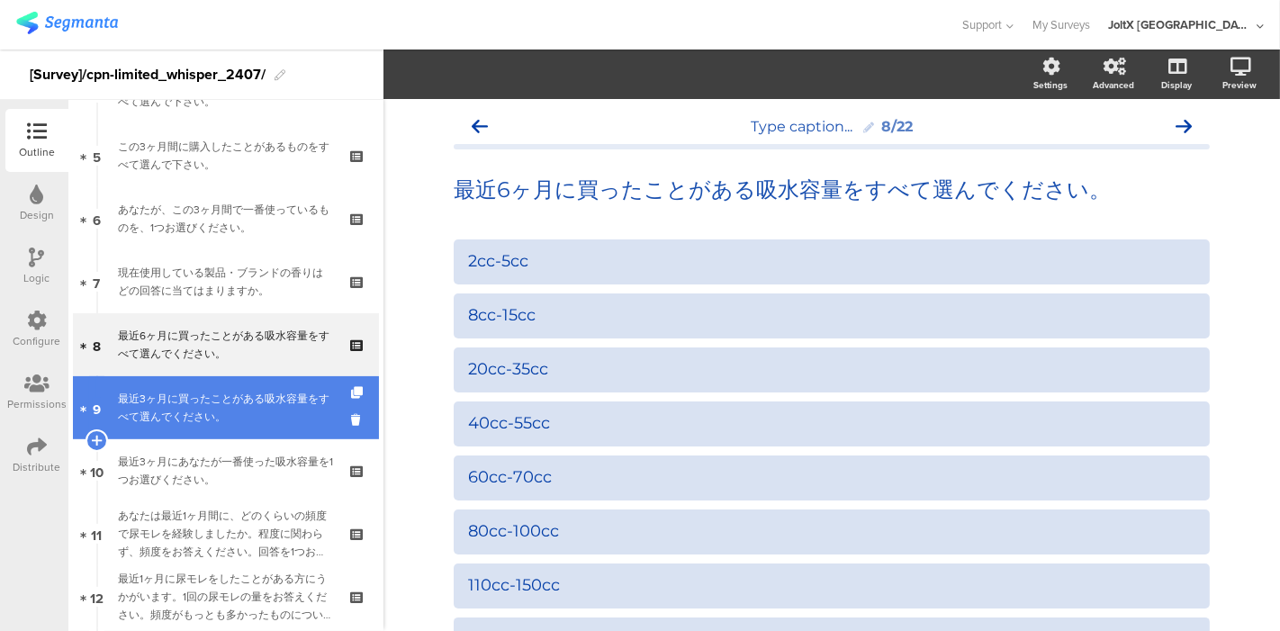
click at [205, 409] on div "最近3ヶ月に買ったことがある吸水容量をすべて選んでください。" at bounding box center [225, 408] width 215 height 36
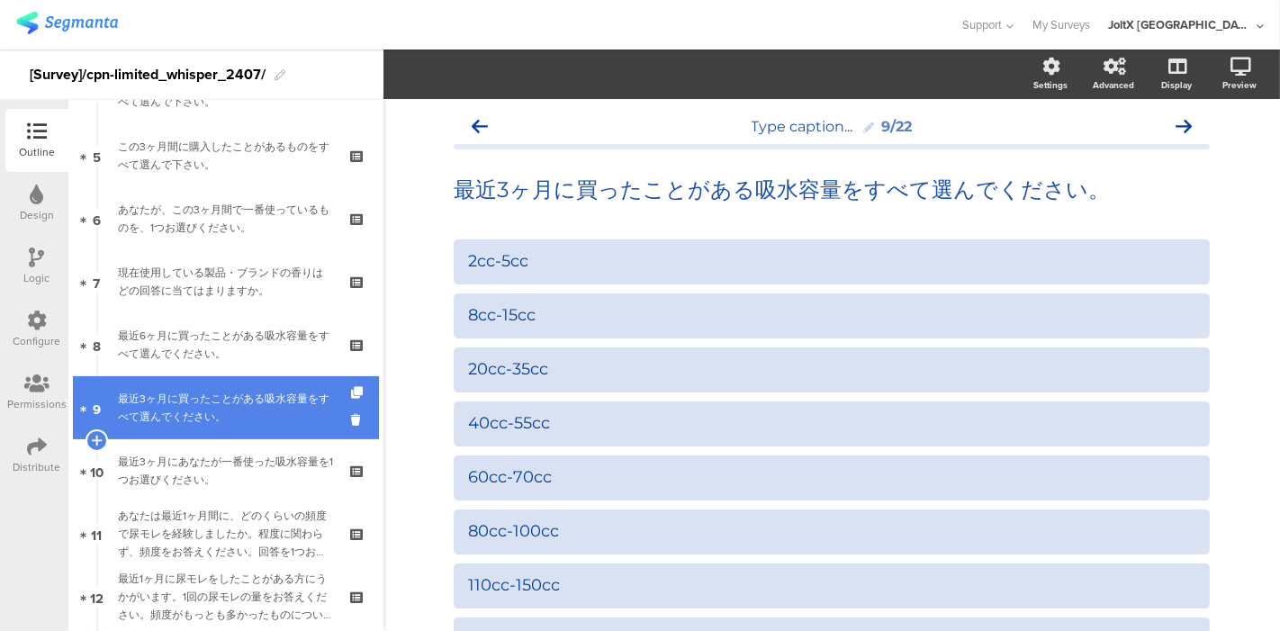
click at [205, 409] on div "最近3ヶ月に買ったことがある吸水容量をすべて選んでください。" at bounding box center [225, 408] width 215 height 36
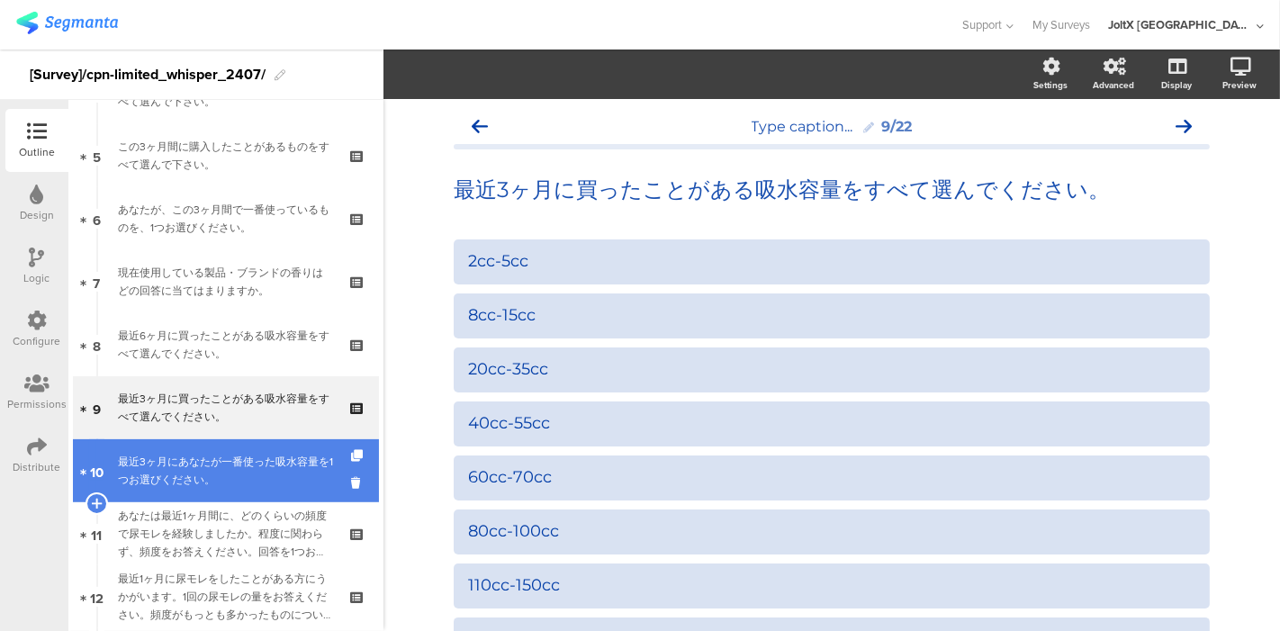
click at [233, 468] on div "最近3ヶ月にあなたが一番使った吸水容量を1つお選びください。" at bounding box center [225, 471] width 215 height 36
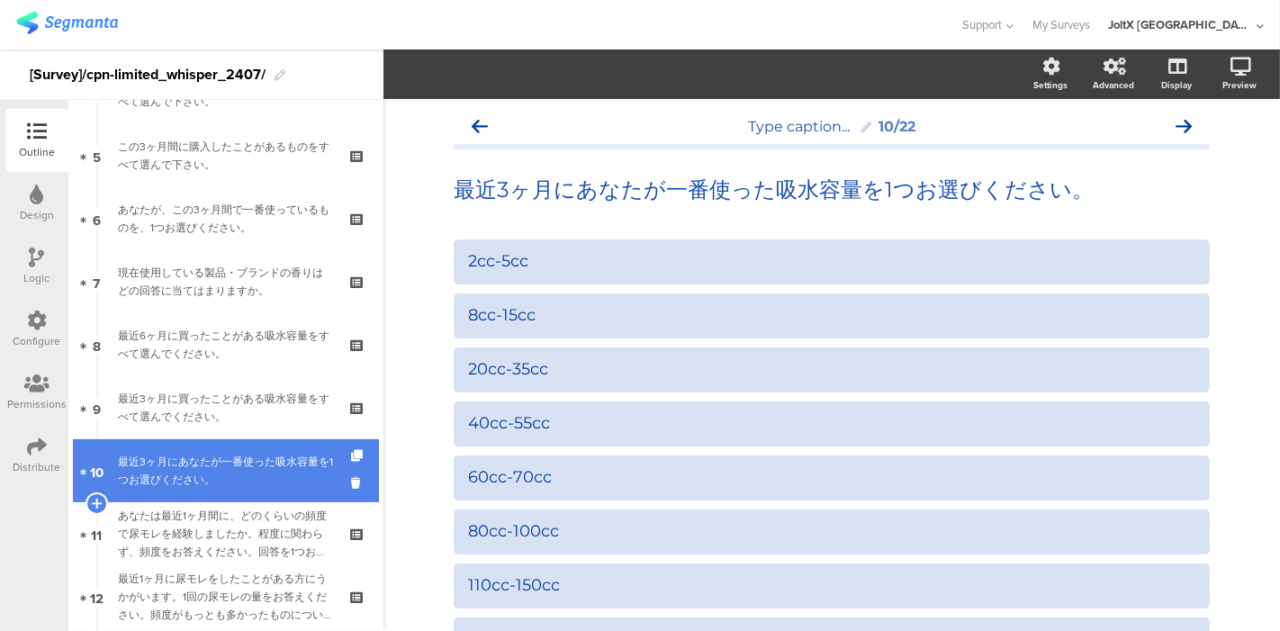
scroll to position [400, 0]
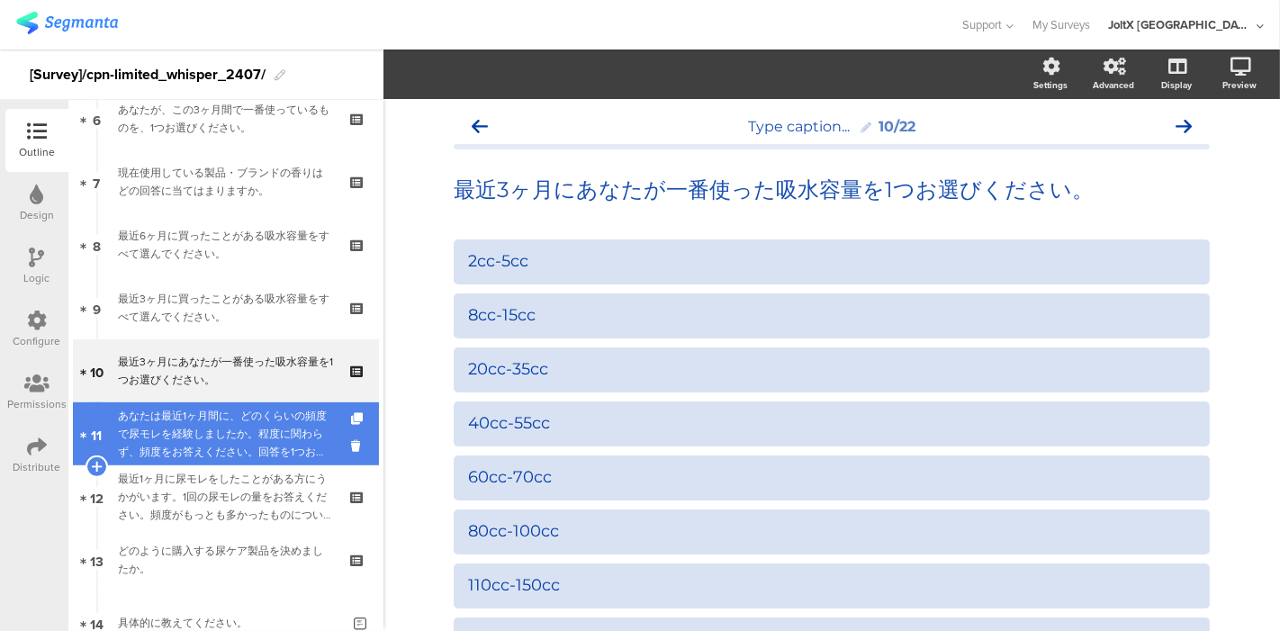
click at [223, 427] on div "あなたは最近1ヶ月間に、どのくらいの頻度で尿モレを経験しましたか。程度に関わらず、頻度をお答えください。回答を1つお選びください。" at bounding box center [225, 434] width 215 height 54
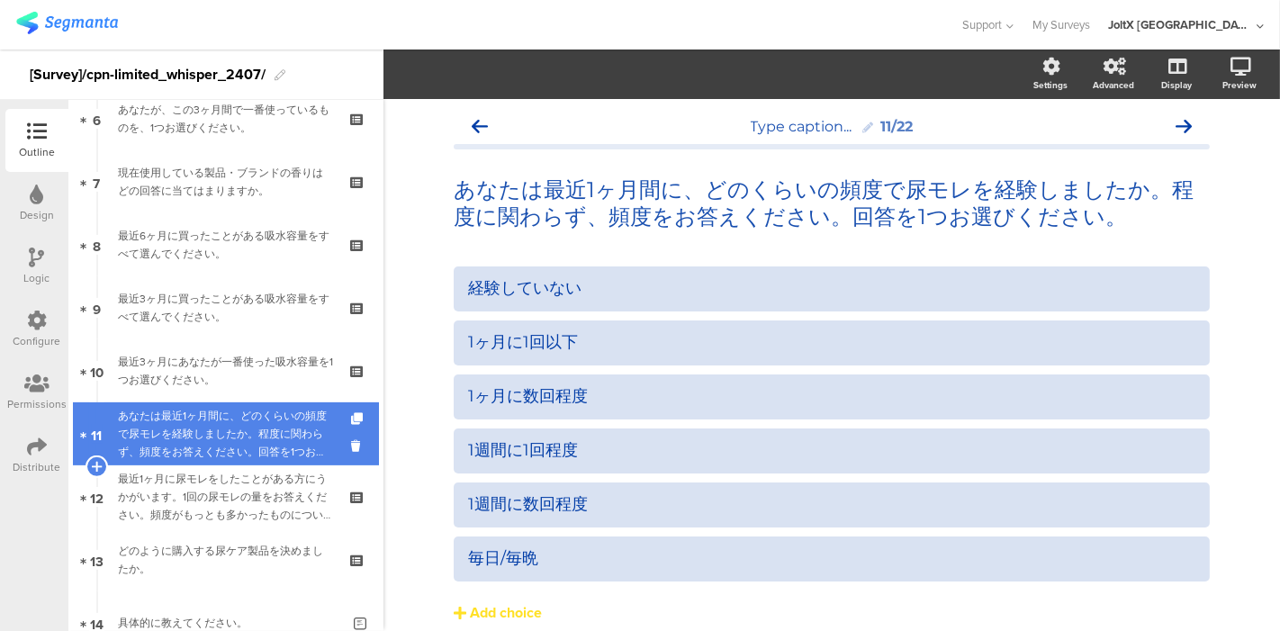
scroll to position [499, 0]
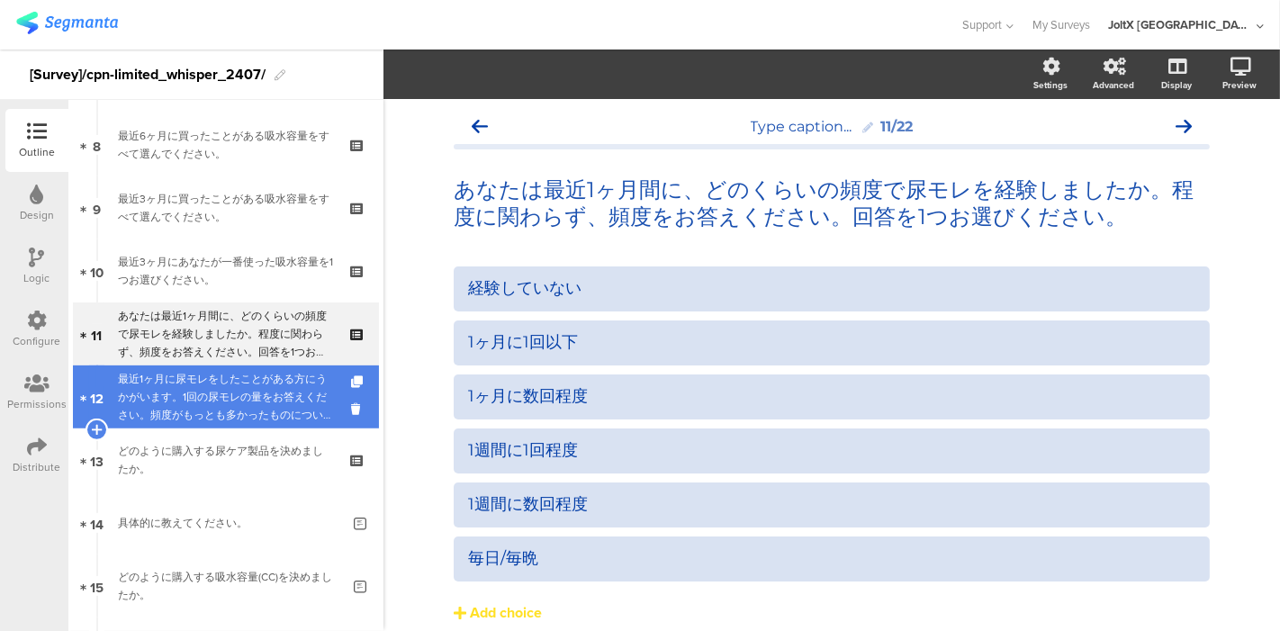
click at [217, 401] on div "最近1ヶ月に尿モレをしたことがある方にうかがいます。1回の尿モレの量をお答えください。頻度がもっとも多かったものについてお答えください。" at bounding box center [225, 397] width 215 height 54
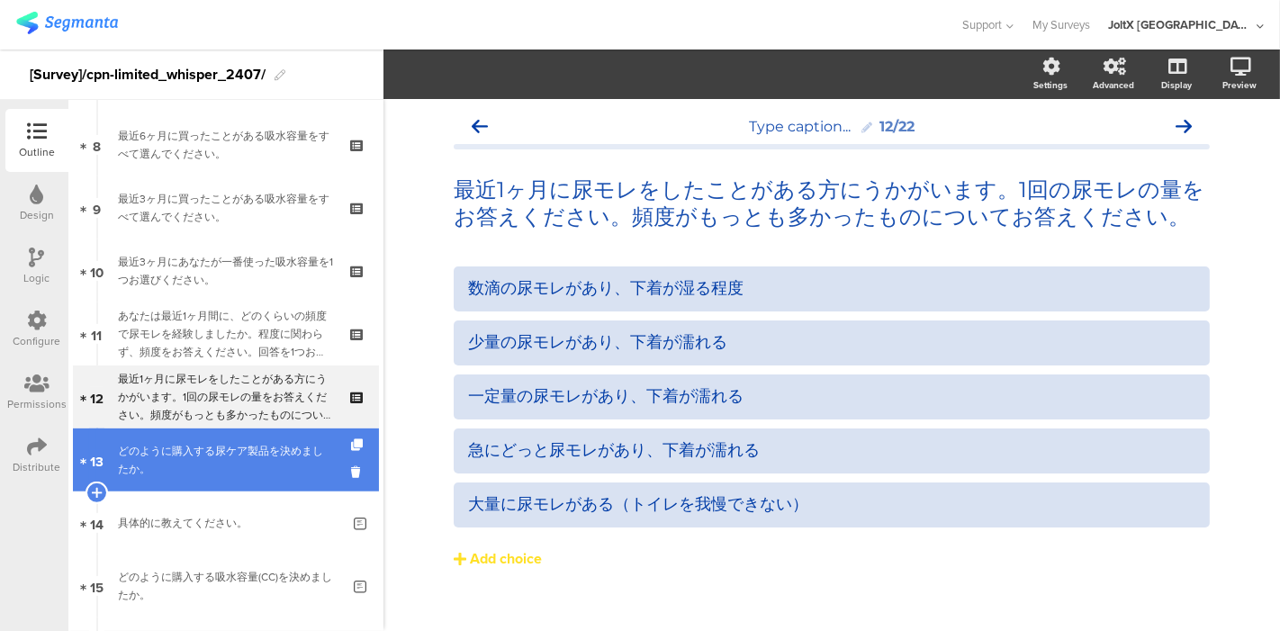
click at [220, 451] on div "どのように購入する尿ケア製品を決めましたか。" at bounding box center [225, 460] width 215 height 36
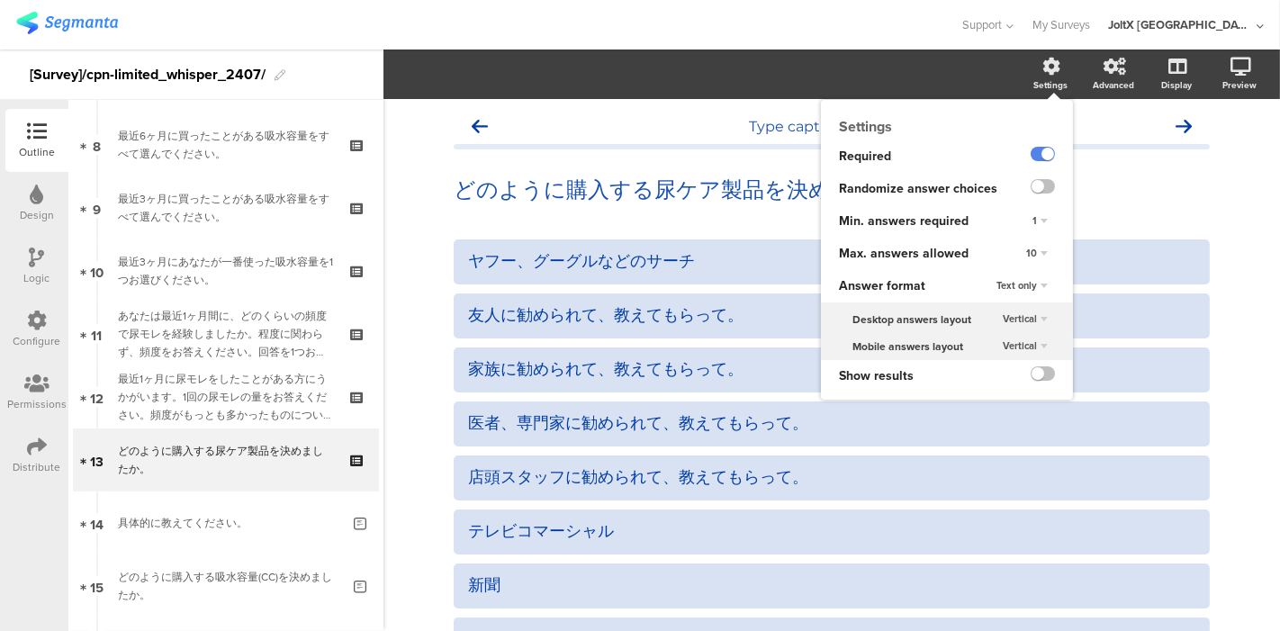
click at [1043, 72] on icon at bounding box center [1052, 67] width 18 height 18
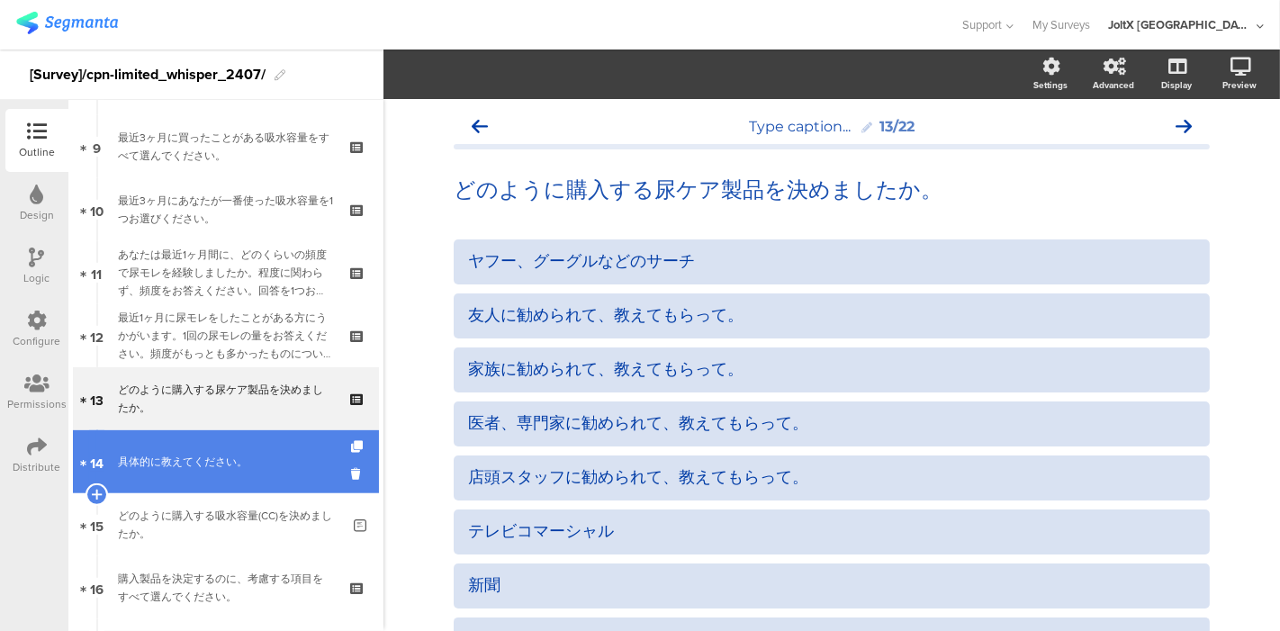
scroll to position [599, 0]
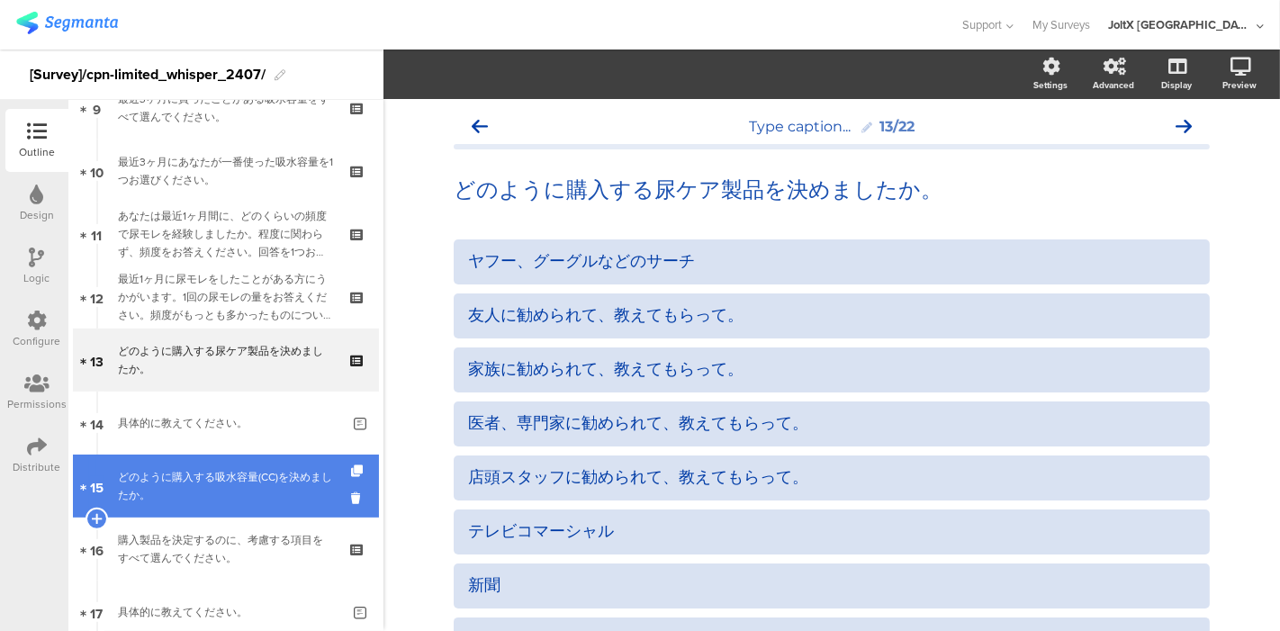
click at [209, 477] on div "どのように購入する吸水容量(CC)を決めましたか。" at bounding box center [229, 486] width 222 height 36
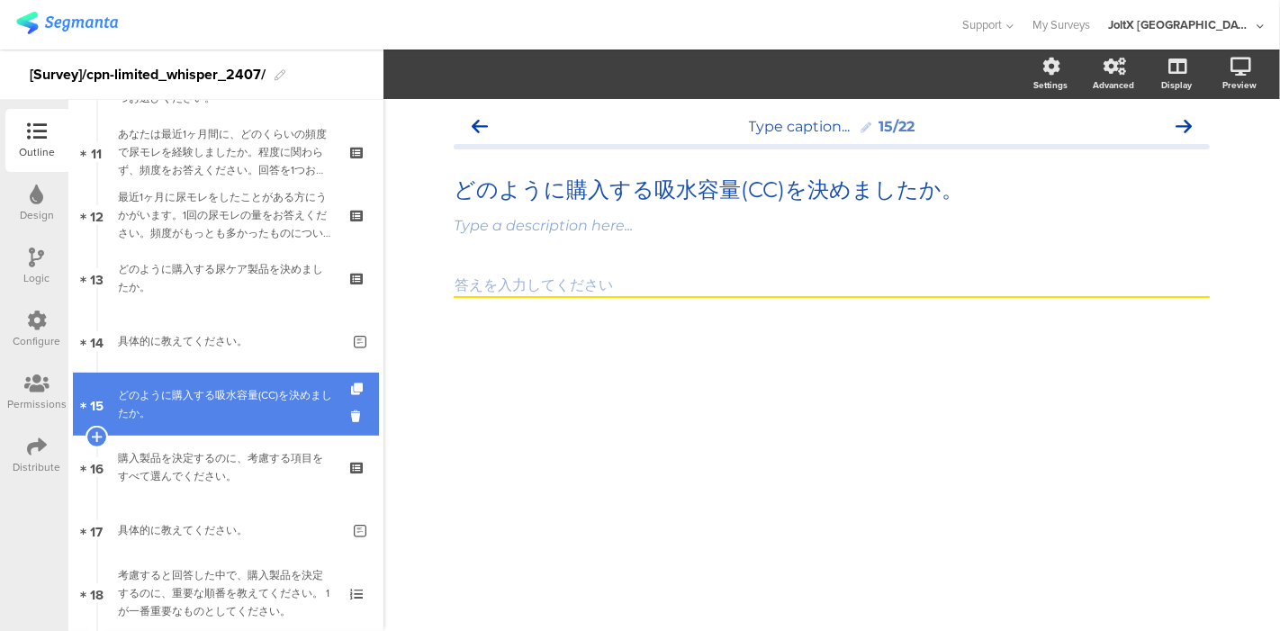
scroll to position [699, 0]
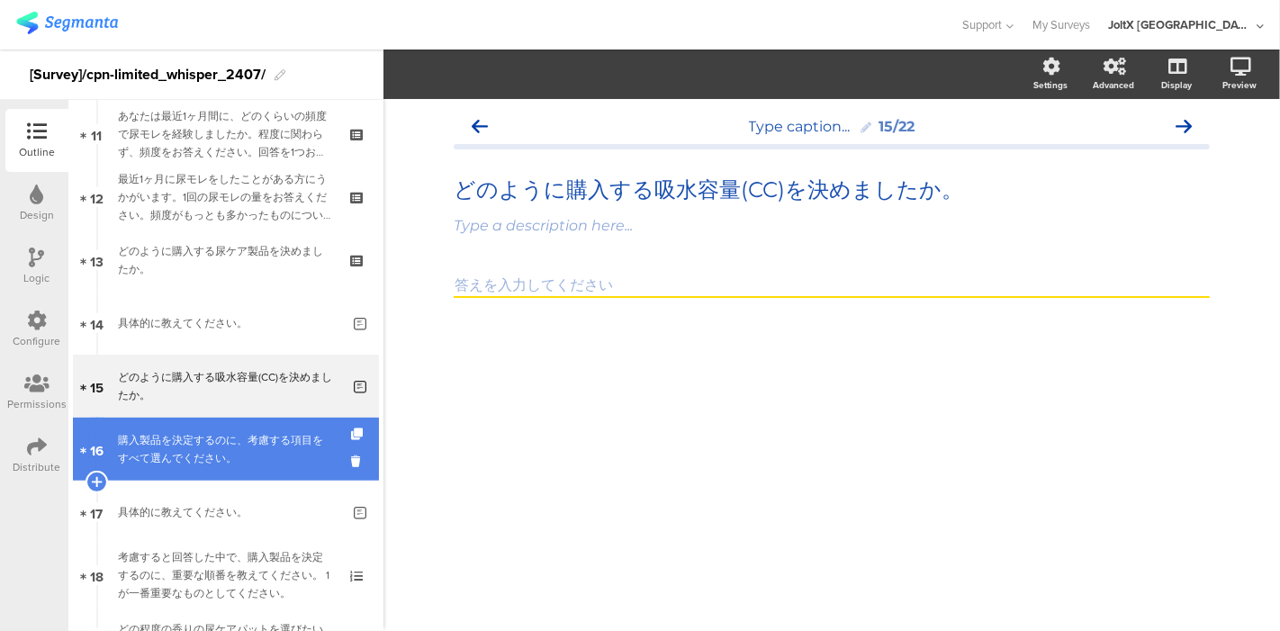
click at [217, 425] on link "16 購入製品を決定するのに、考慮する項目をすべて選んでください。" at bounding box center [226, 449] width 306 height 63
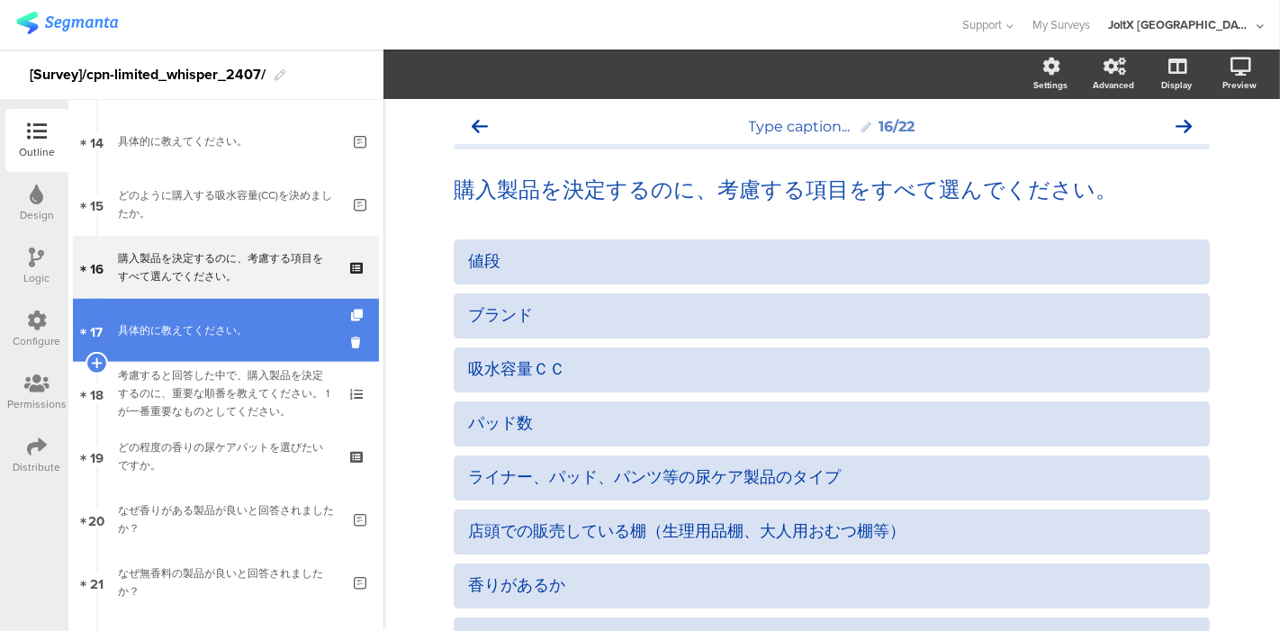
scroll to position [900, 0]
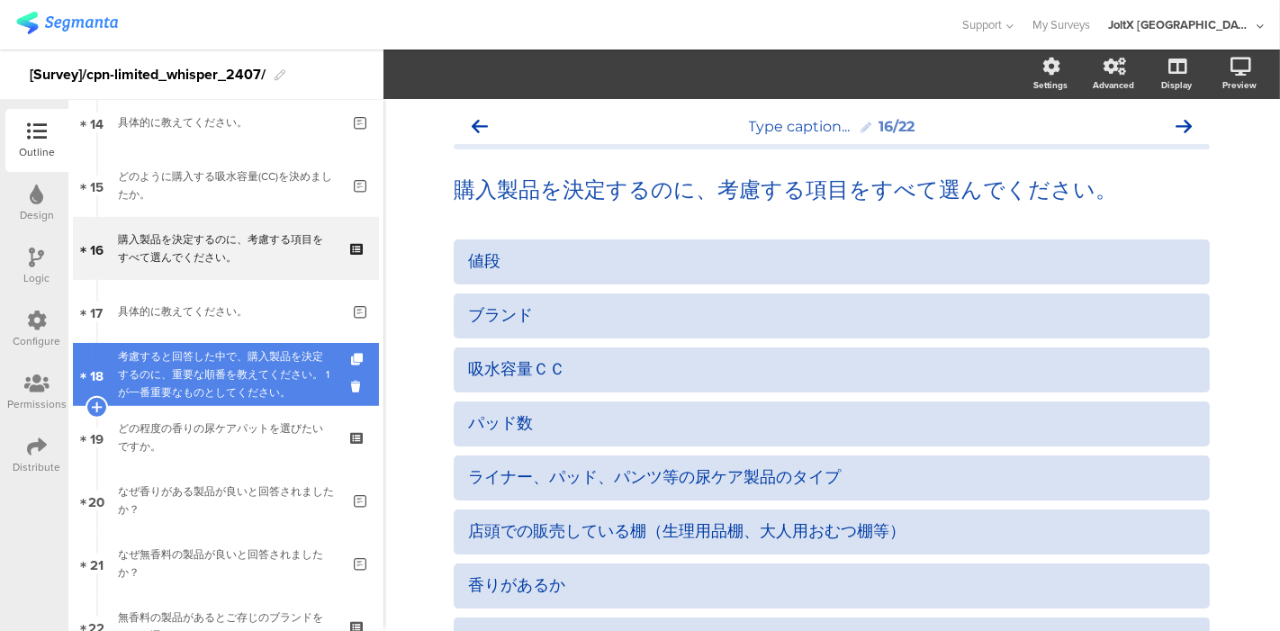
click at [247, 381] on div "考慮すると回答した中で、購入製品を決定するのに、重要な順番を教えてください。 1が一番重要なものとしてください。" at bounding box center [225, 374] width 215 height 54
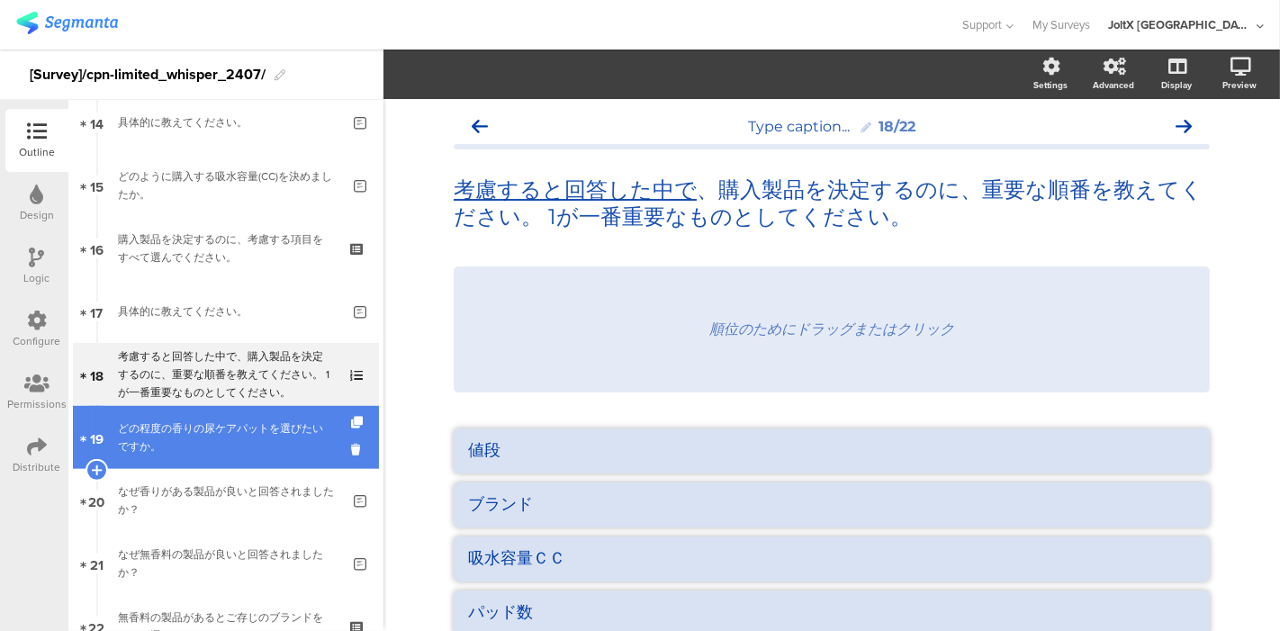
click at [238, 441] on div "どの程度の香りの尿ケアパットを選びたいですか。" at bounding box center [225, 437] width 215 height 36
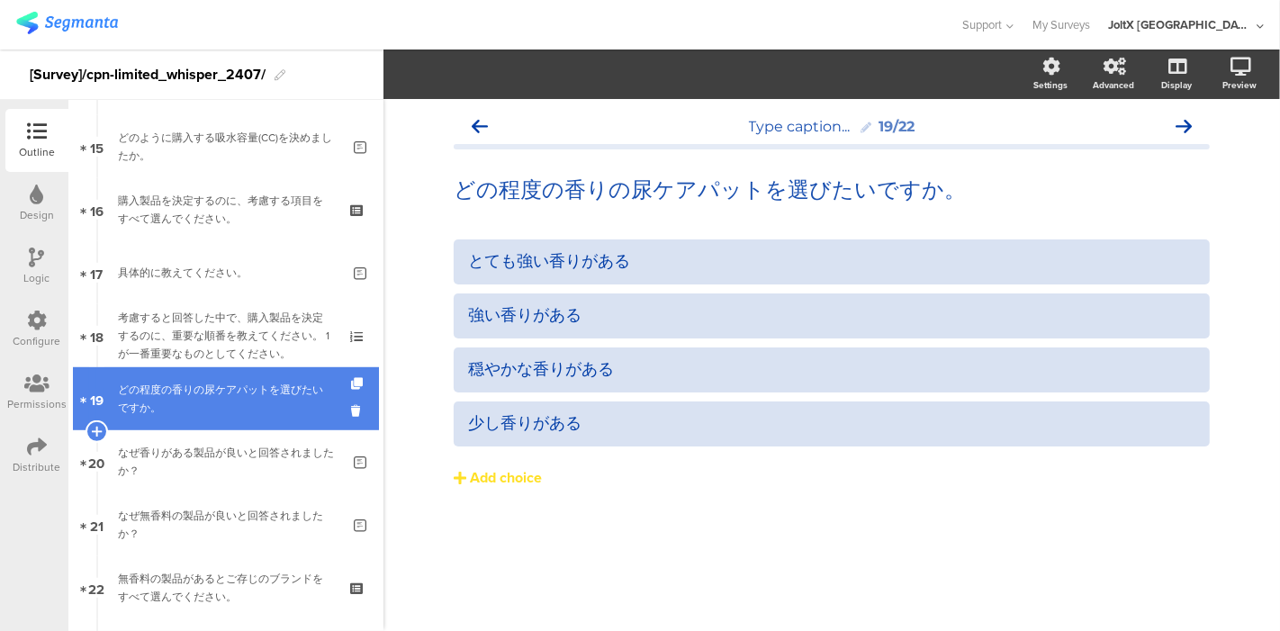
scroll to position [1000, 0]
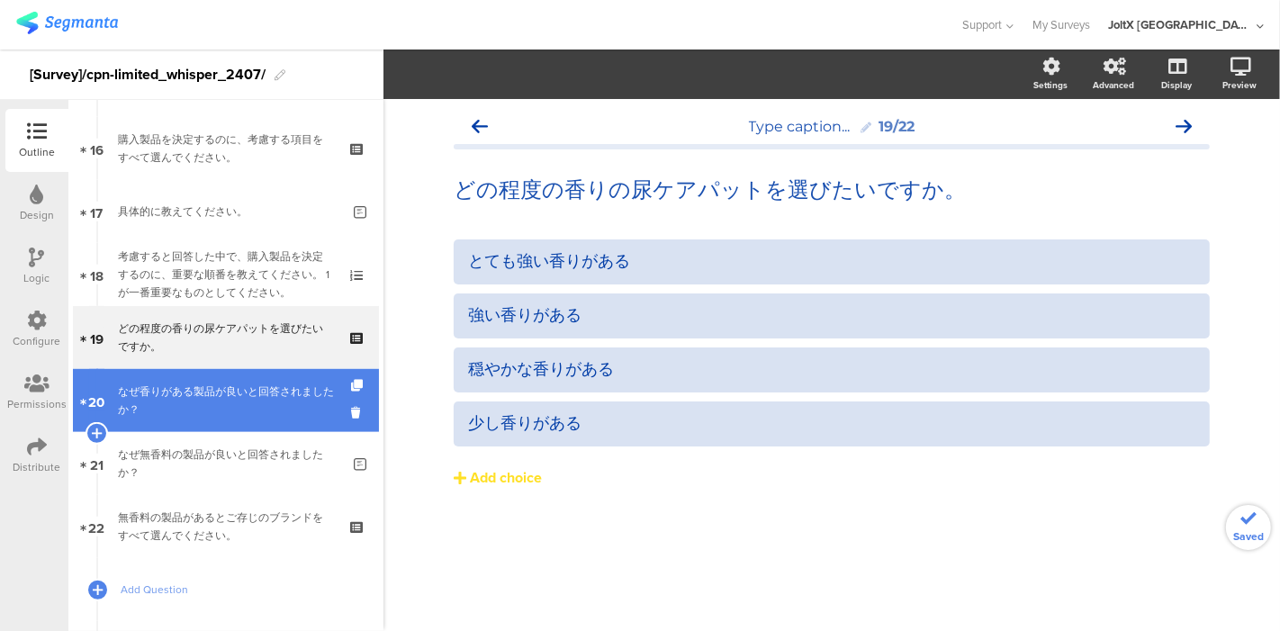
click at [257, 380] on link "20 なぜ香りがある製品が良いと回答されましたか？" at bounding box center [226, 400] width 306 height 63
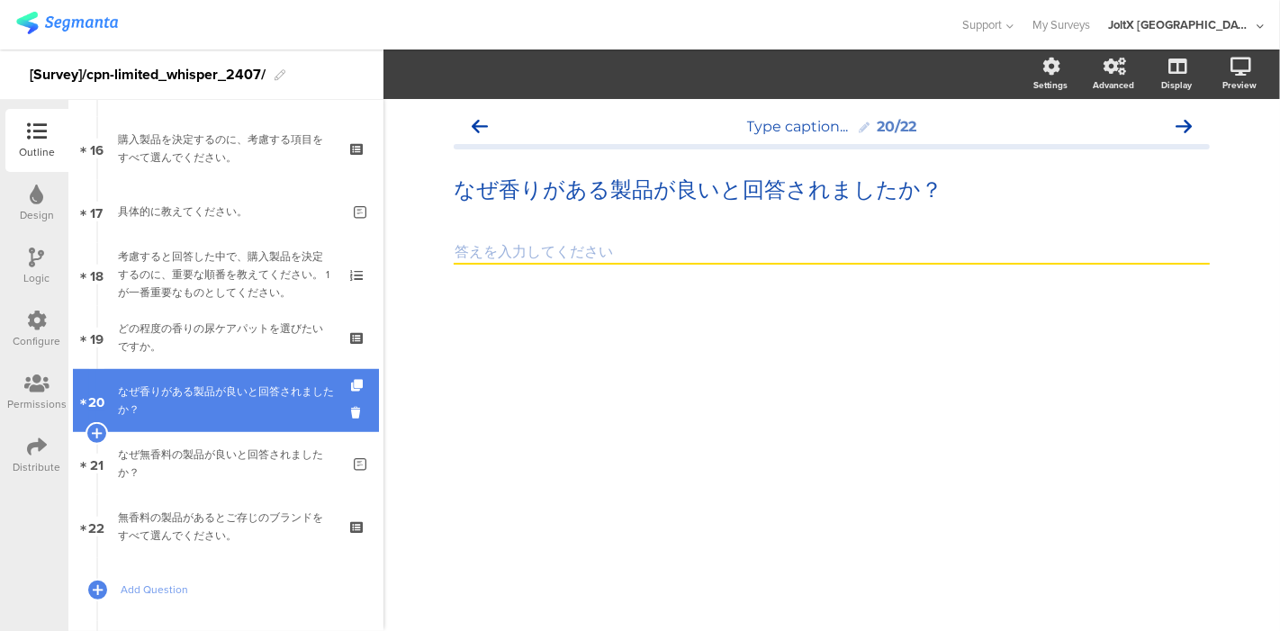
scroll to position [1092, 0]
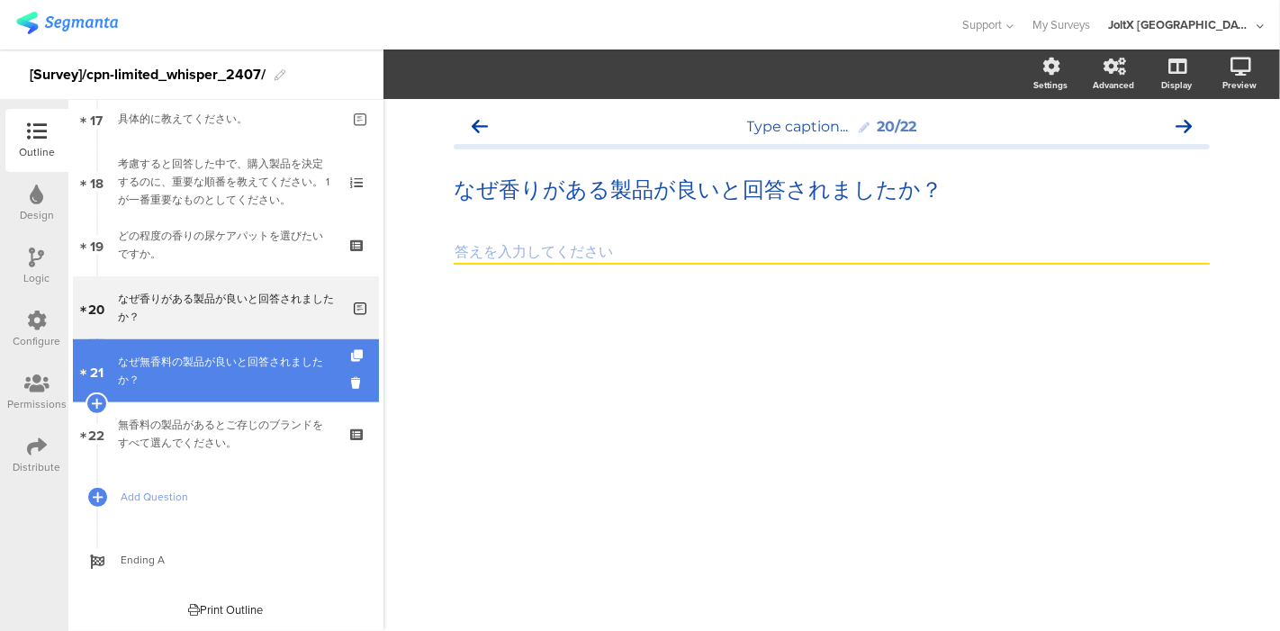
click at [256, 372] on div "なぜ無香料の製品が良いと回答されましたか？" at bounding box center [229, 371] width 222 height 36
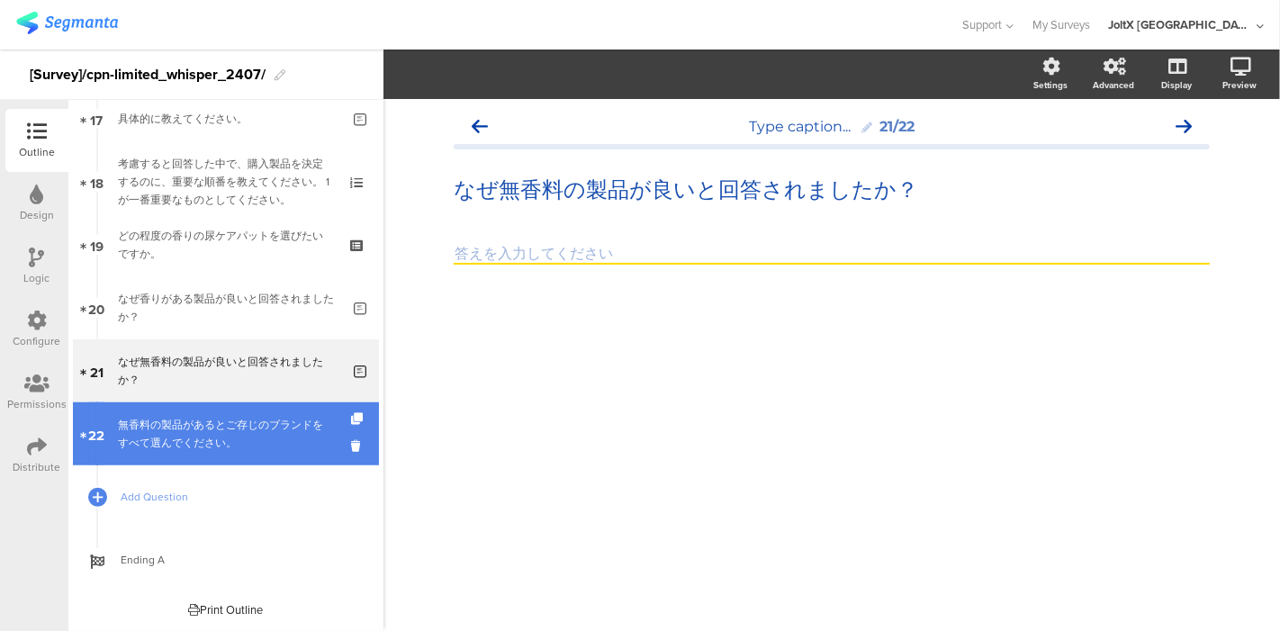
scroll to position [2, 0]
click at [260, 419] on div "無香料の製品があるとご存じのブランドをすべて選んでください。" at bounding box center [225, 434] width 215 height 36
